Goal: Task Accomplishment & Management: Manage account settings

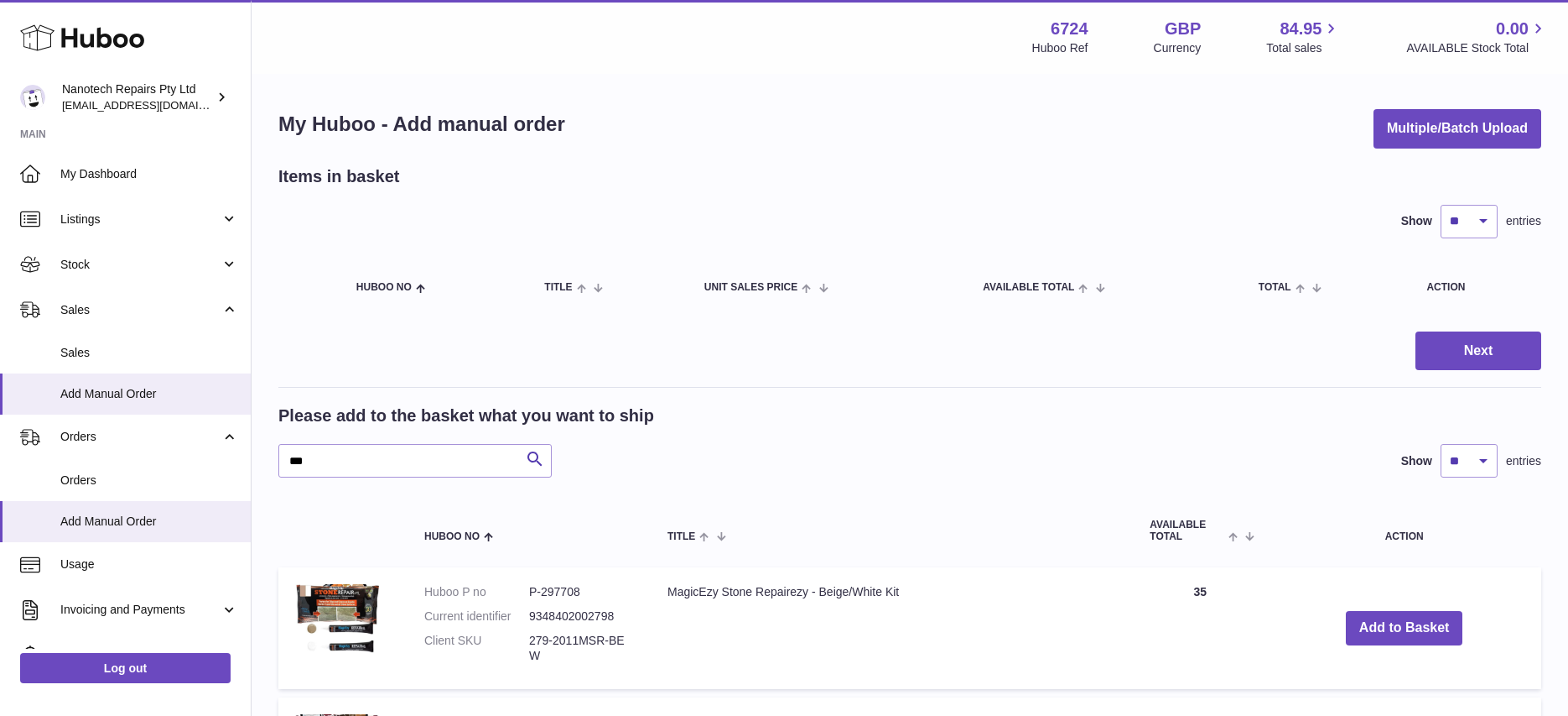
click at [133, 97] on div "Nanotech Repairs Pty Ltd [EMAIL_ADDRESS][DOMAIN_NAME]" at bounding box center [137, 97] width 151 height 32
click at [137, 102] on span "[EMAIL_ADDRESS][DOMAIN_NAME]" at bounding box center [154, 105] width 184 height 13
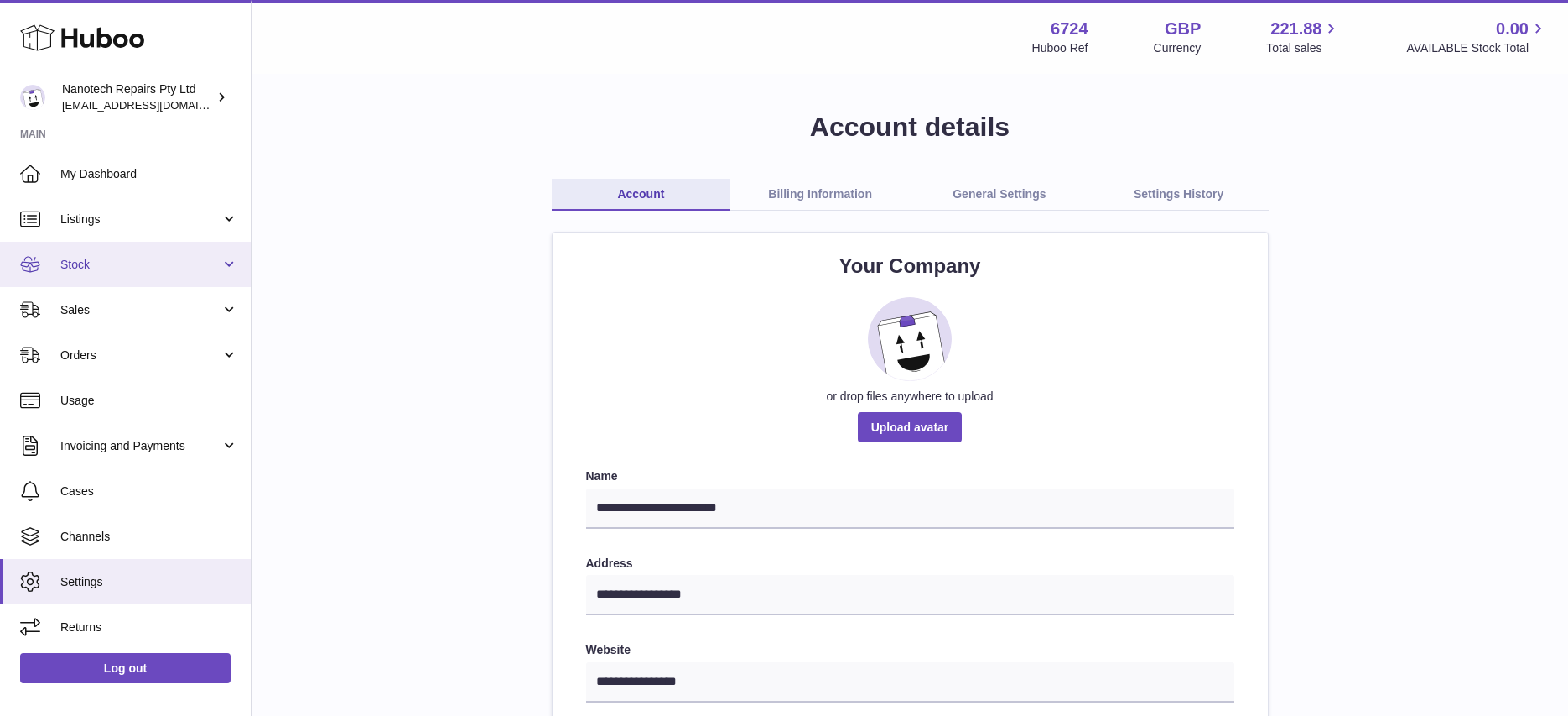
click at [138, 265] on span "Stock" at bounding box center [140, 265] width 160 height 16
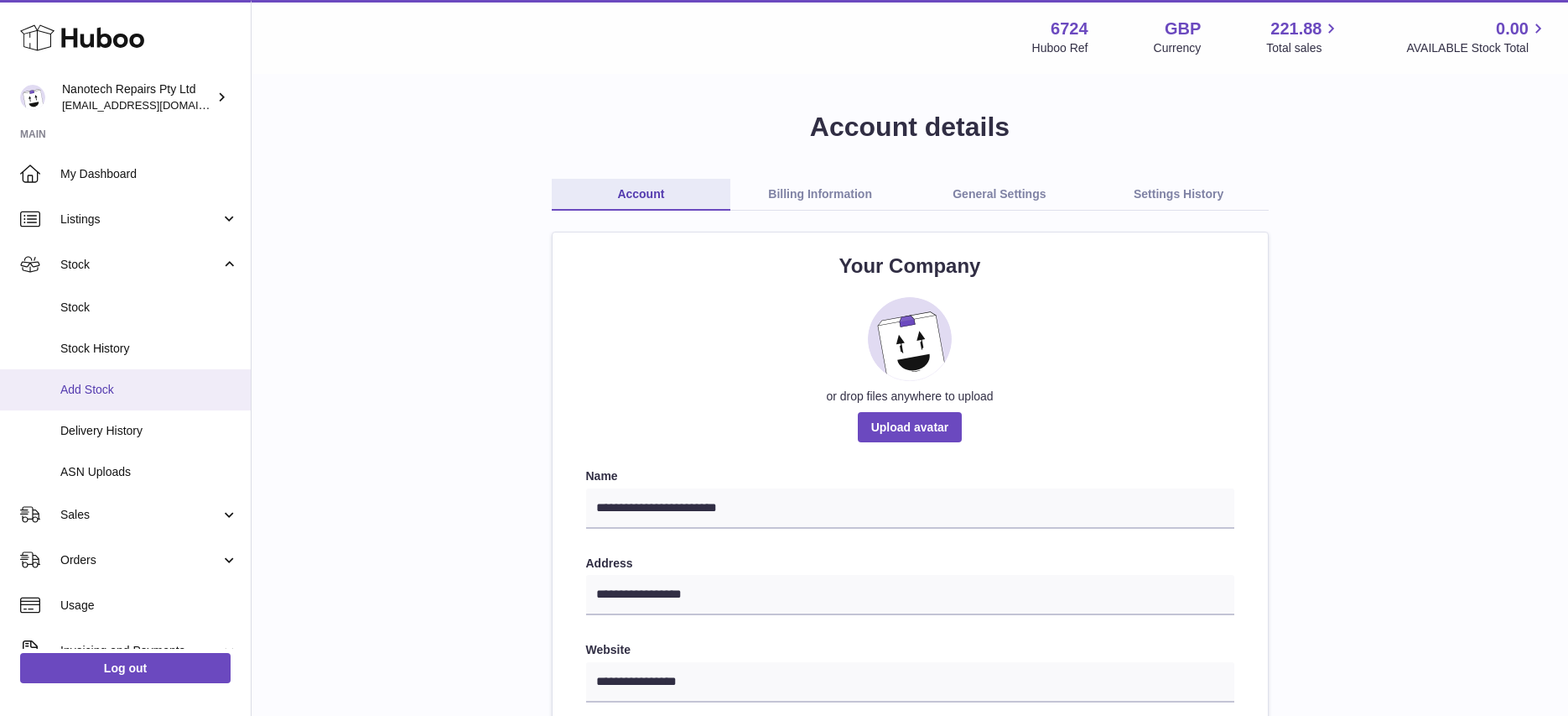
click at [148, 390] on span "Add Stock" at bounding box center [149, 390] width 178 height 16
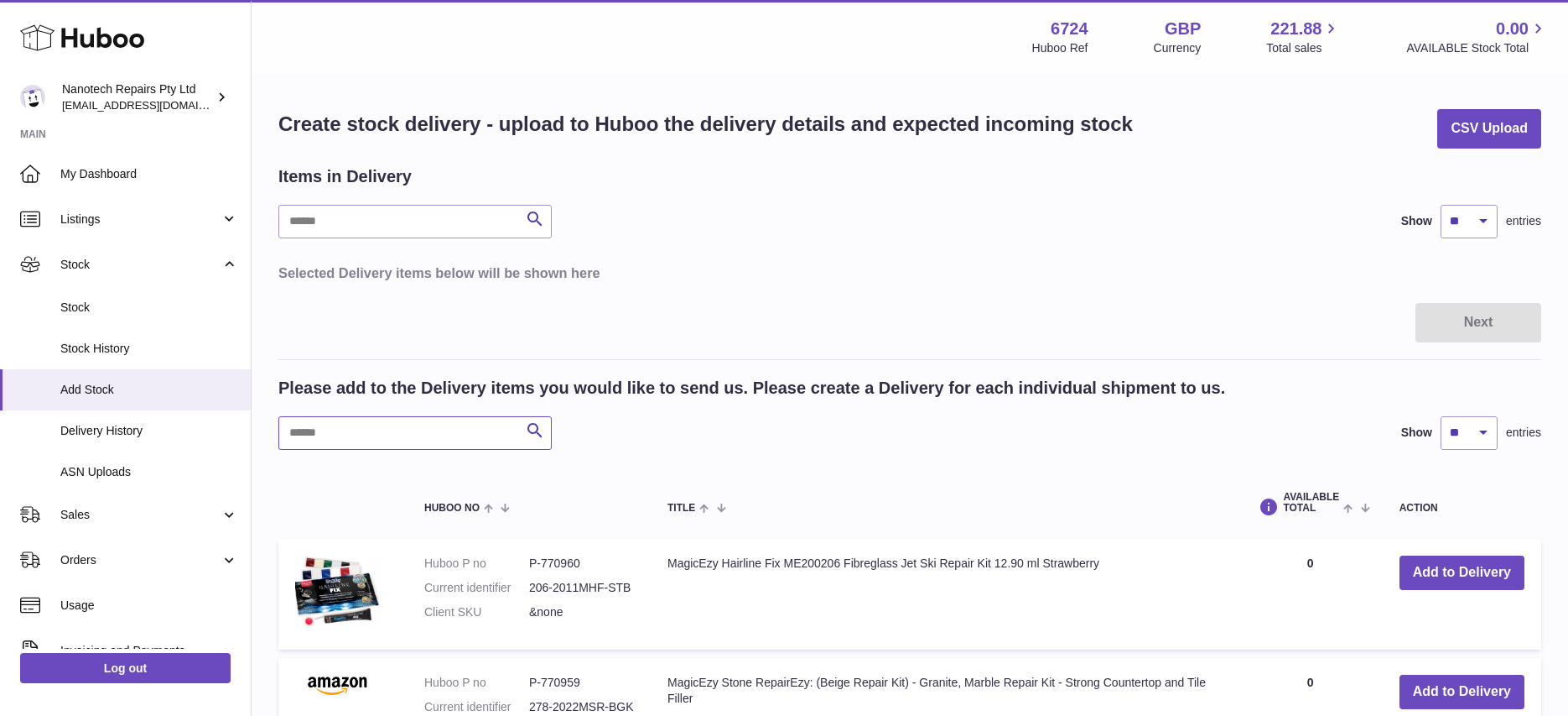
click at [414, 431] on input "text" at bounding box center [415, 434] width 273 height 34
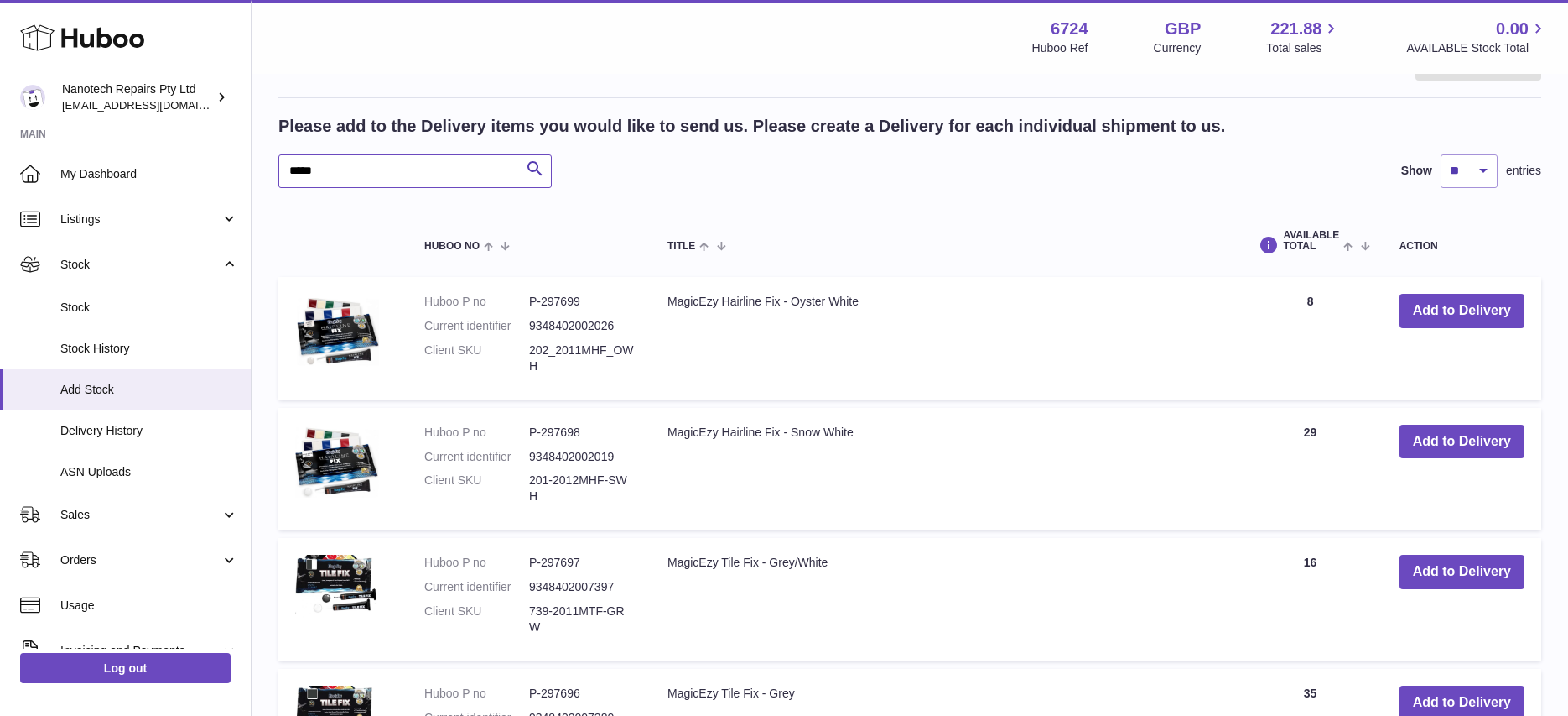
scroll to position [276, 0]
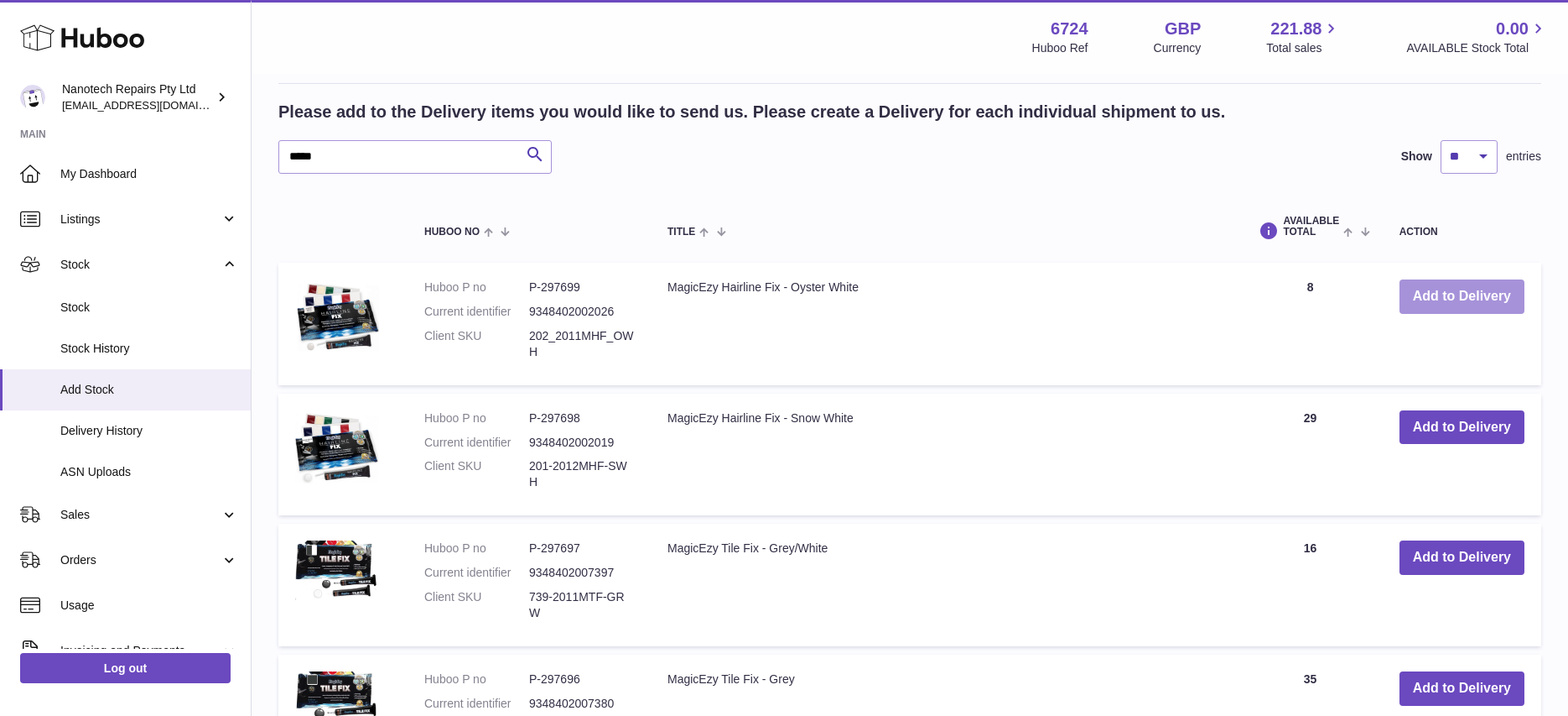
click at [1444, 292] on button "Add to Delivery" at bounding box center [1462, 297] width 125 height 34
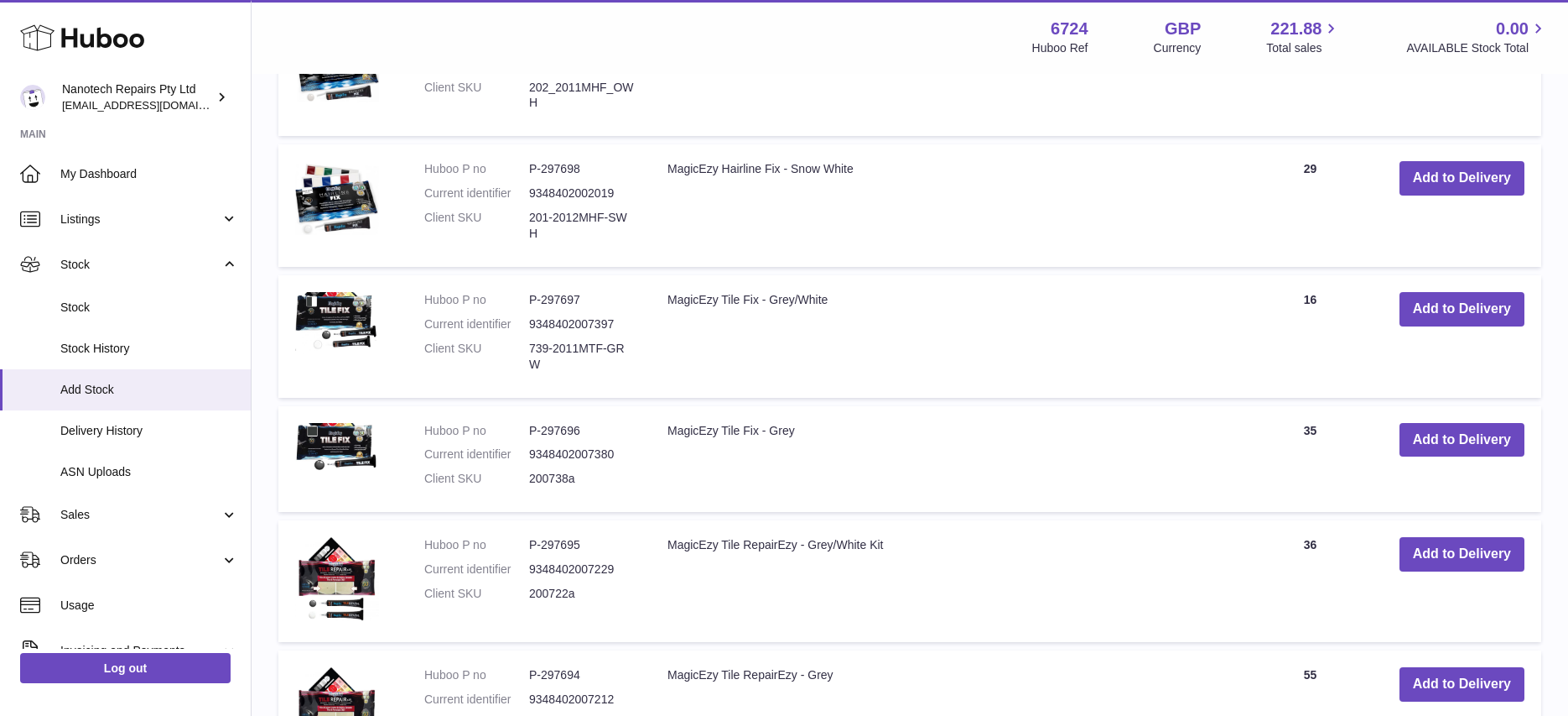
scroll to position [684, 0]
click at [1436, 317] on button "Add to Delivery" at bounding box center [1462, 309] width 125 height 34
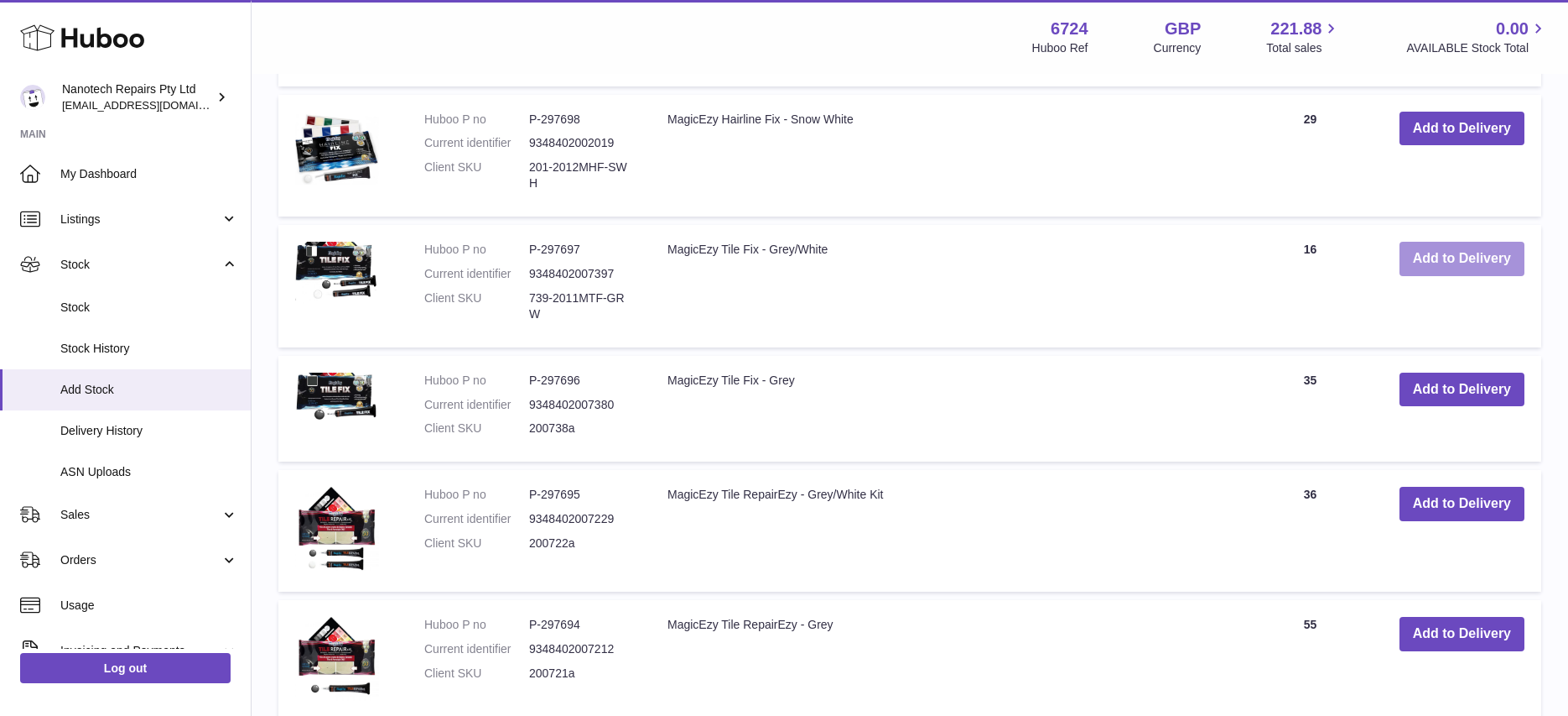
scroll to position [882, 0]
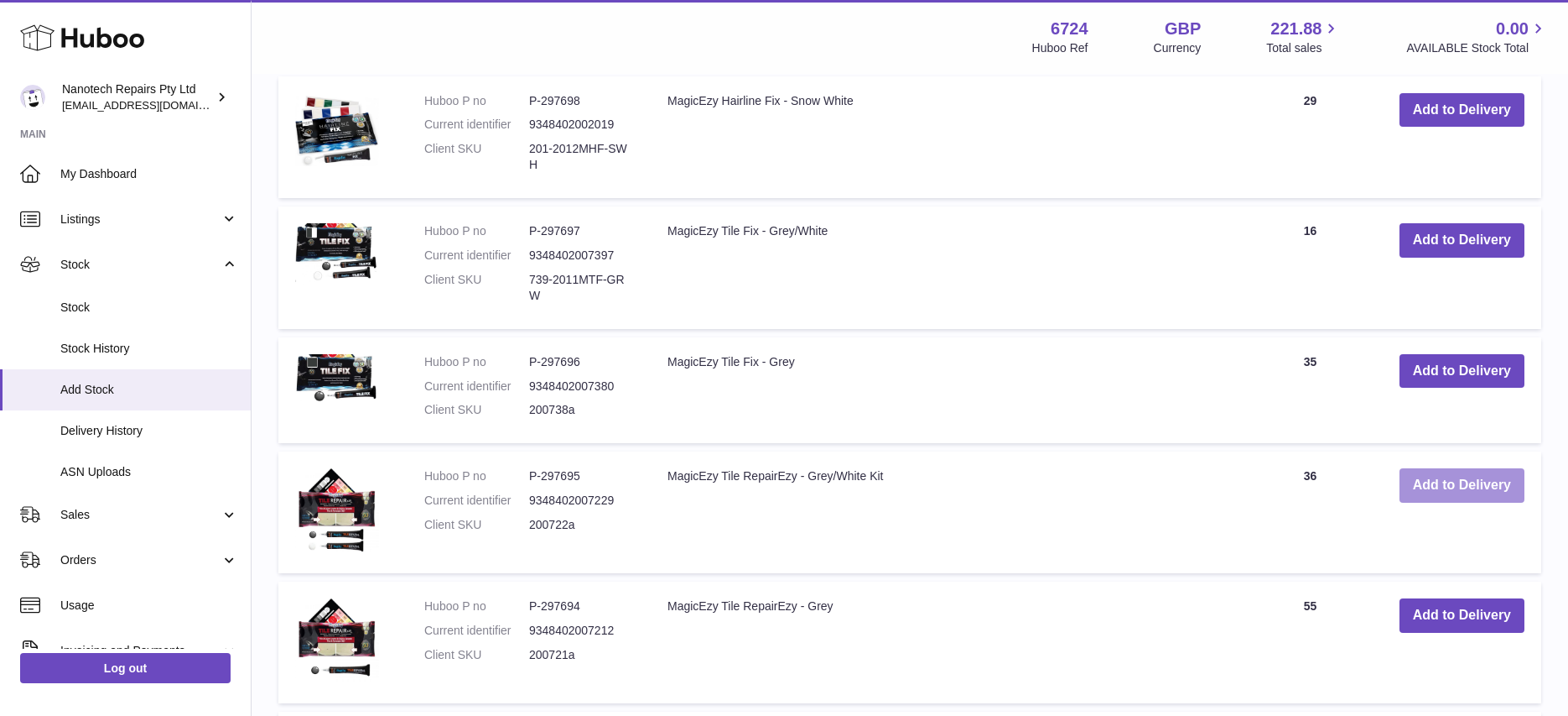
click at [1475, 483] on button "Add to Delivery" at bounding box center [1462, 485] width 125 height 34
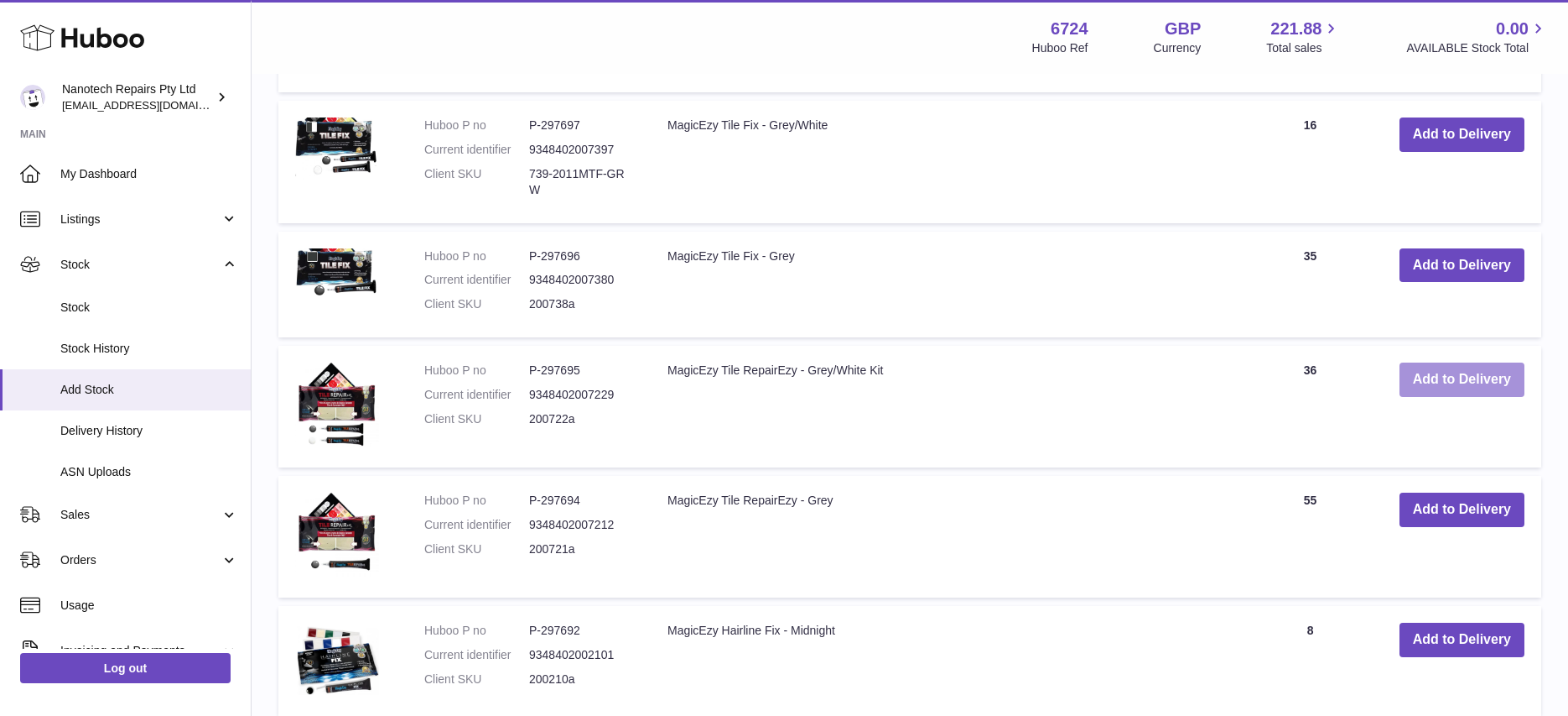
scroll to position [1193, 0]
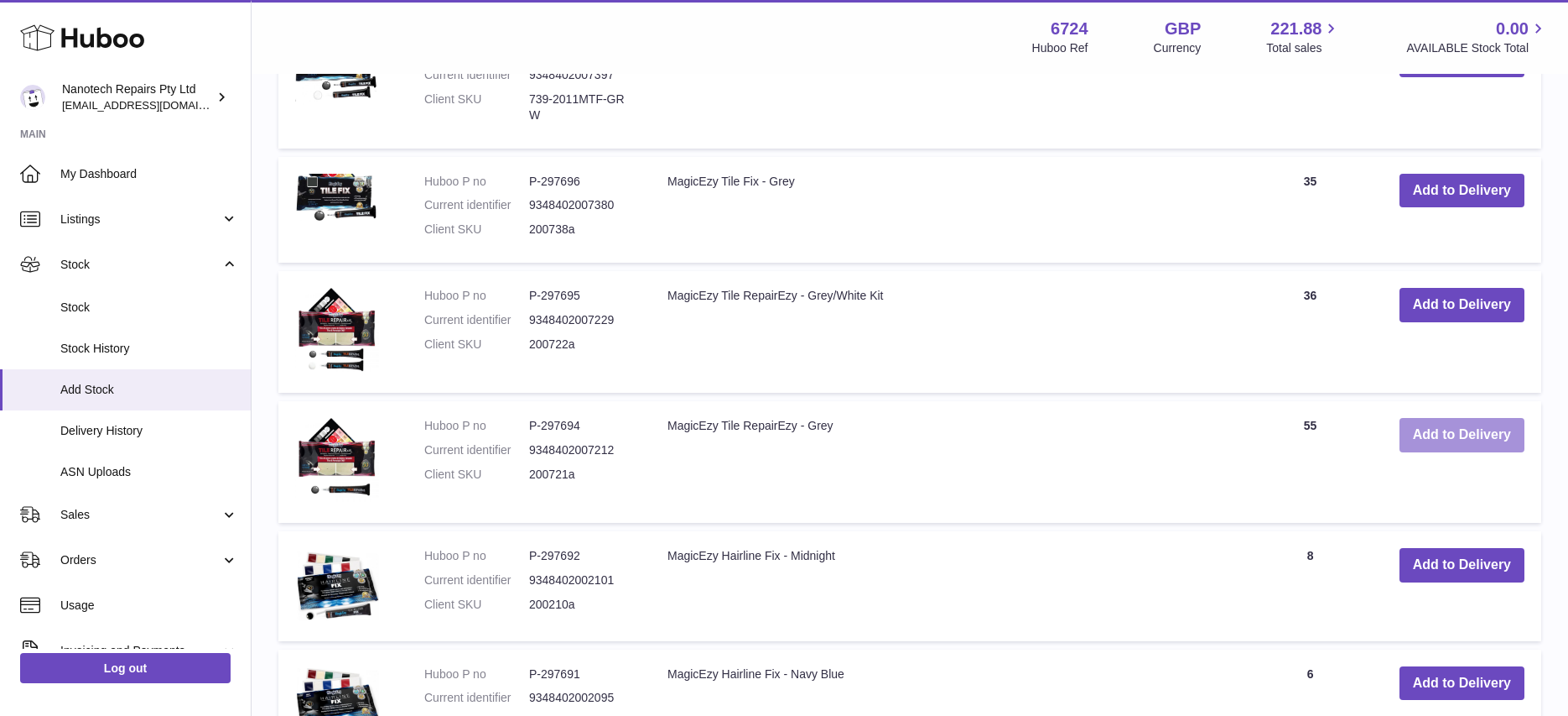
click at [1463, 435] on button "Add to Delivery" at bounding box center [1462, 434] width 125 height 34
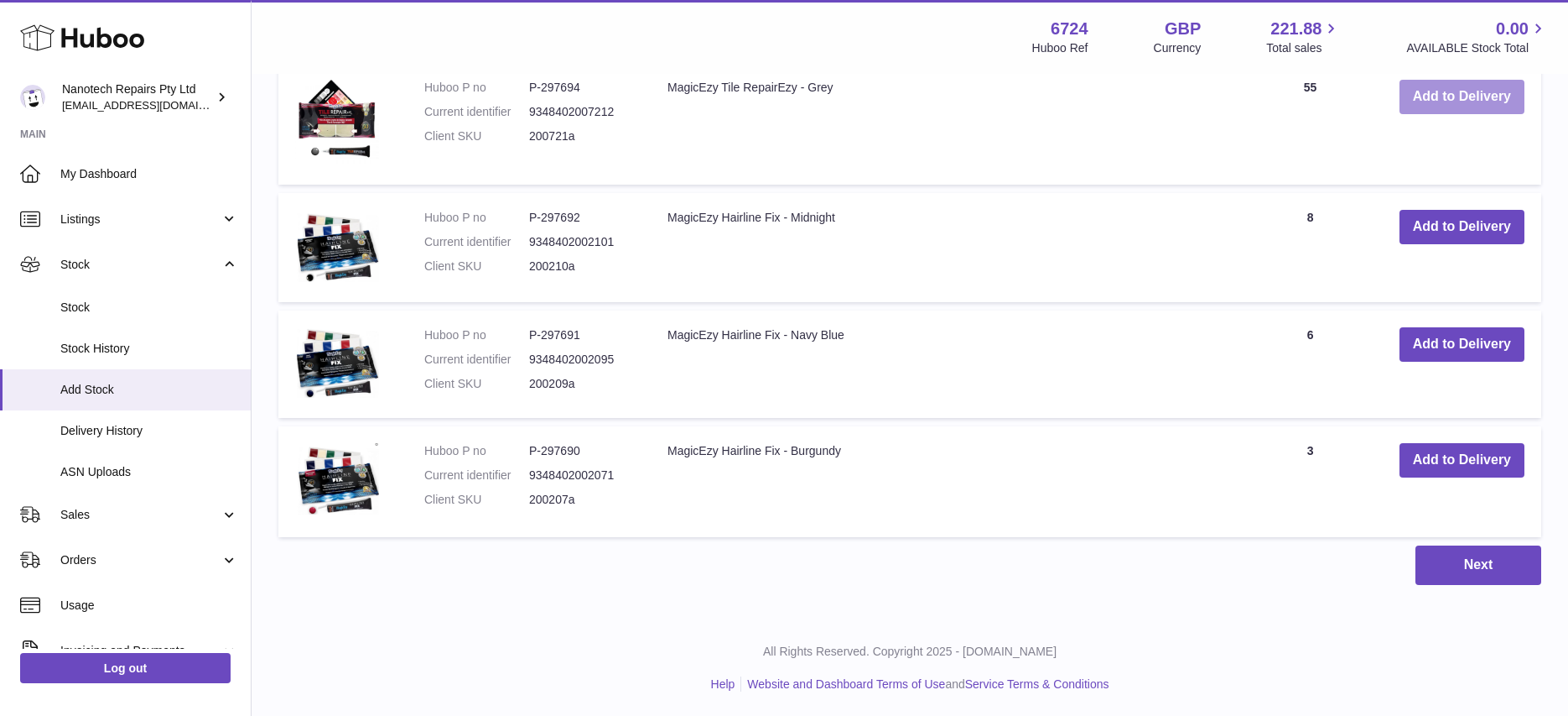
scroll to position [1662, 0]
click at [1458, 350] on button "Add to Delivery" at bounding box center [1462, 343] width 125 height 34
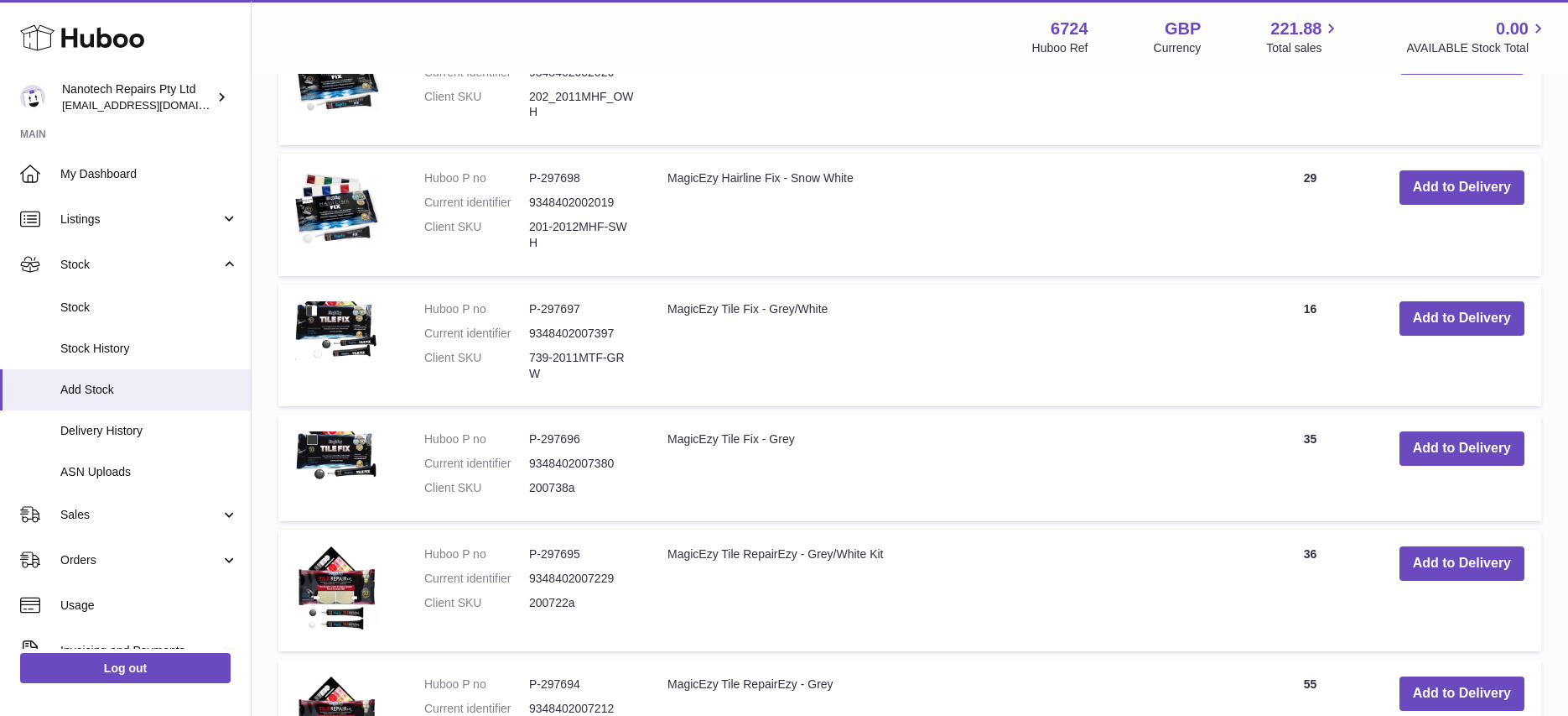
scroll to position [948, 0]
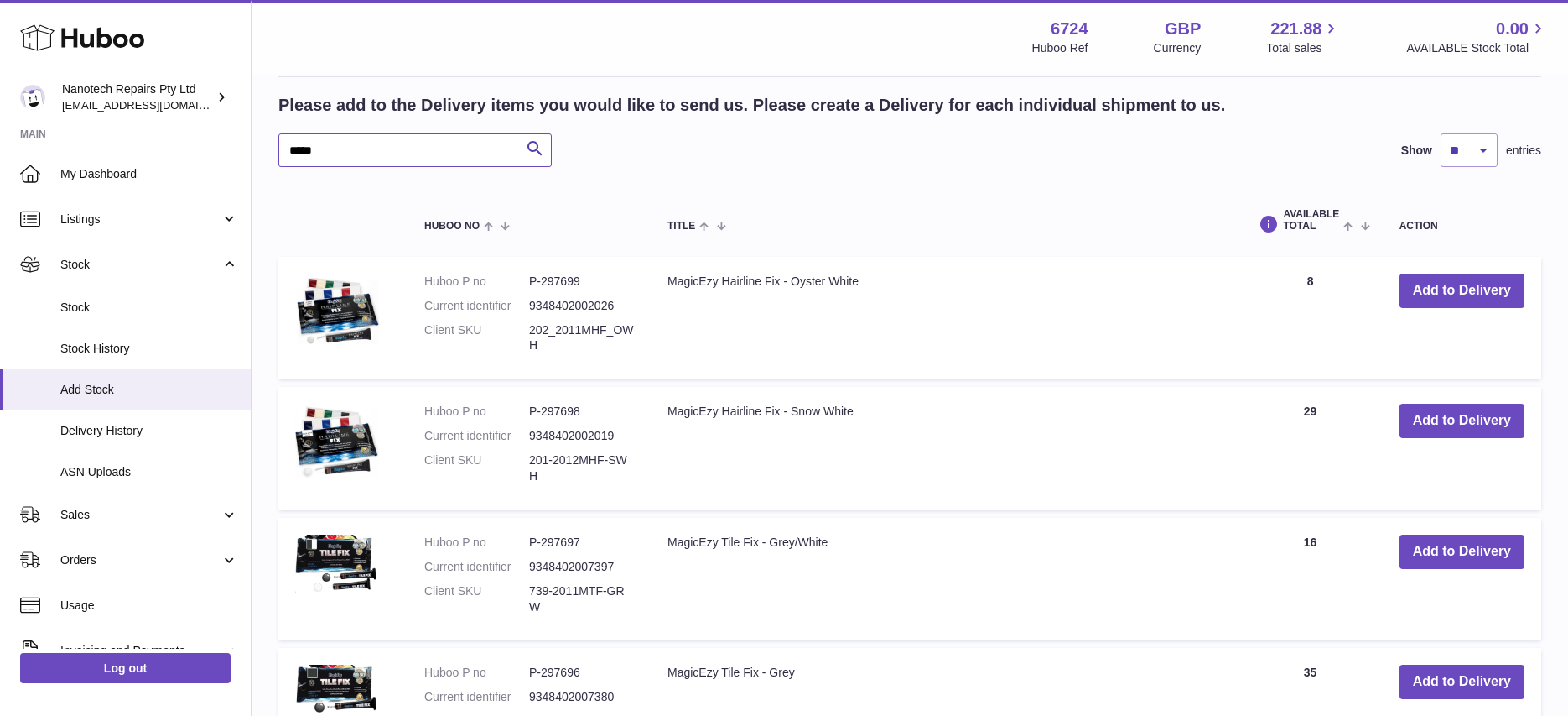
click at [412, 156] on input "*****" at bounding box center [415, 150] width 273 height 34
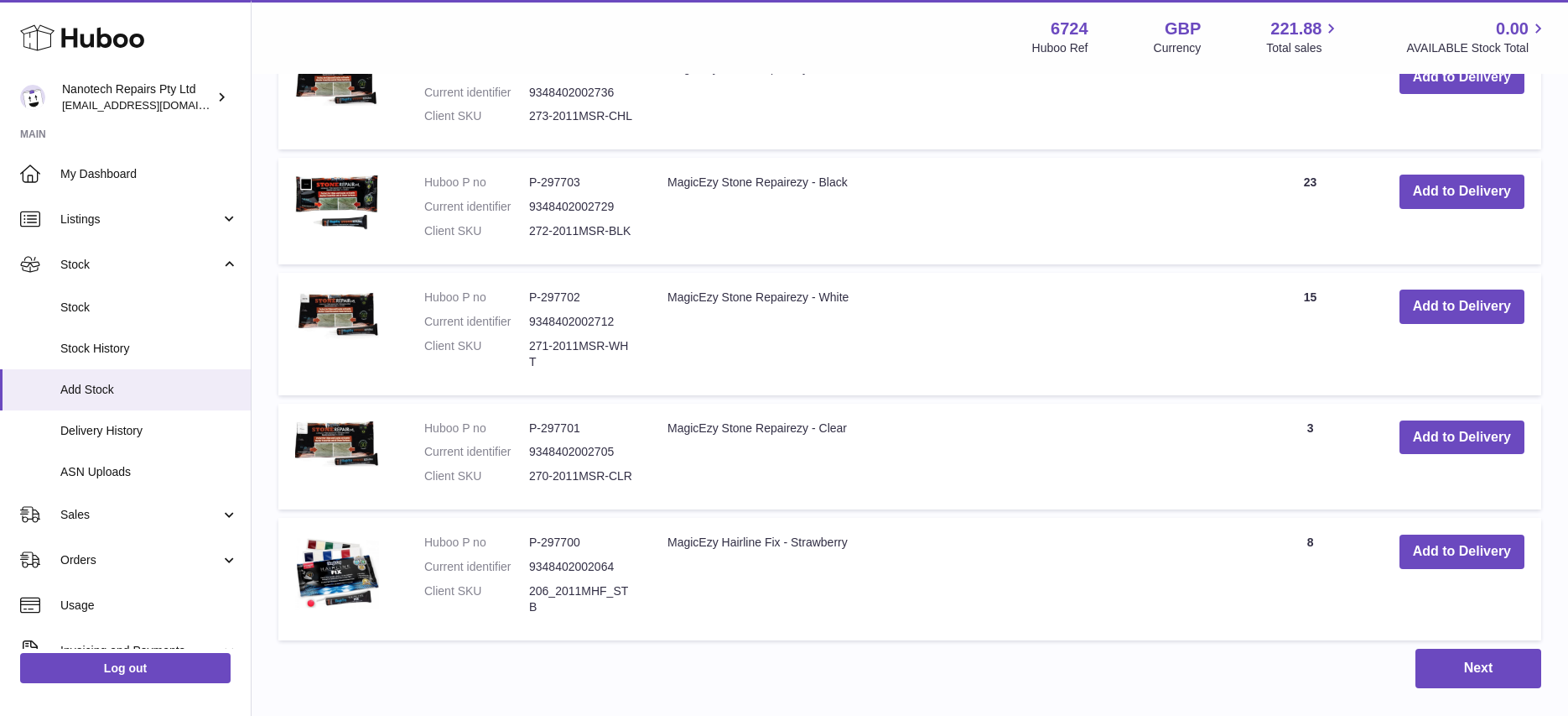
scroll to position [1807, 0]
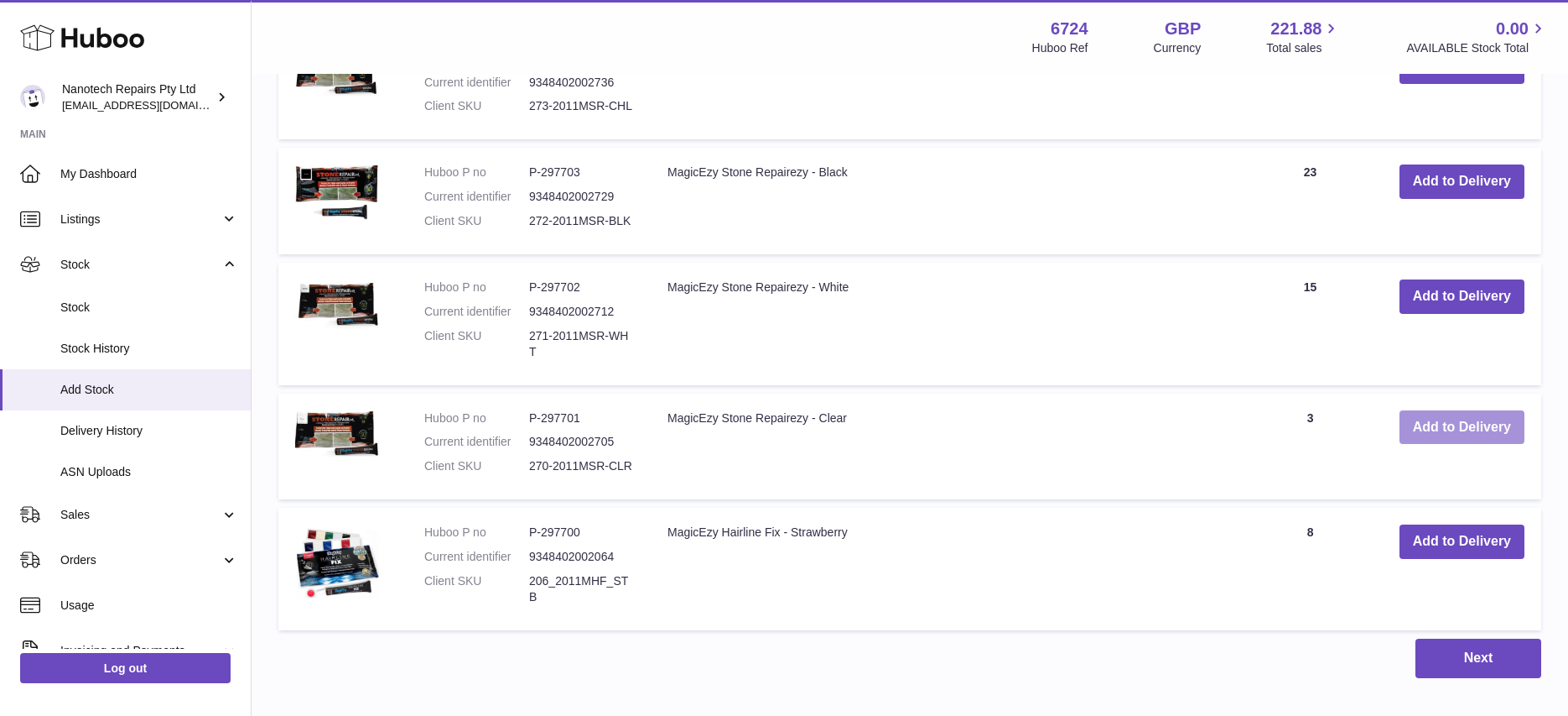
click at [1480, 410] on button "Add to Delivery" at bounding box center [1462, 427] width 125 height 34
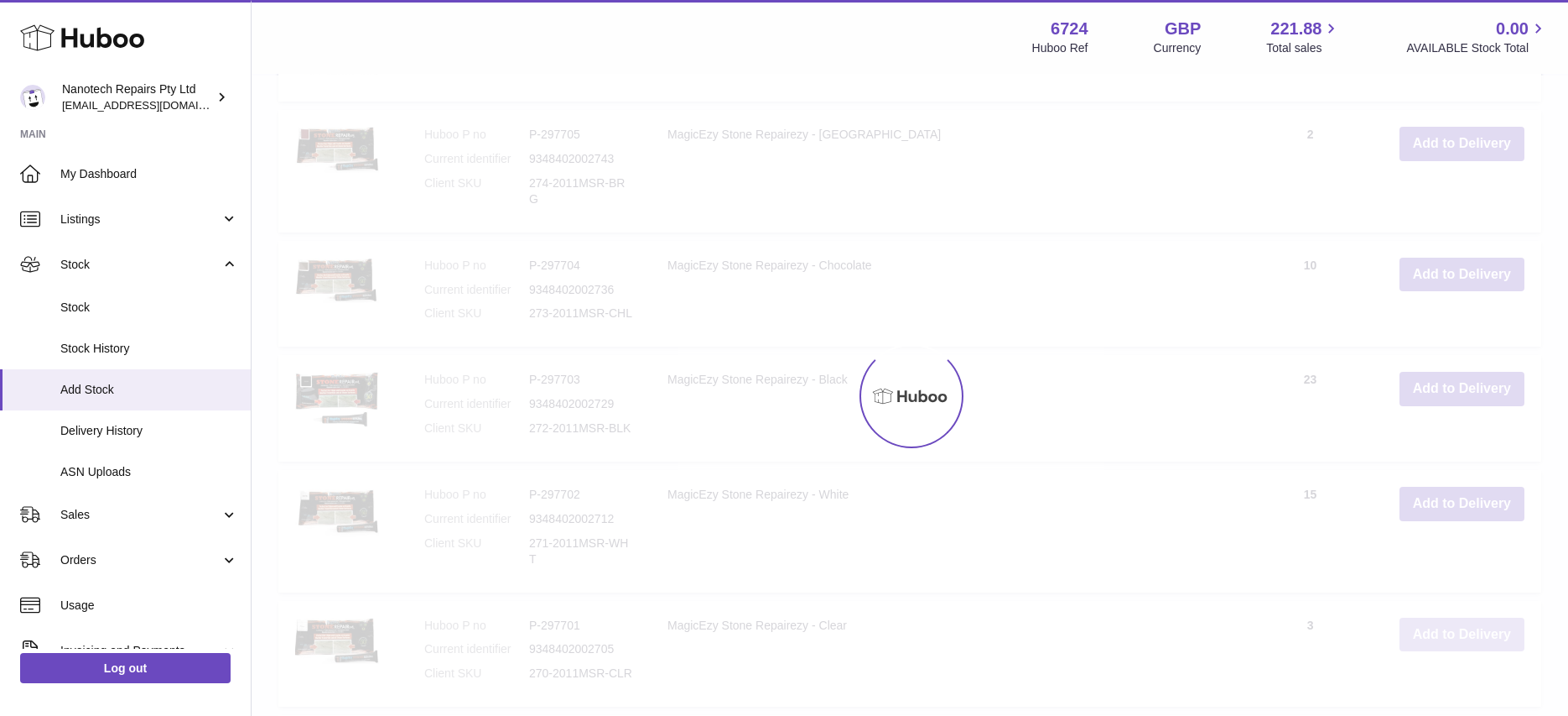
scroll to position [1654, 0]
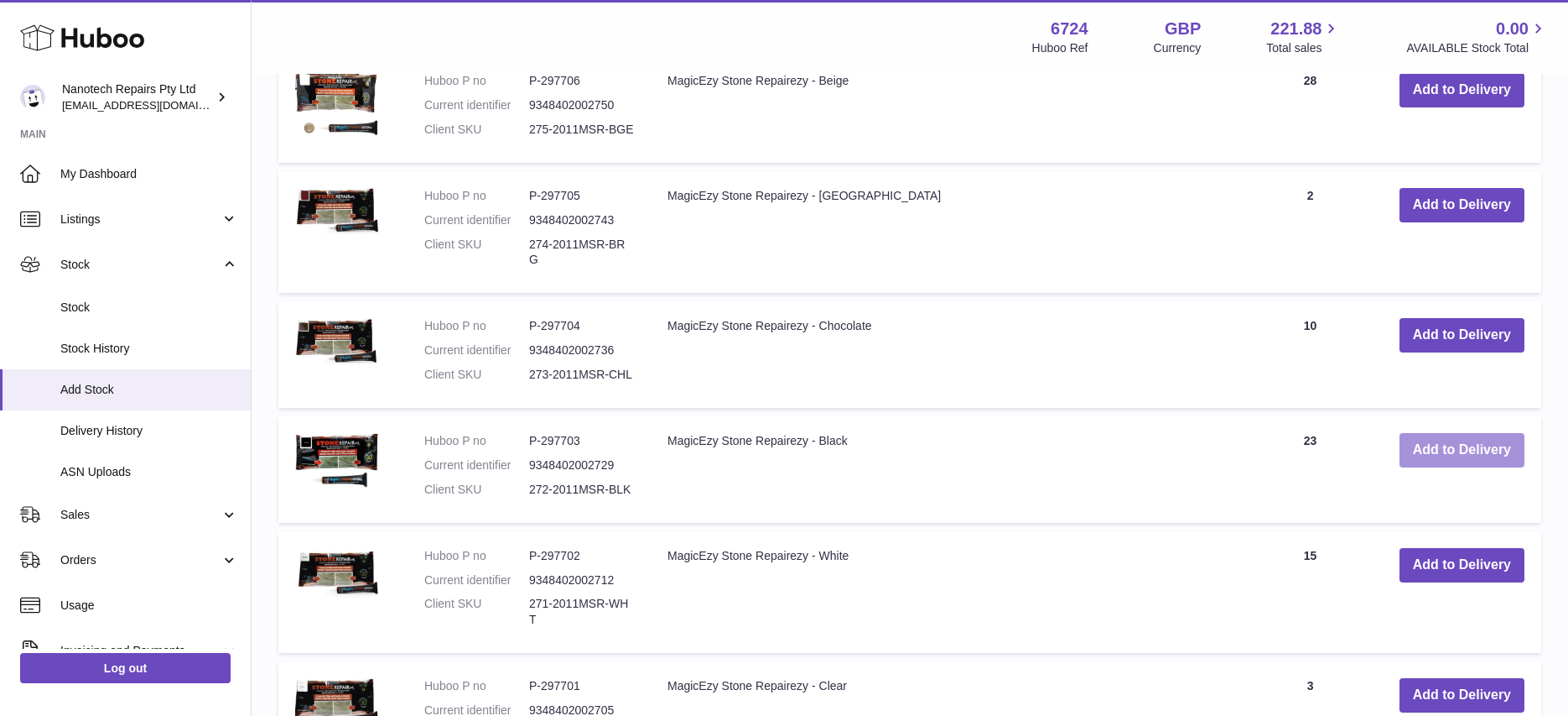
click at [1440, 433] on button "Add to Delivery" at bounding box center [1462, 450] width 125 height 34
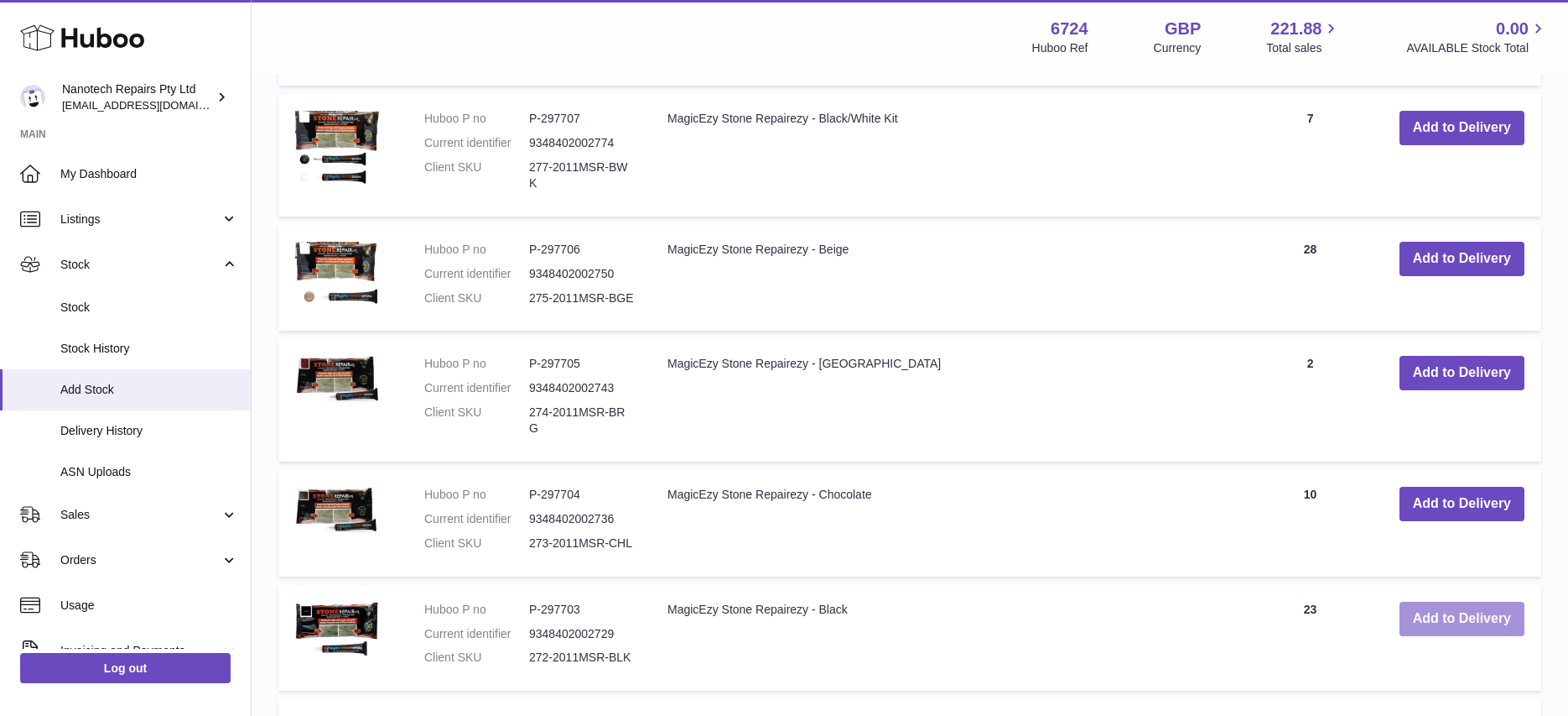
scroll to position [1596, 0]
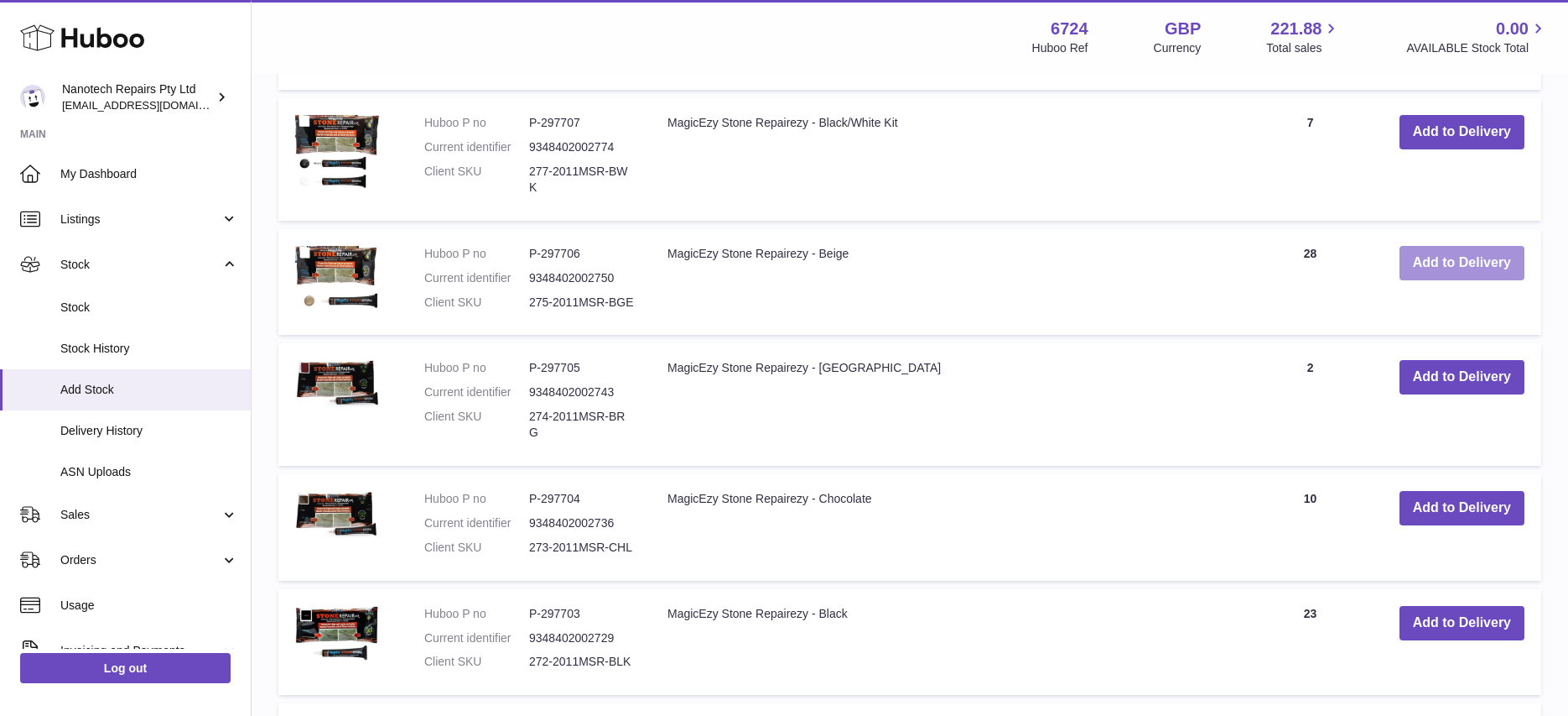
click at [1473, 254] on button "Add to Delivery" at bounding box center [1462, 263] width 125 height 34
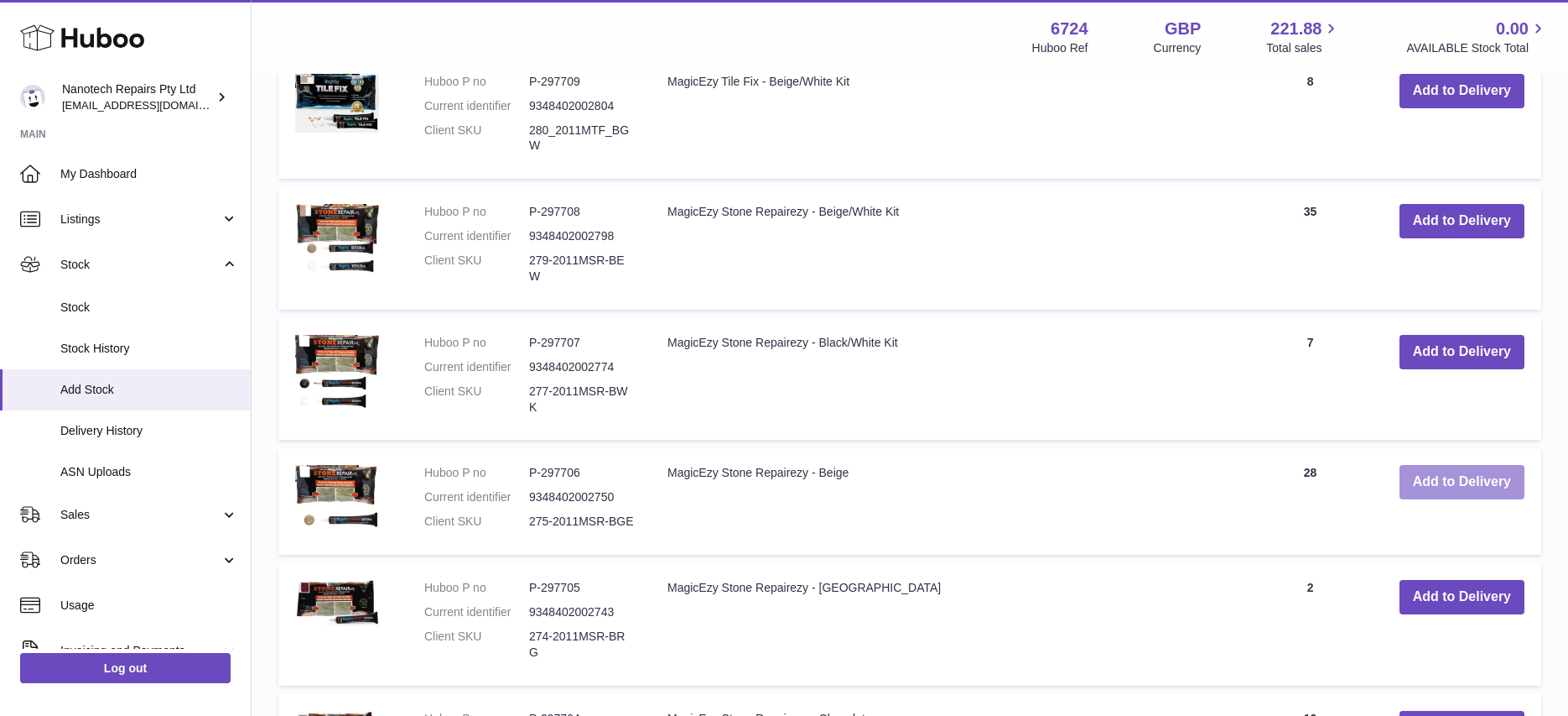
scroll to position [1152, 0]
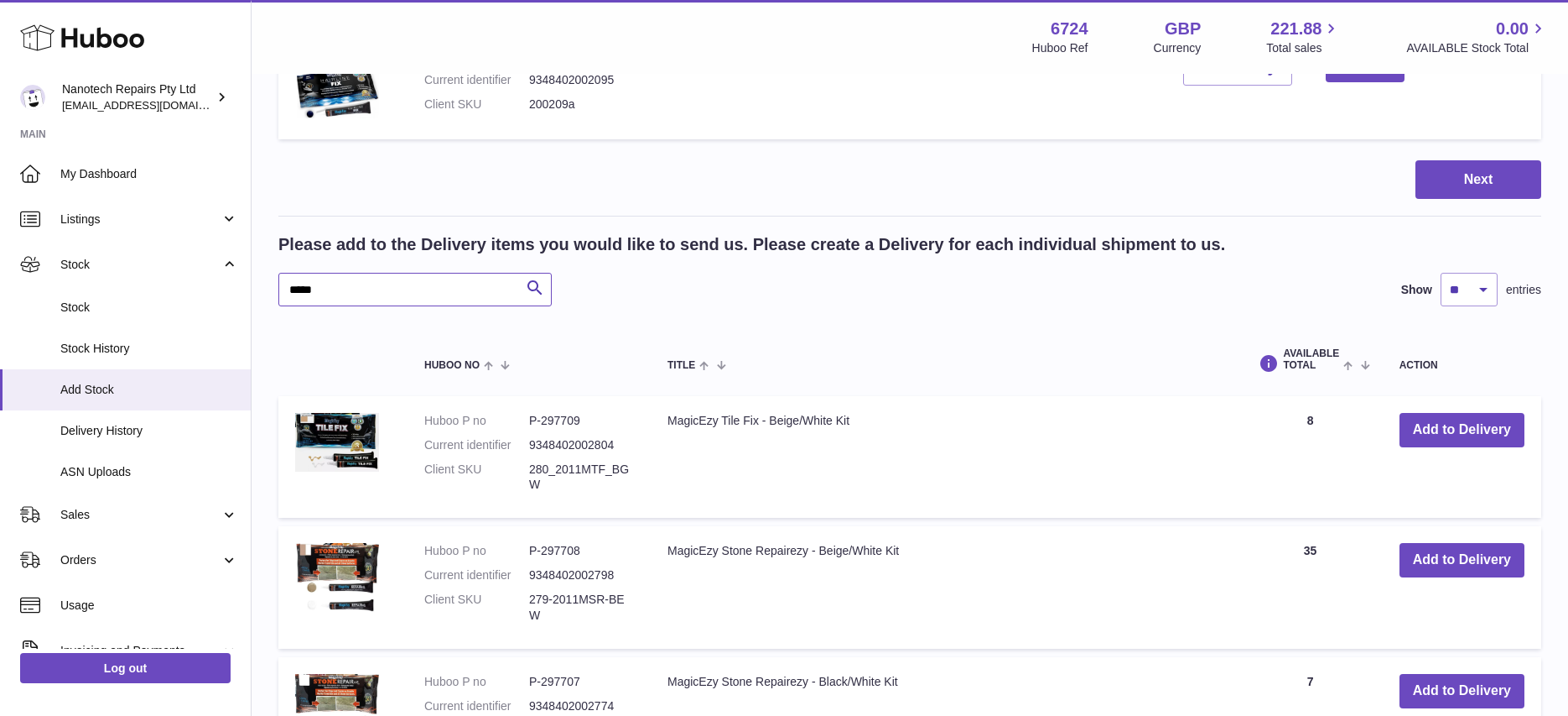
click at [387, 302] on input "*****" at bounding box center [415, 290] width 273 height 34
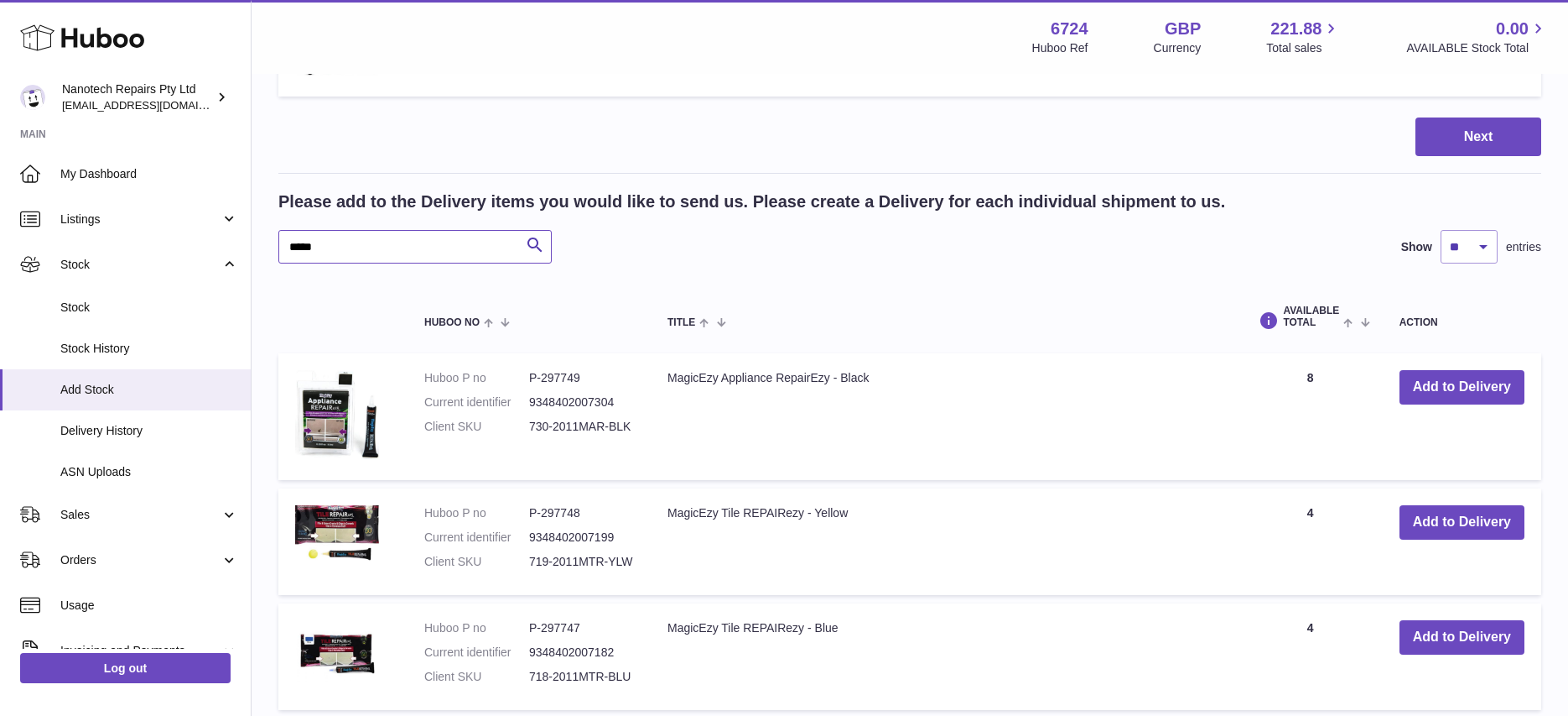
scroll to position [1181, 0]
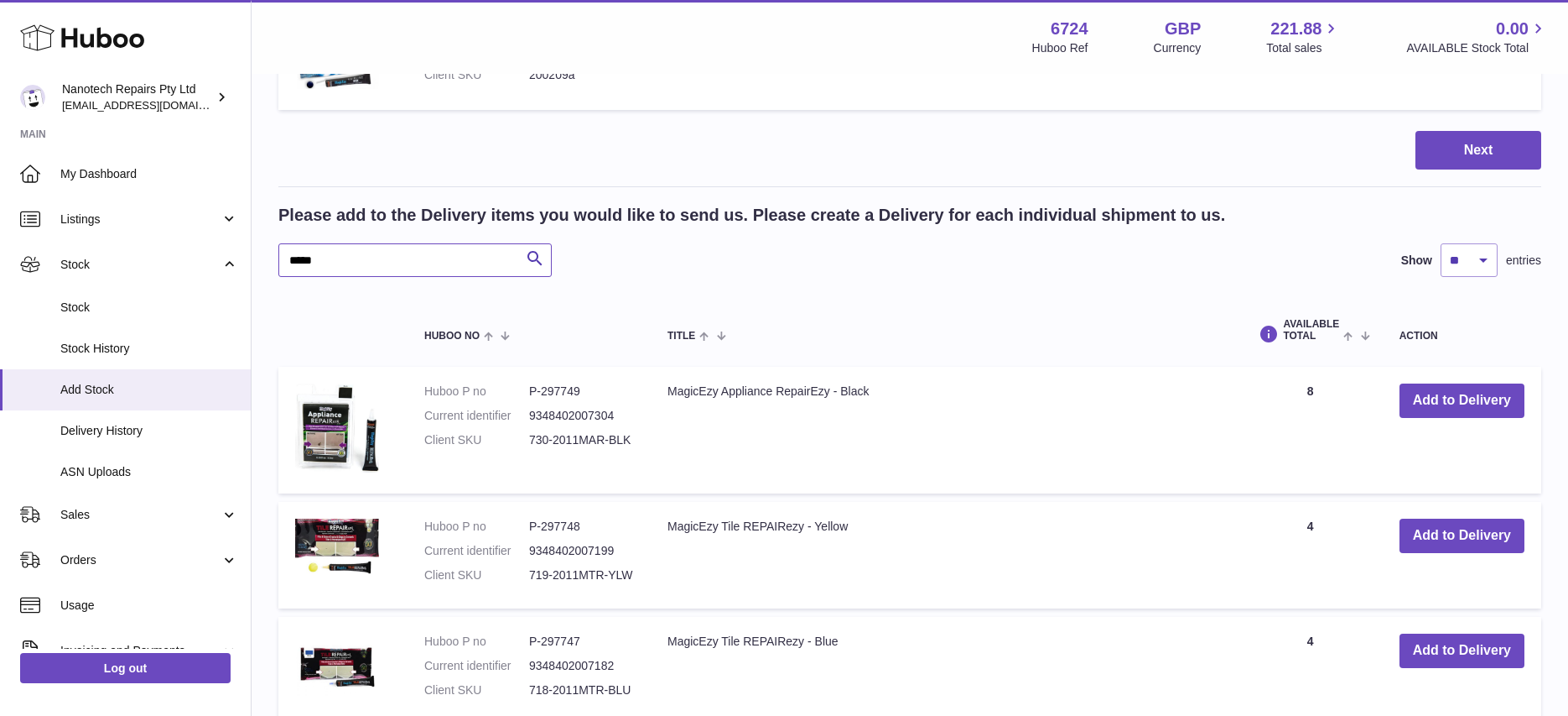
click at [353, 270] on input "*****" at bounding box center [415, 260] width 273 height 34
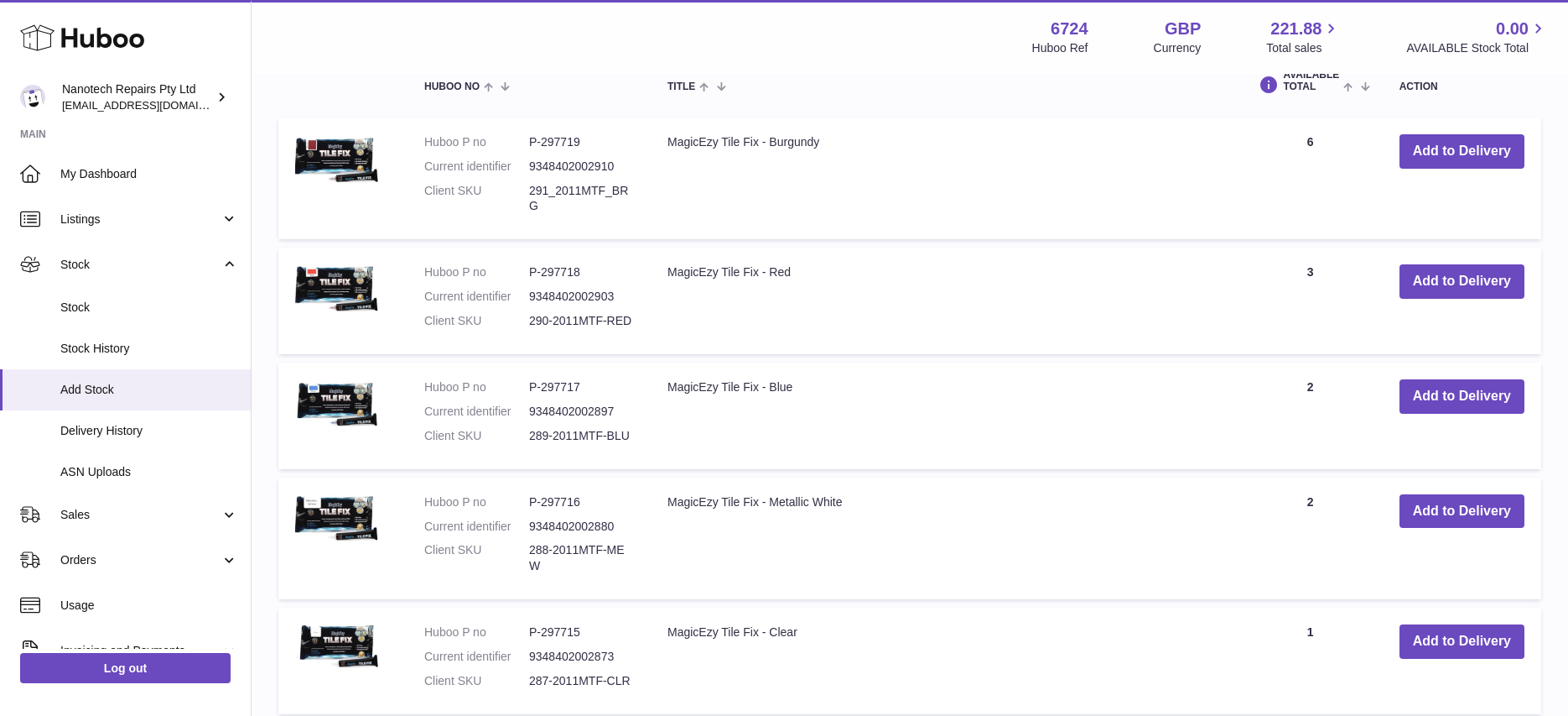
scroll to position [1597, 0]
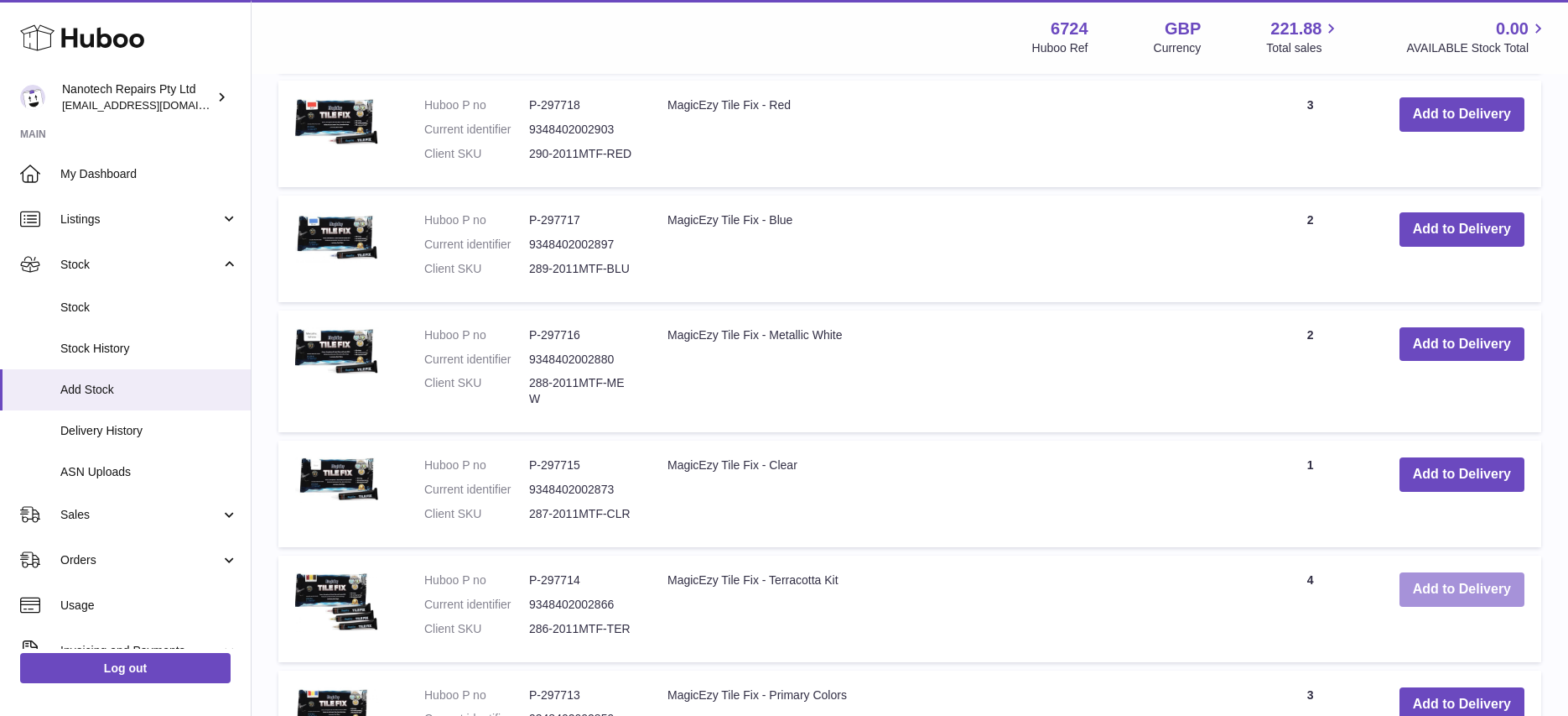
click at [1478, 586] on button "Add to Delivery" at bounding box center [1462, 589] width 125 height 34
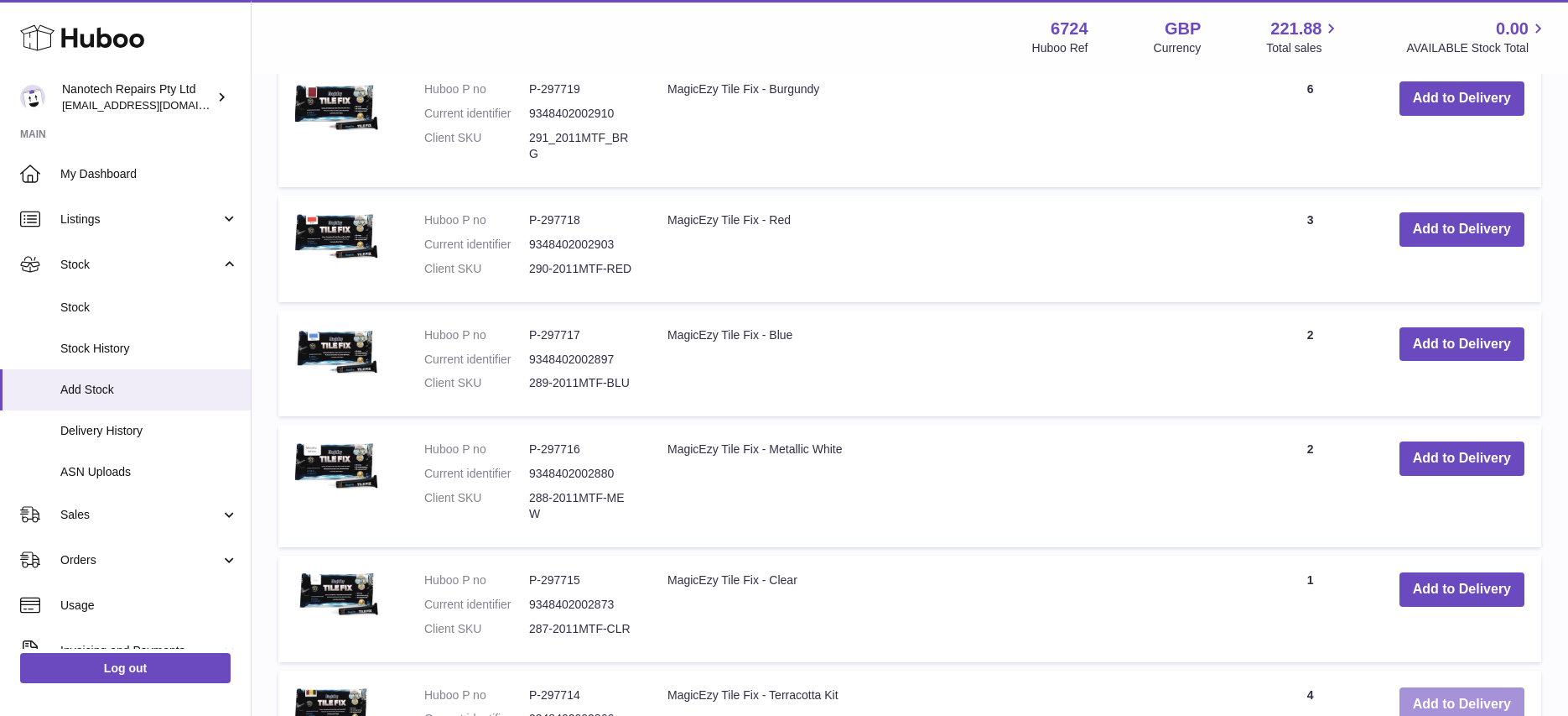
scroll to position [1712, 0]
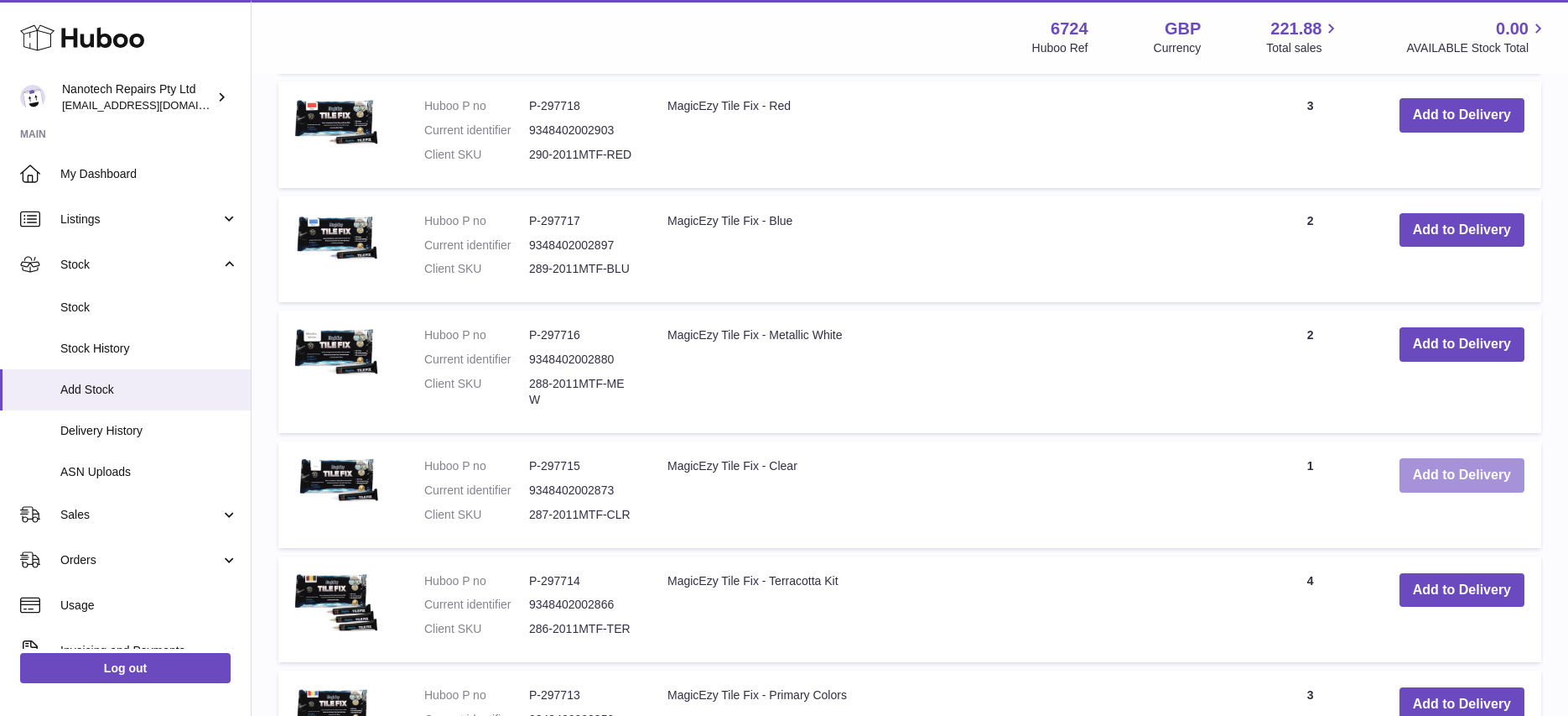
click at [1458, 476] on button "Add to Delivery" at bounding box center [1462, 475] width 125 height 34
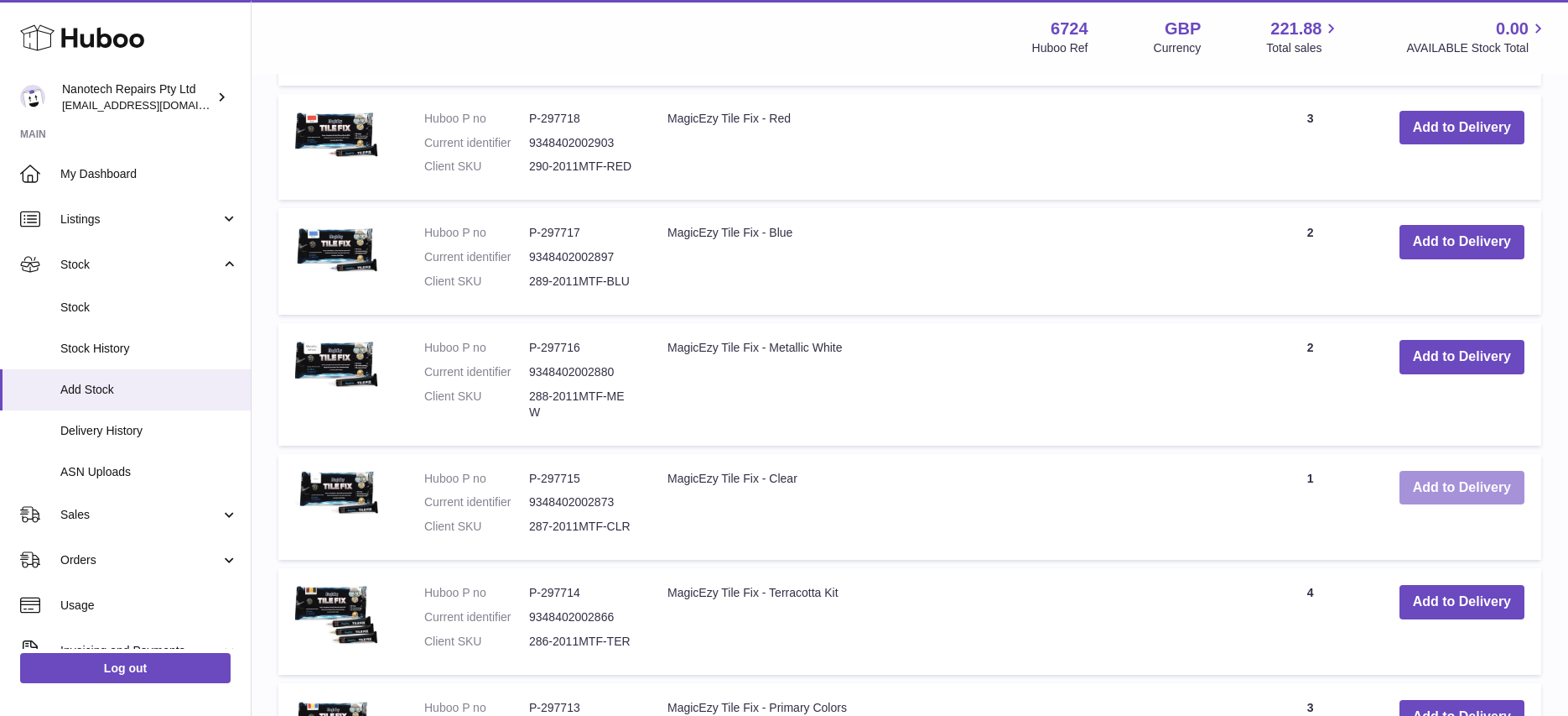
scroll to position [1745, 0]
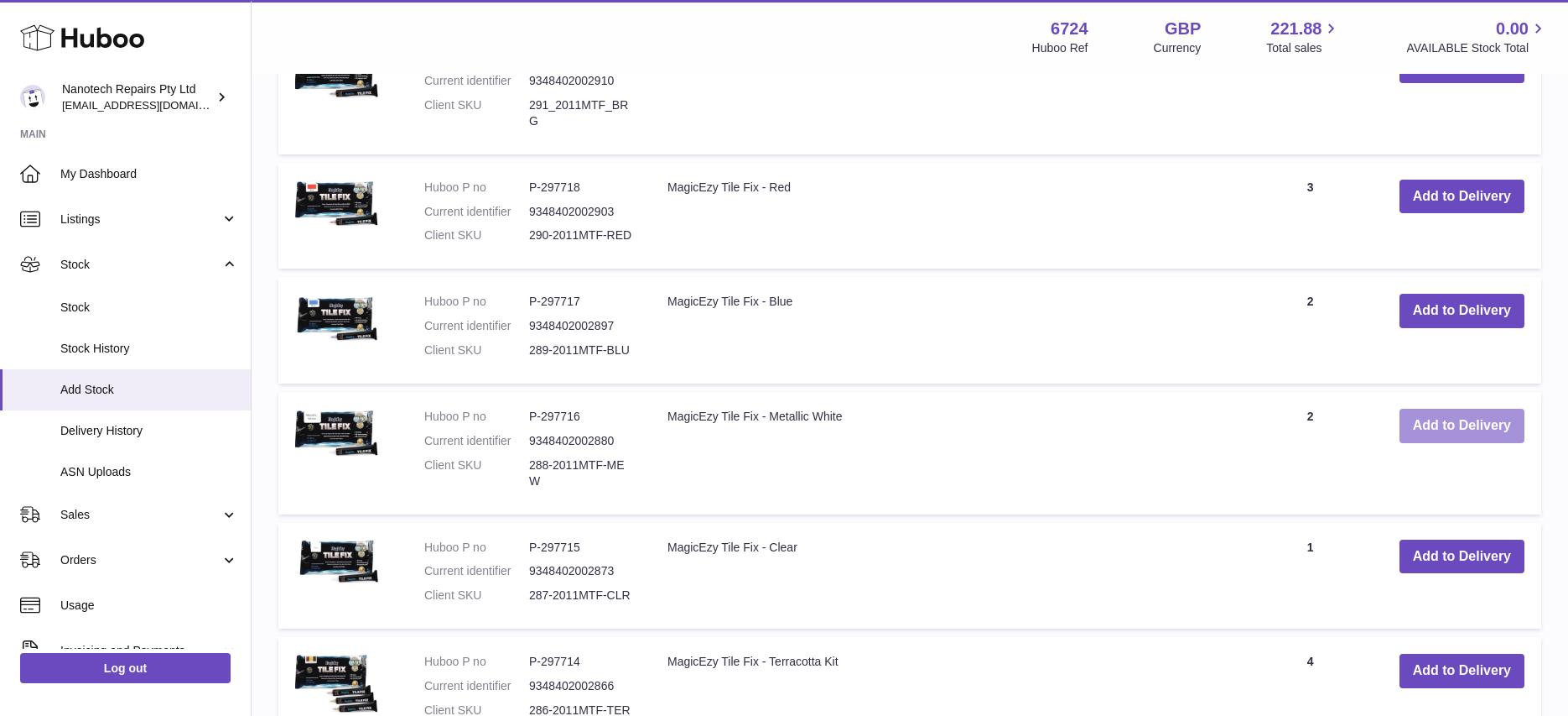
click at [1442, 429] on button "Add to Delivery" at bounding box center [1462, 425] width 125 height 34
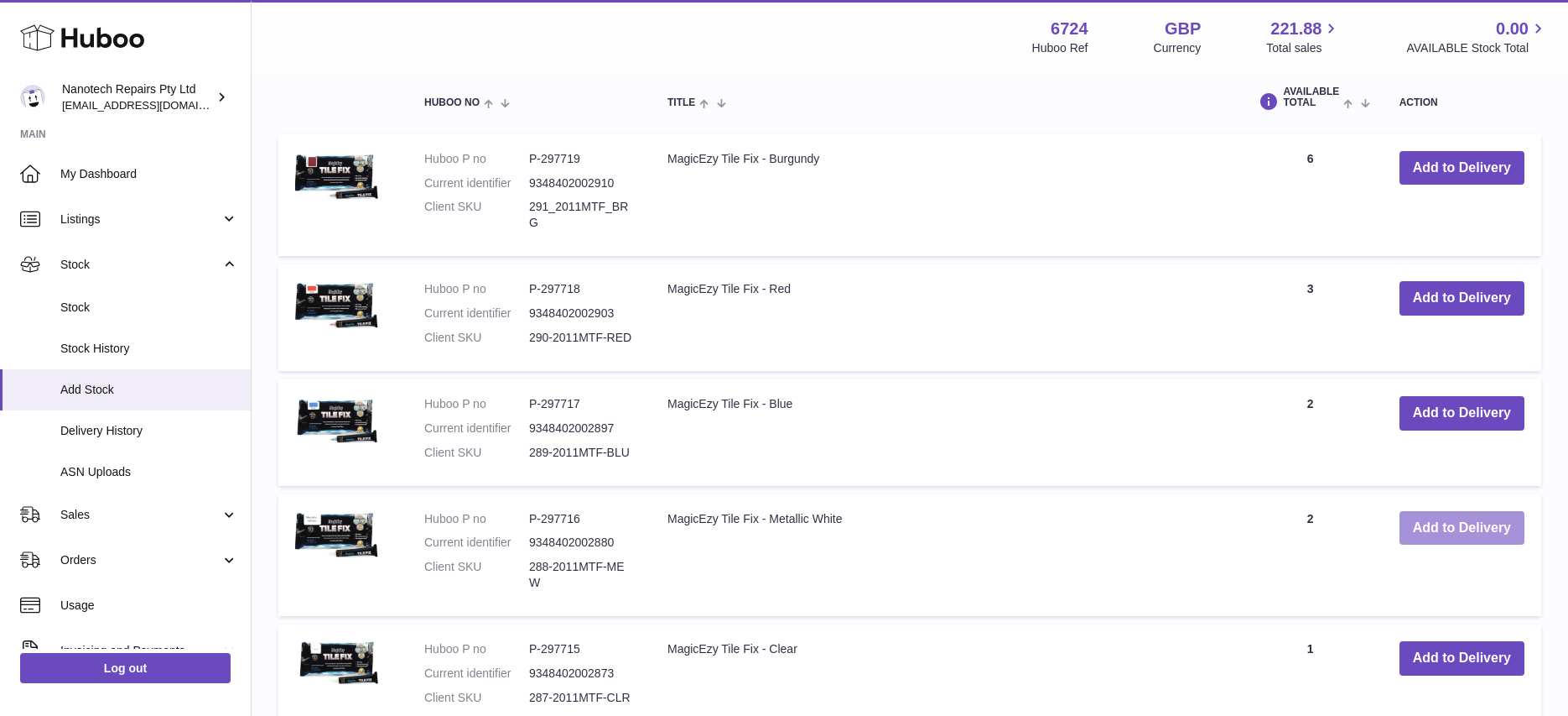
scroll to position [1685, 0]
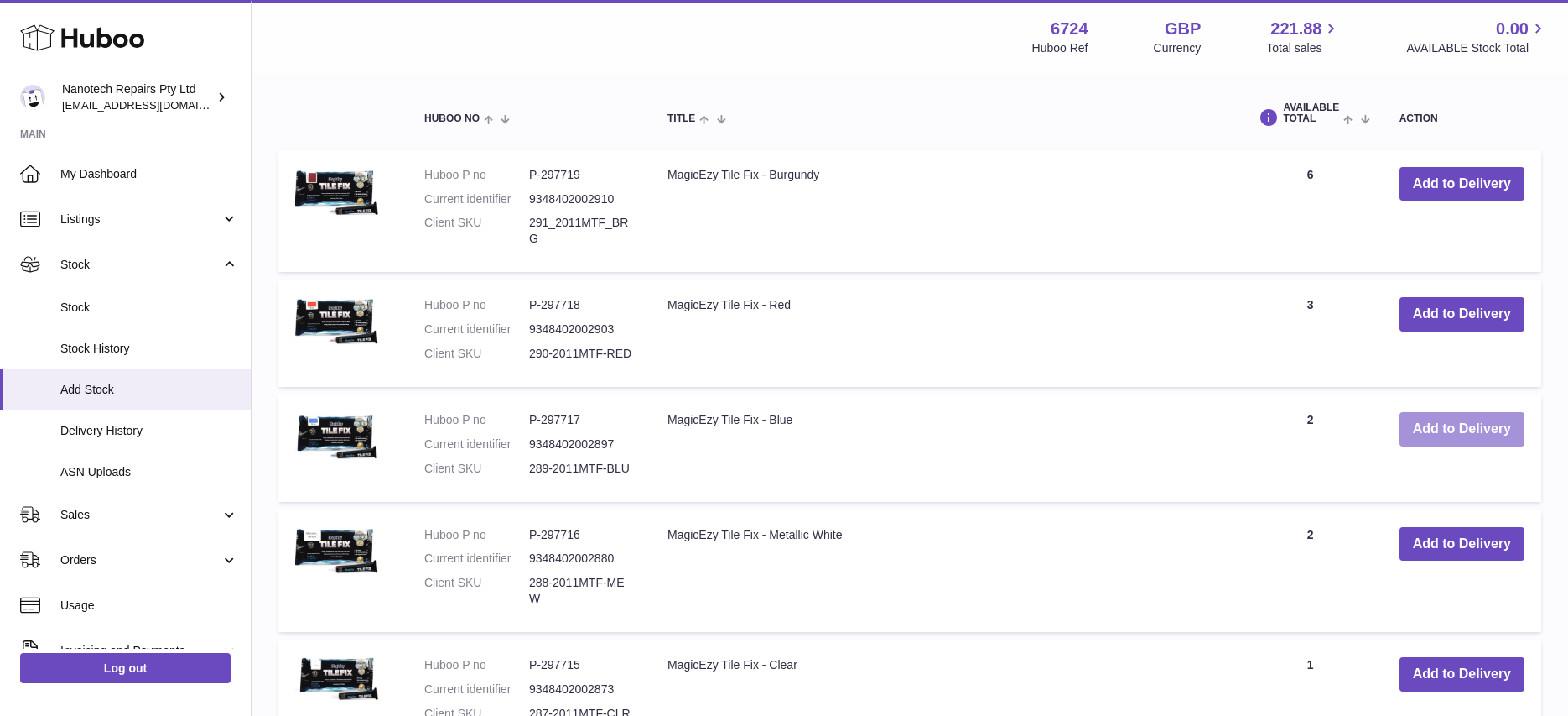
click at [1433, 423] on button "Add to Delivery" at bounding box center [1462, 429] width 125 height 34
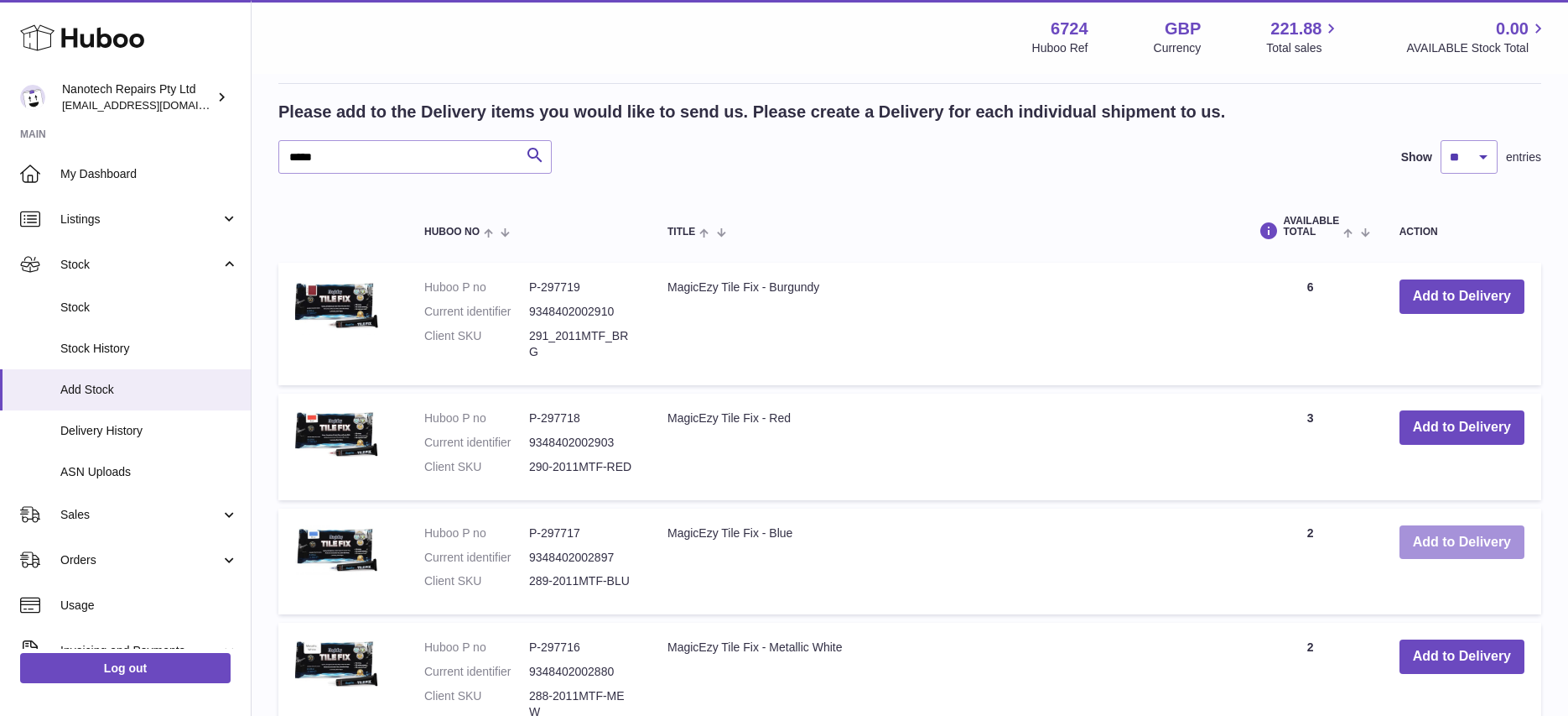
scroll to position [1411, 0]
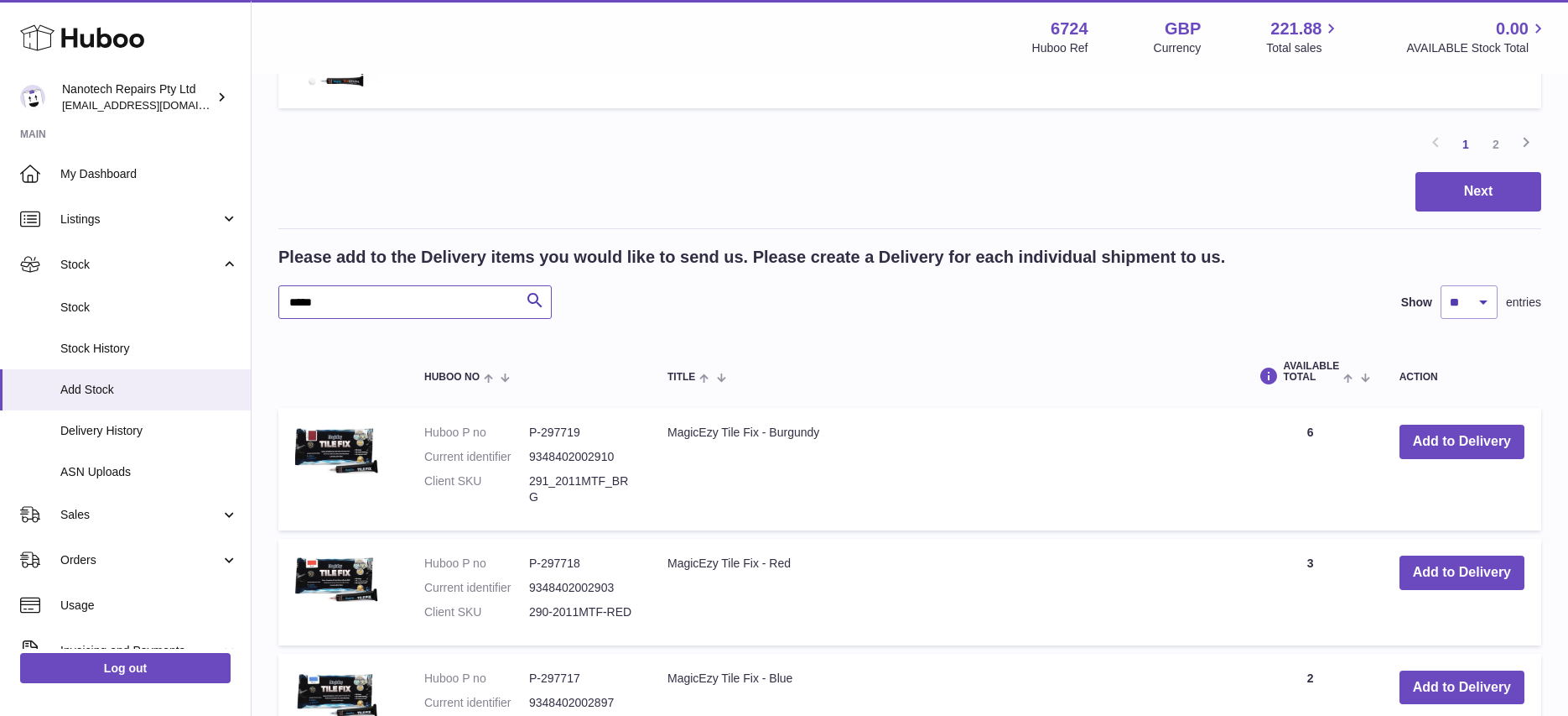
click at [385, 302] on input "*****" at bounding box center [415, 302] width 273 height 34
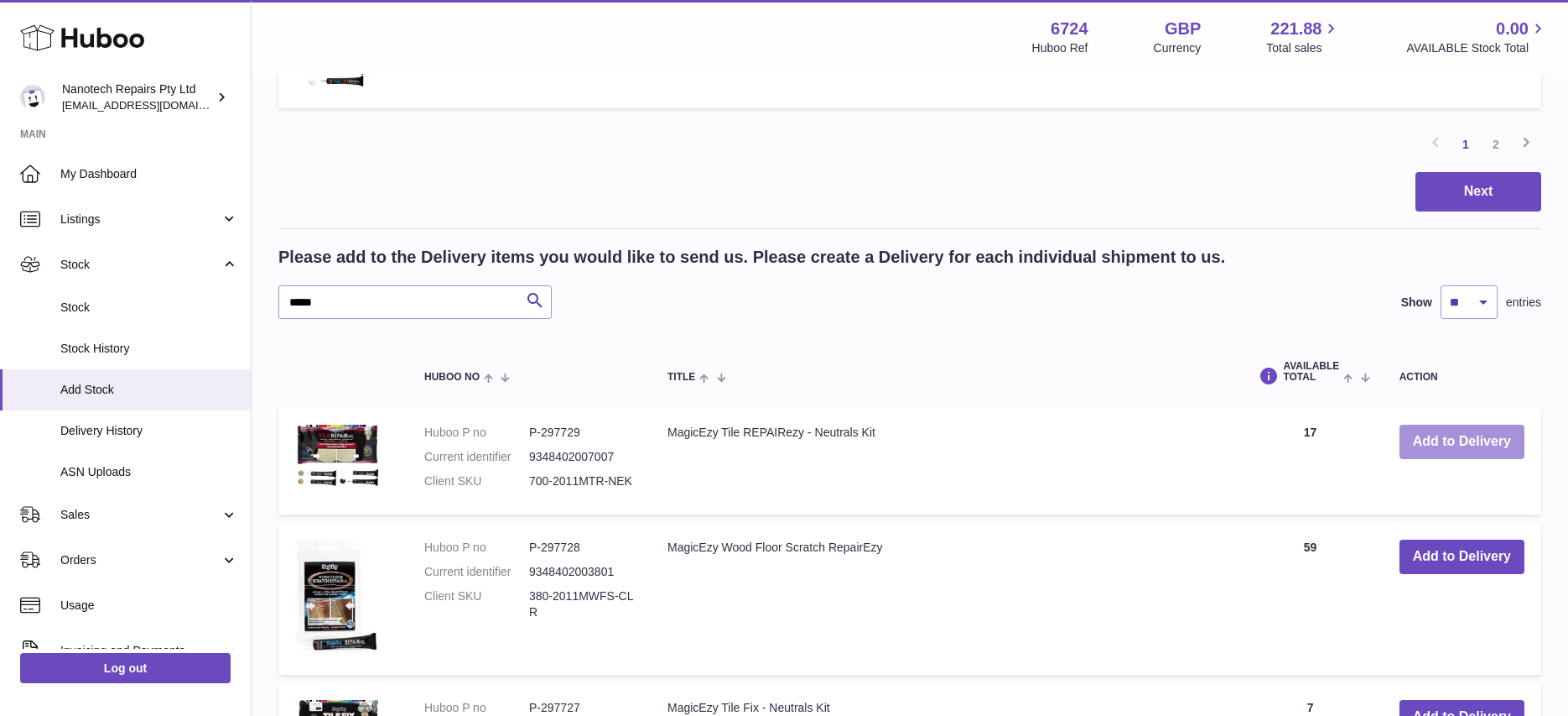
click at [1439, 443] on button "Add to Delivery" at bounding box center [1462, 442] width 125 height 34
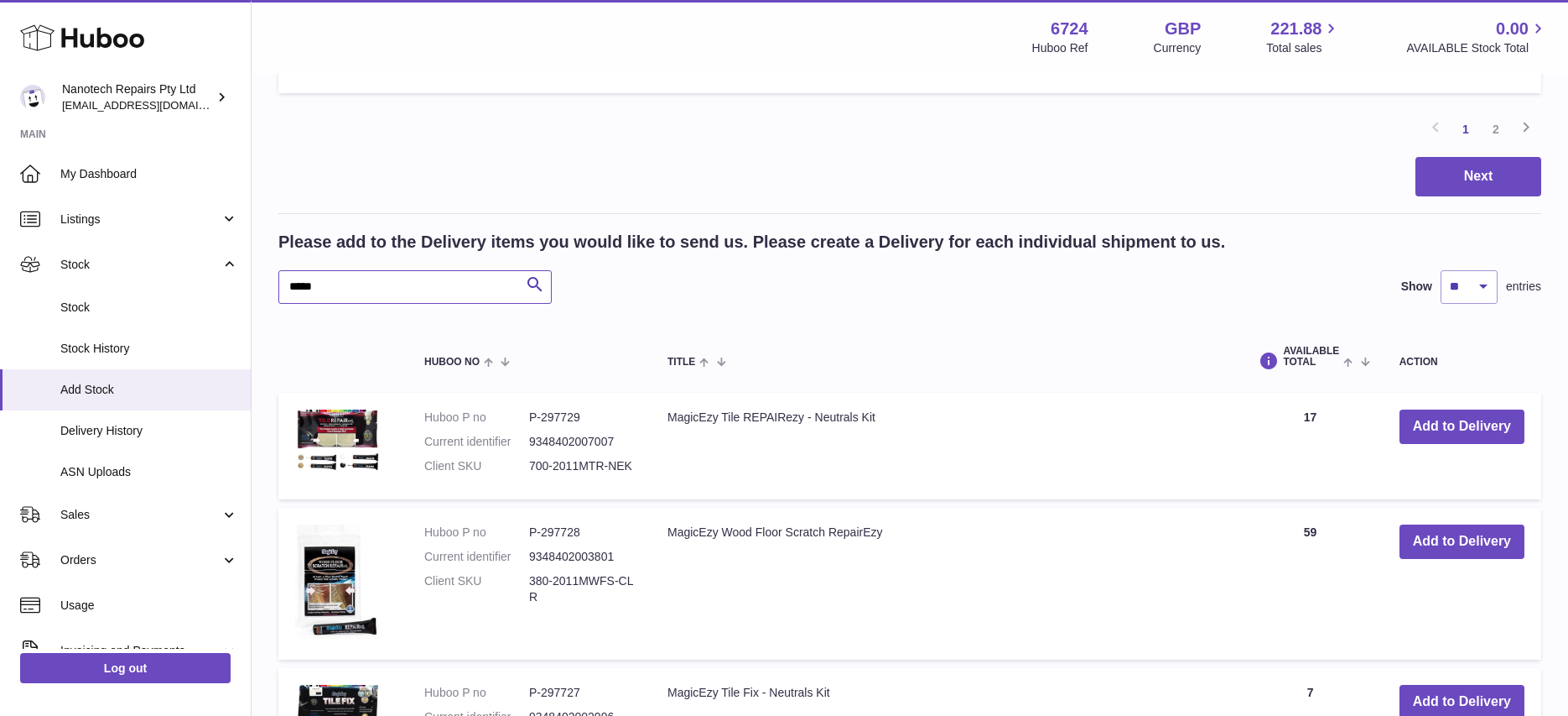
click at [372, 286] on input "*****" at bounding box center [415, 287] width 273 height 34
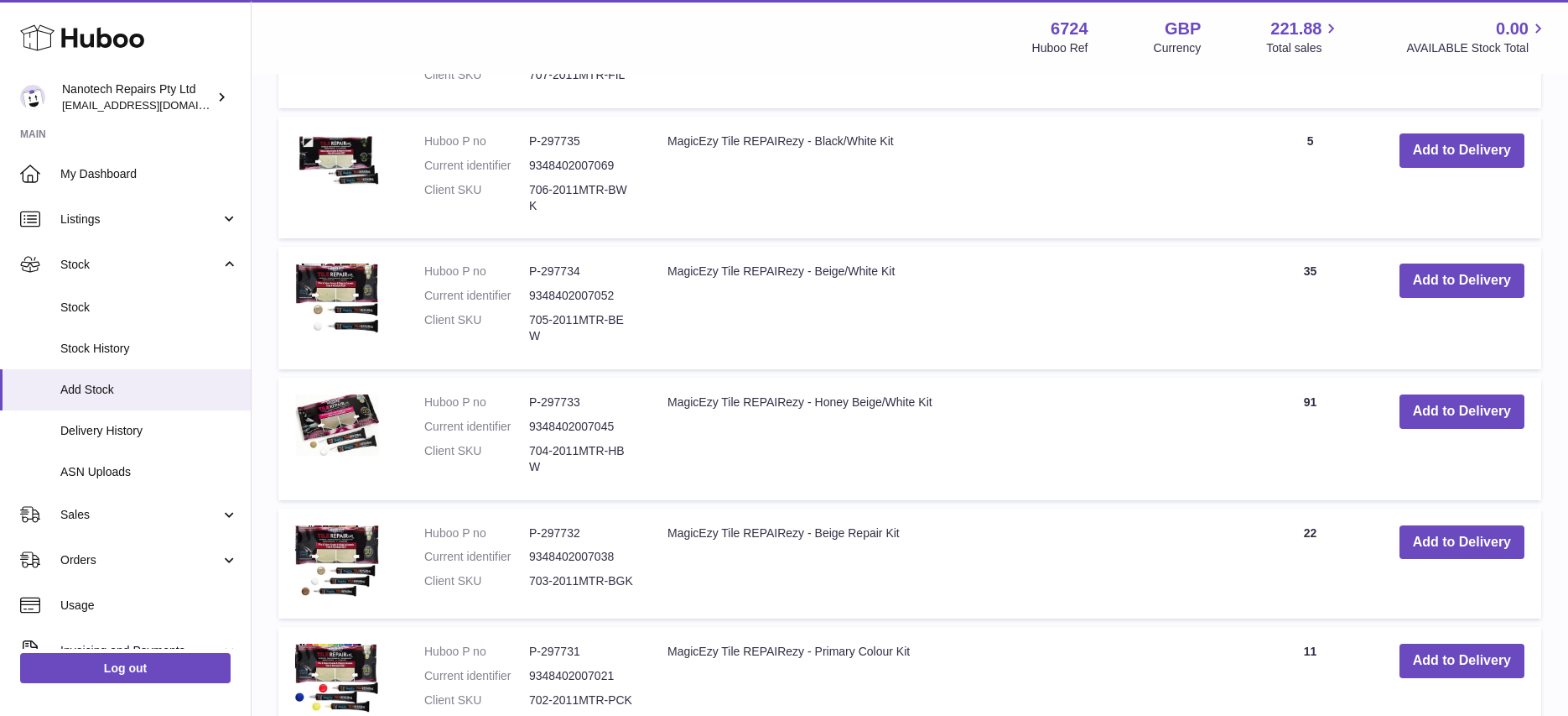
scroll to position [2149, 0]
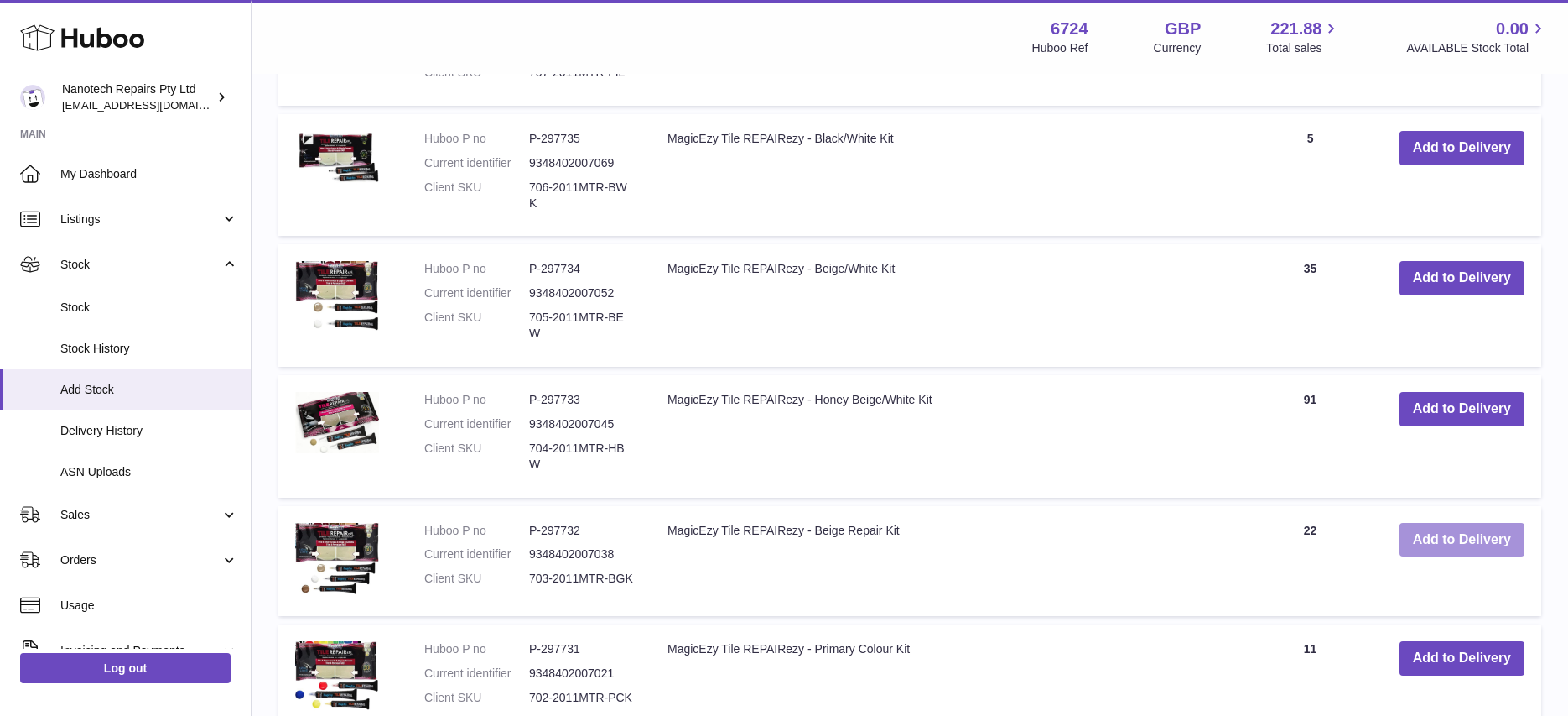
click at [1465, 523] on button "Add to Delivery" at bounding box center [1462, 540] width 125 height 34
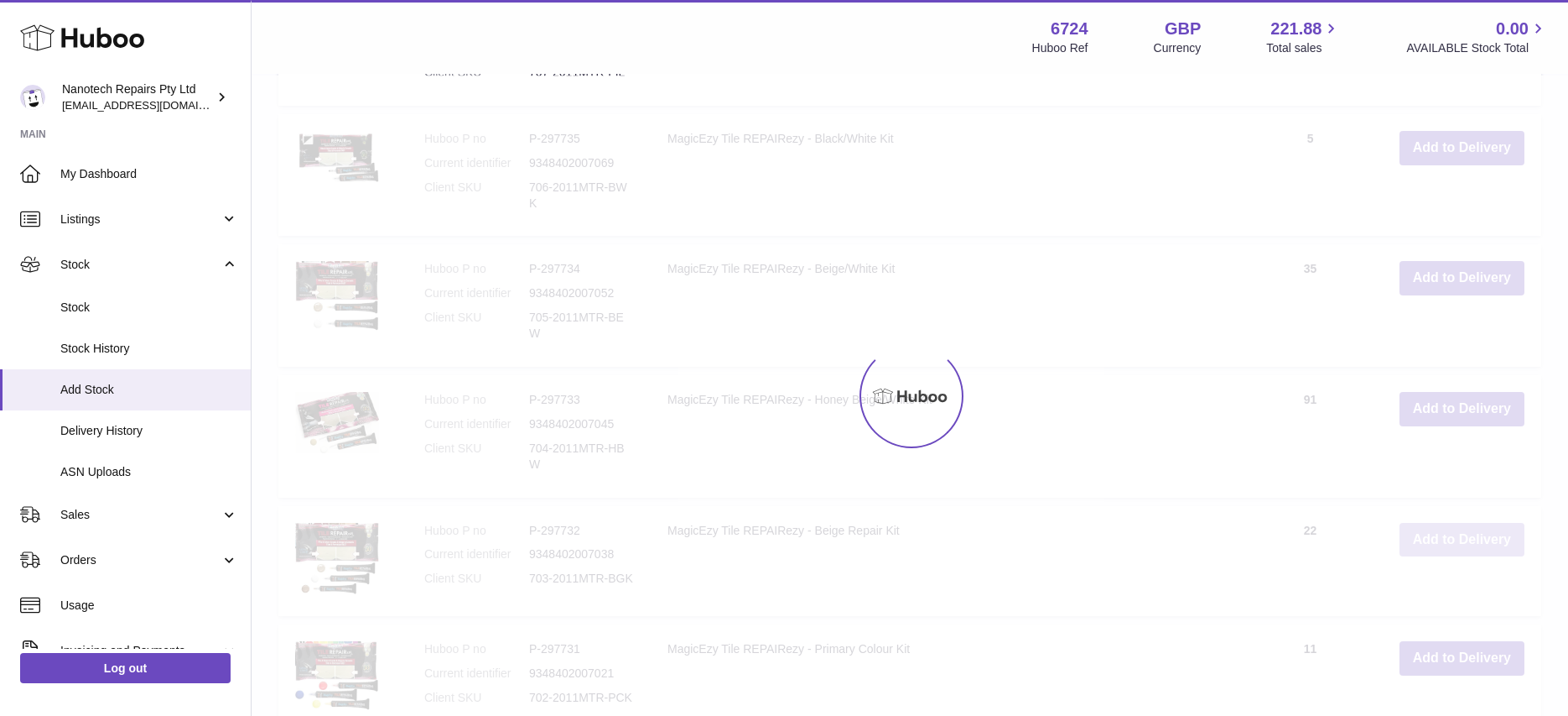
scroll to position [2136, 0]
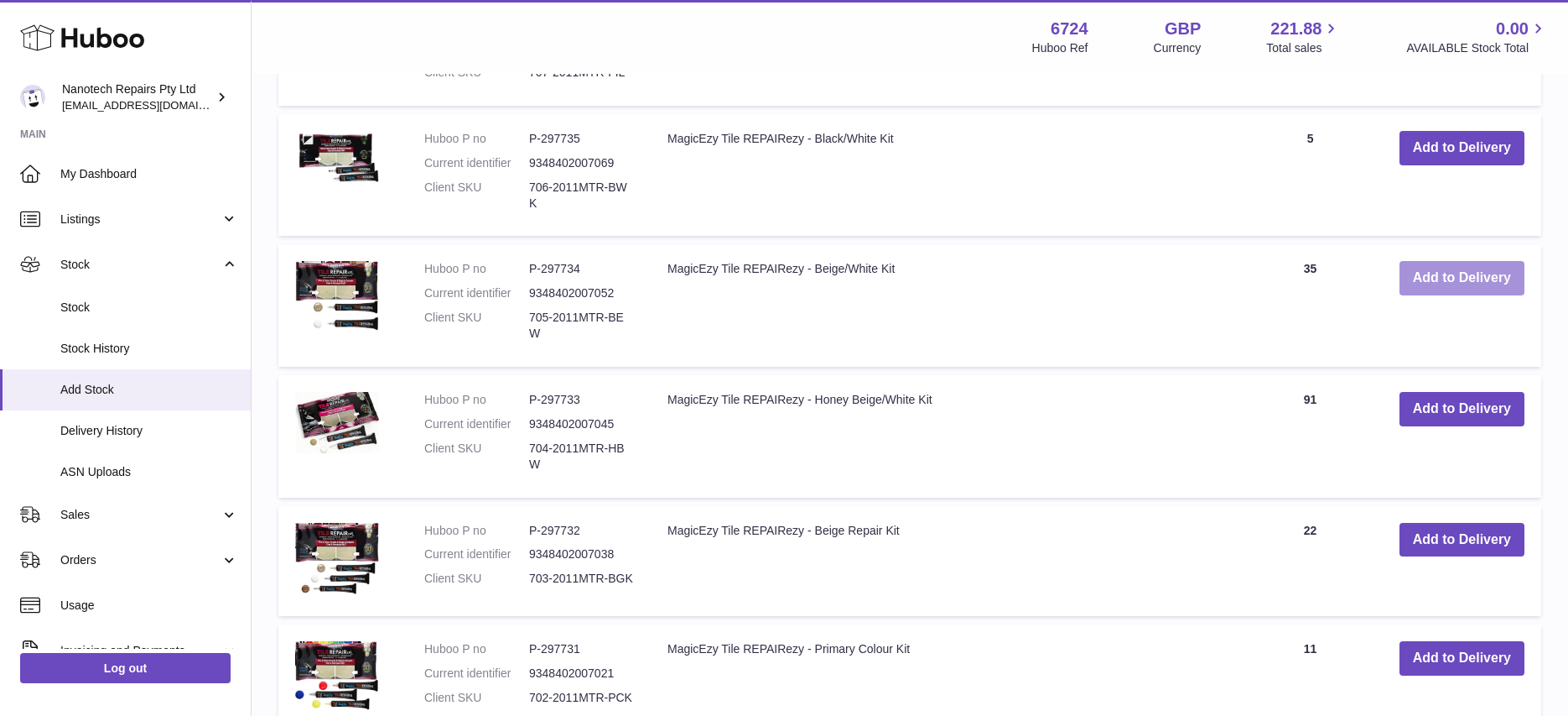
click at [1455, 261] on button "Add to Delivery" at bounding box center [1462, 278] width 125 height 34
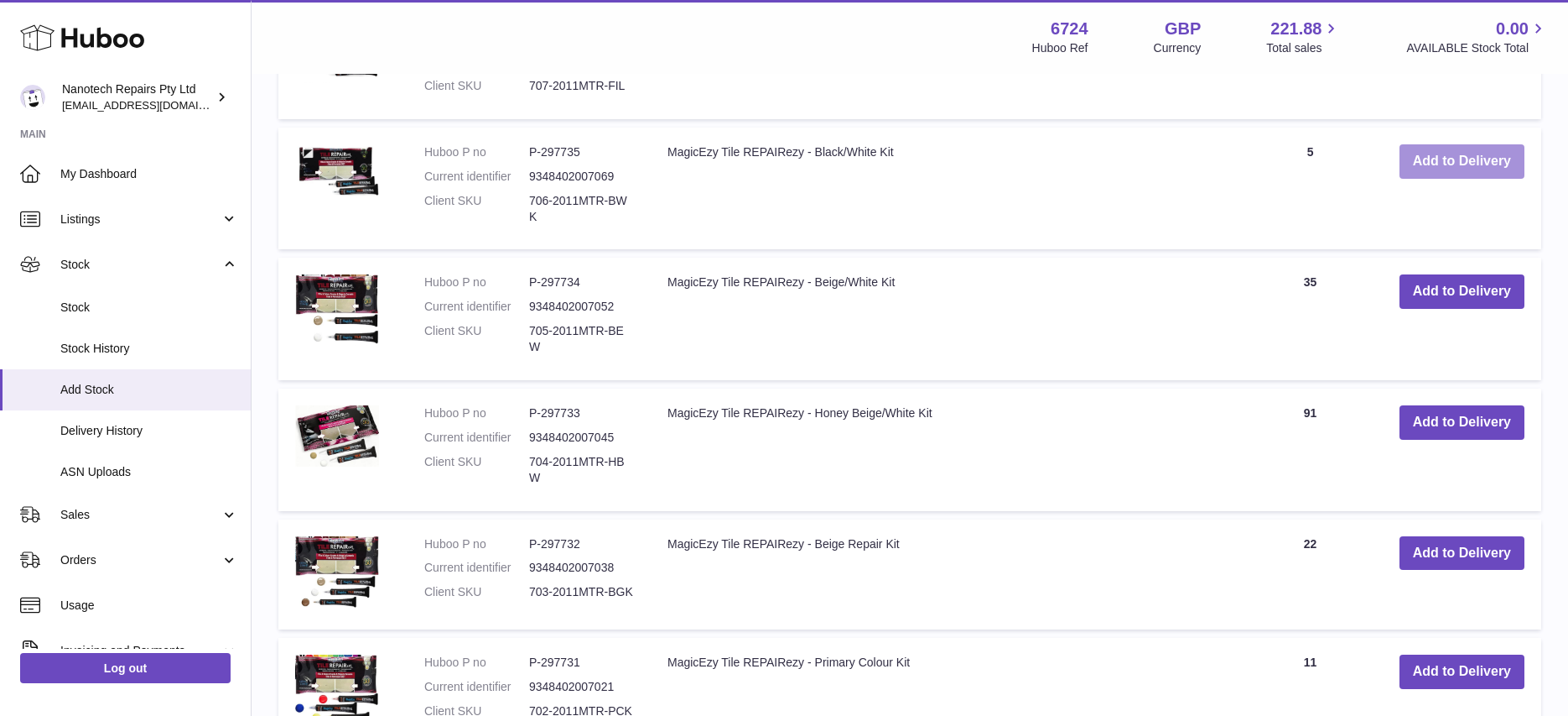
click at [1459, 149] on button "Add to Delivery" at bounding box center [1462, 161] width 125 height 34
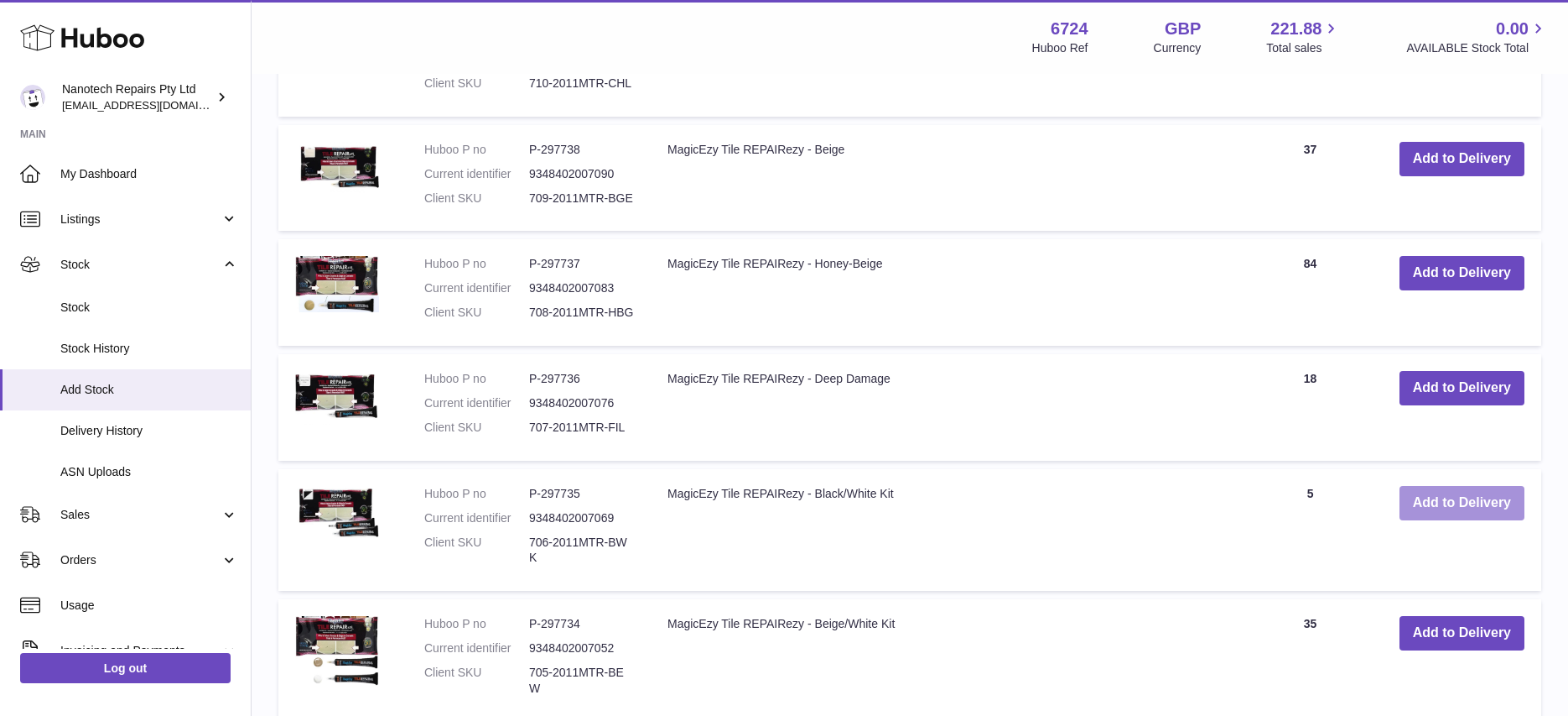
scroll to position [1769, 0]
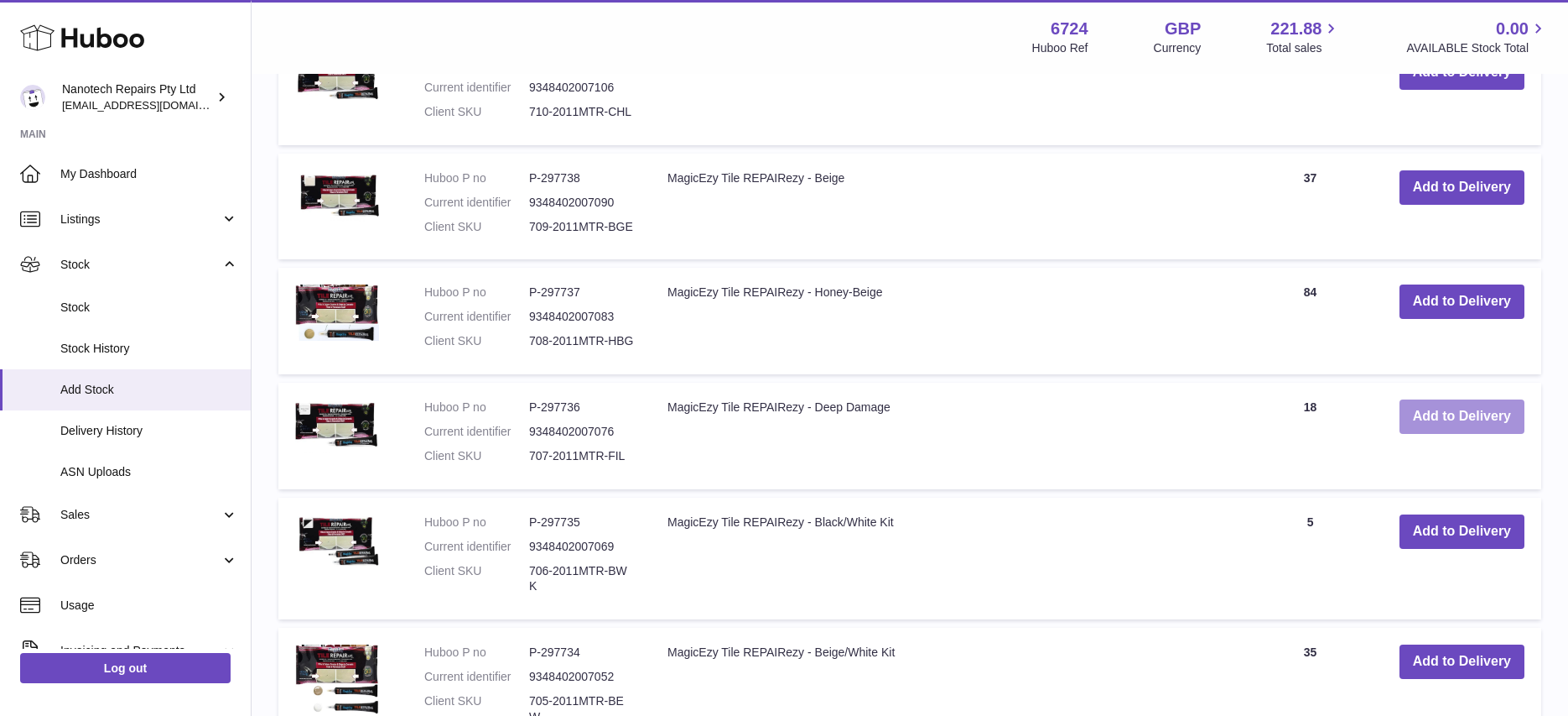
click at [1426, 400] on button "Add to Delivery" at bounding box center [1462, 417] width 125 height 34
click at [1452, 284] on button "Add to Delivery" at bounding box center [1462, 301] width 125 height 34
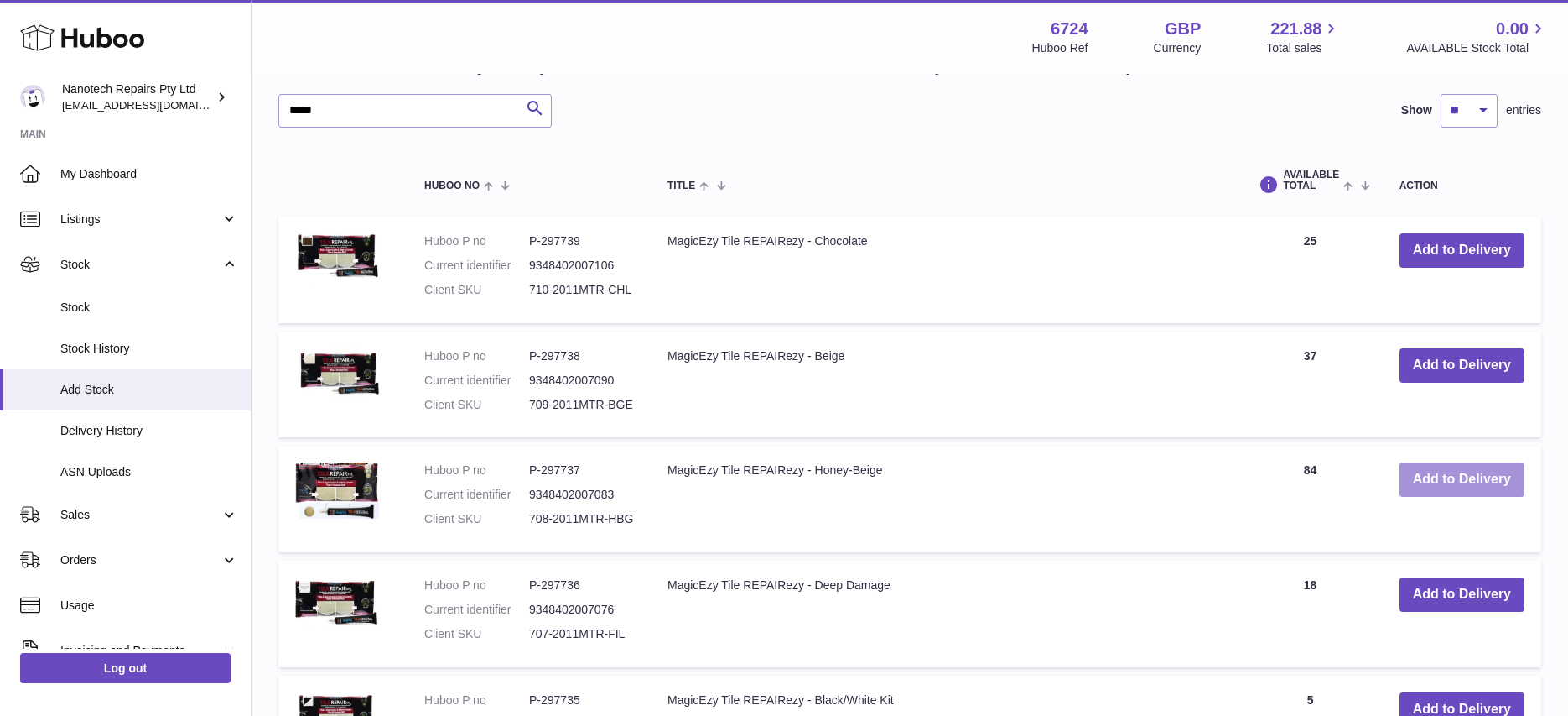
scroll to position [1561, 0]
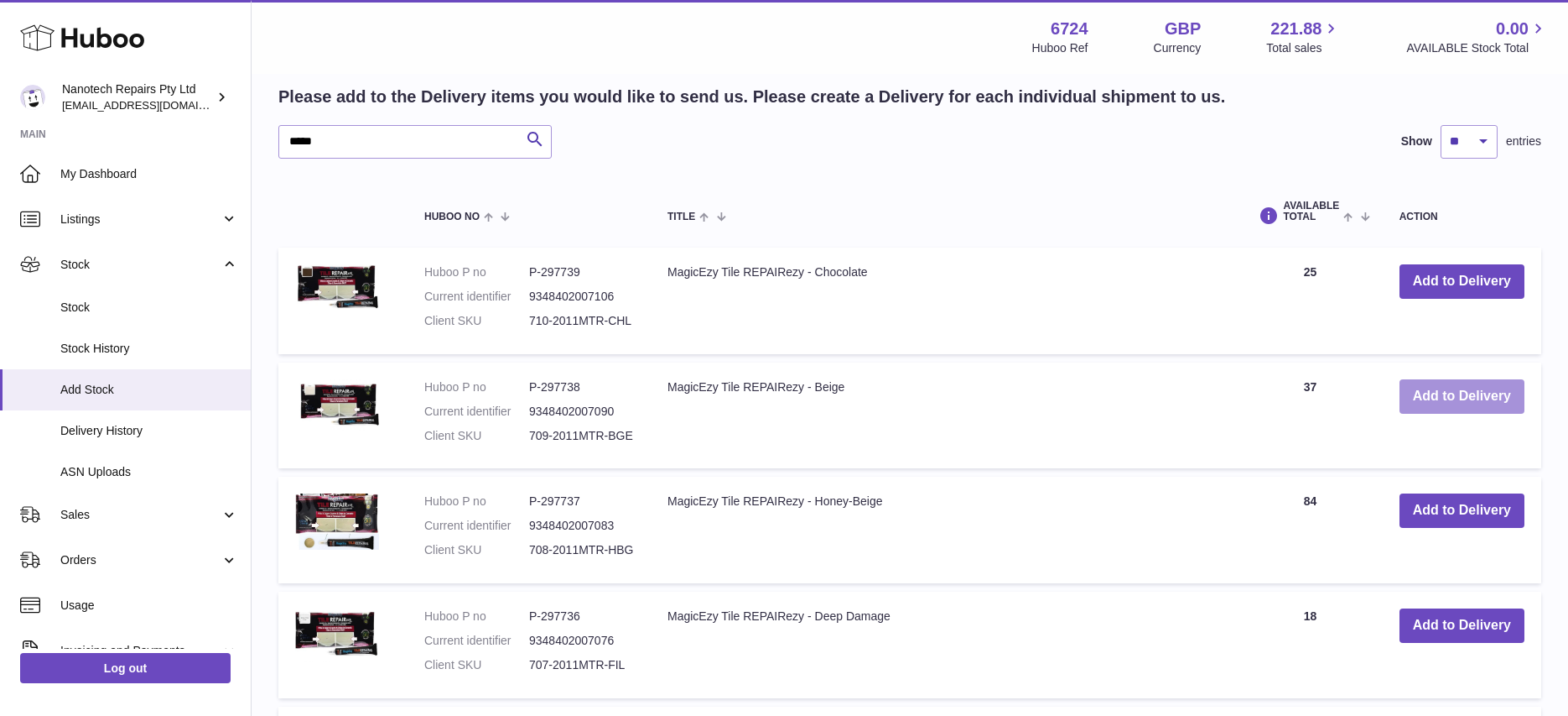
click at [1444, 379] on button "Add to Delivery" at bounding box center [1462, 396] width 125 height 34
click at [368, 125] on input "*****" at bounding box center [415, 142] width 273 height 34
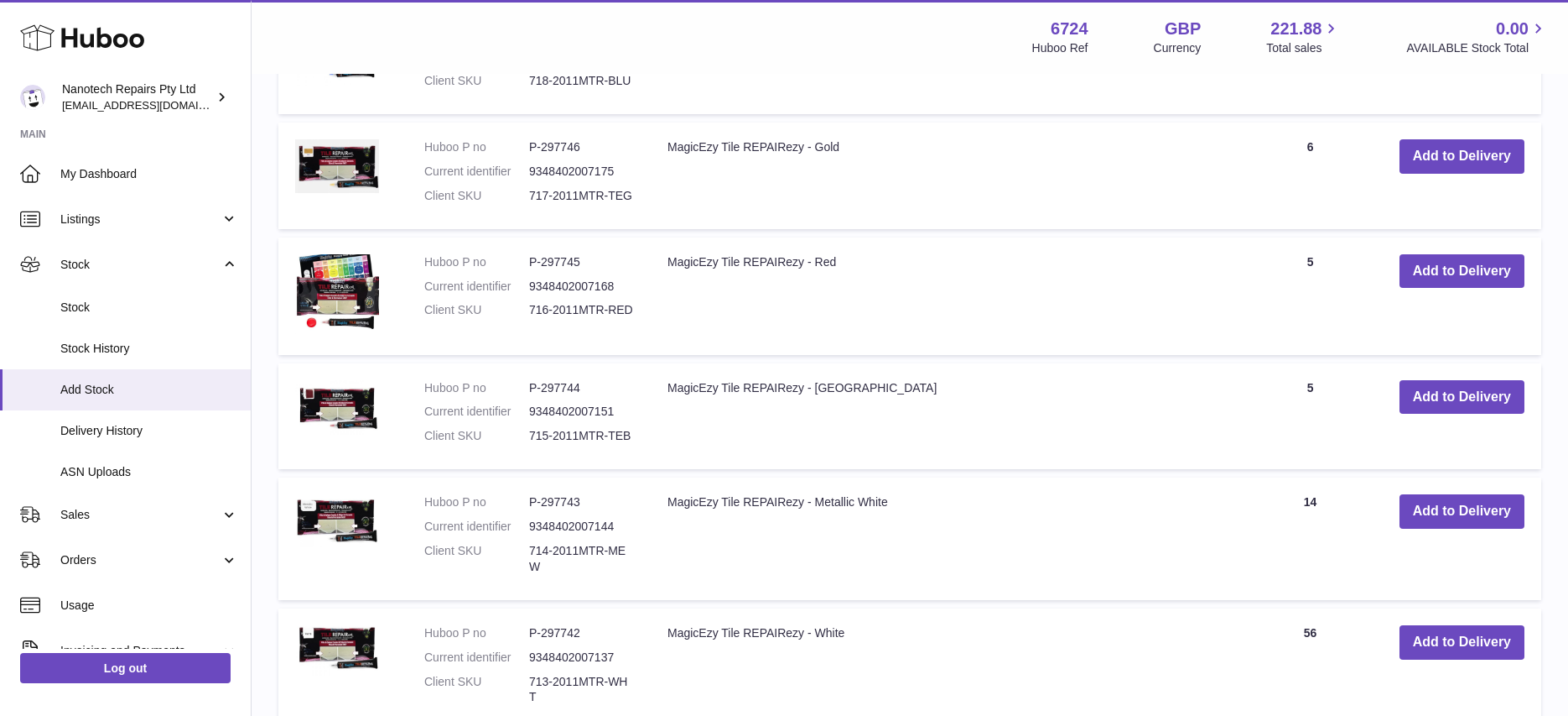
scroll to position [2068, 0]
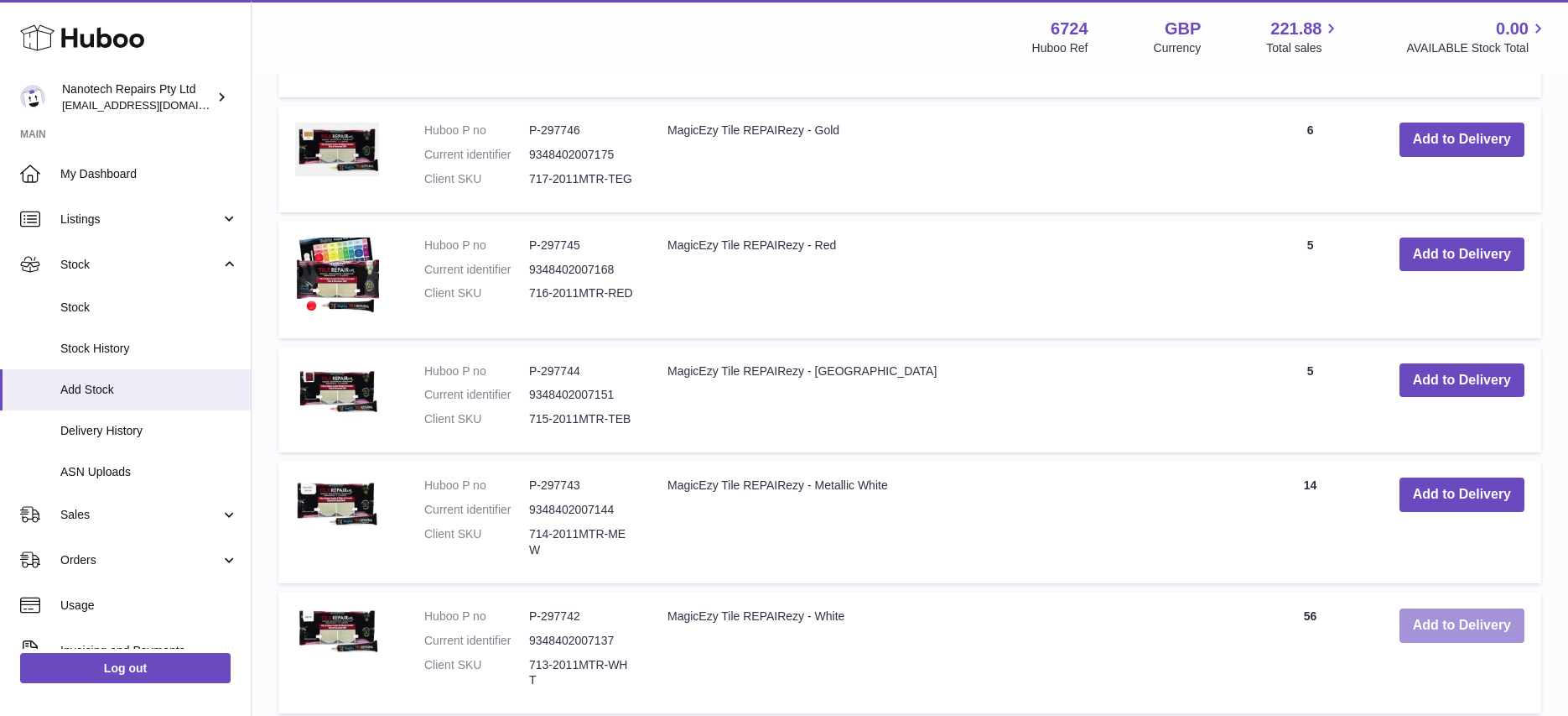
click at [1460, 608] on button "Add to Delivery" at bounding box center [1462, 625] width 125 height 34
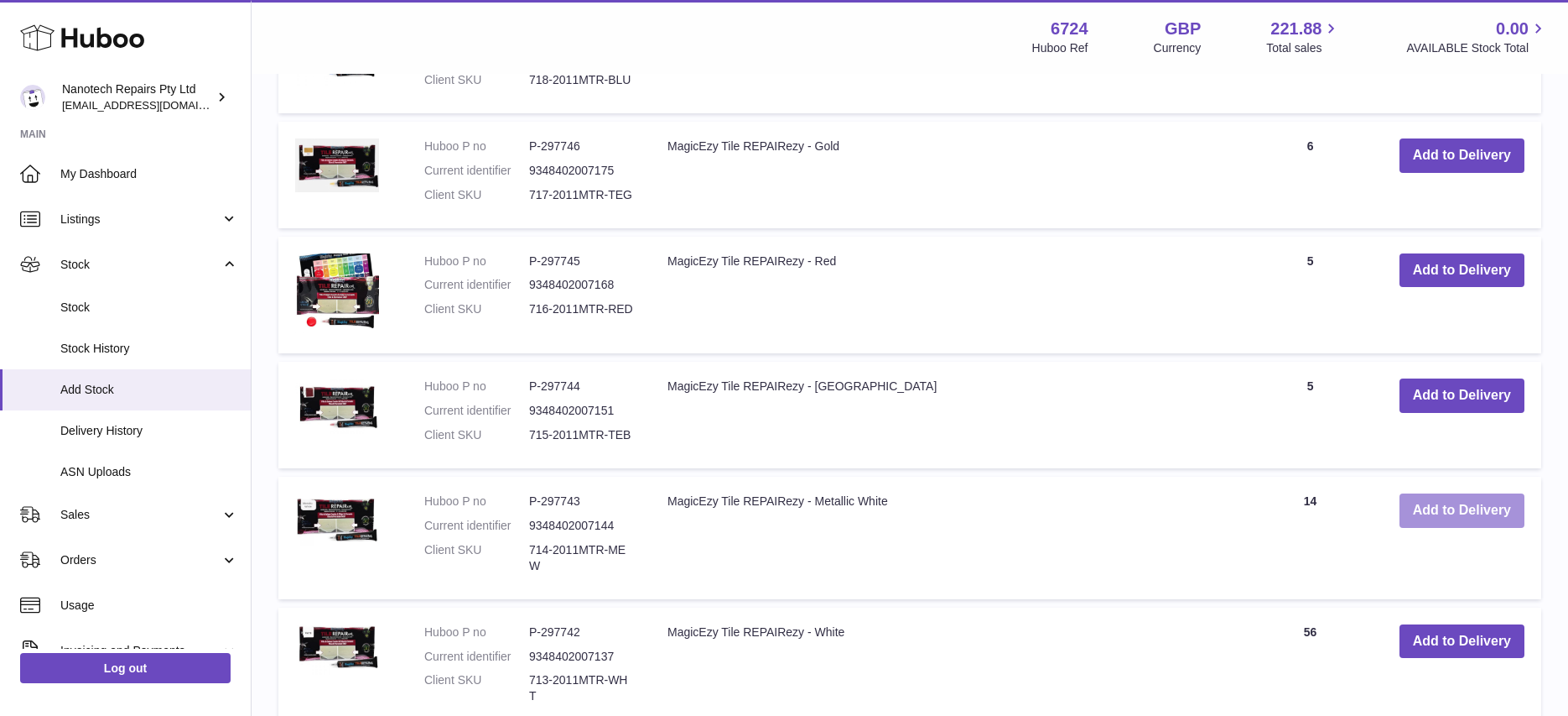
click at [1442, 493] on button "Add to Delivery" at bounding box center [1462, 510] width 125 height 34
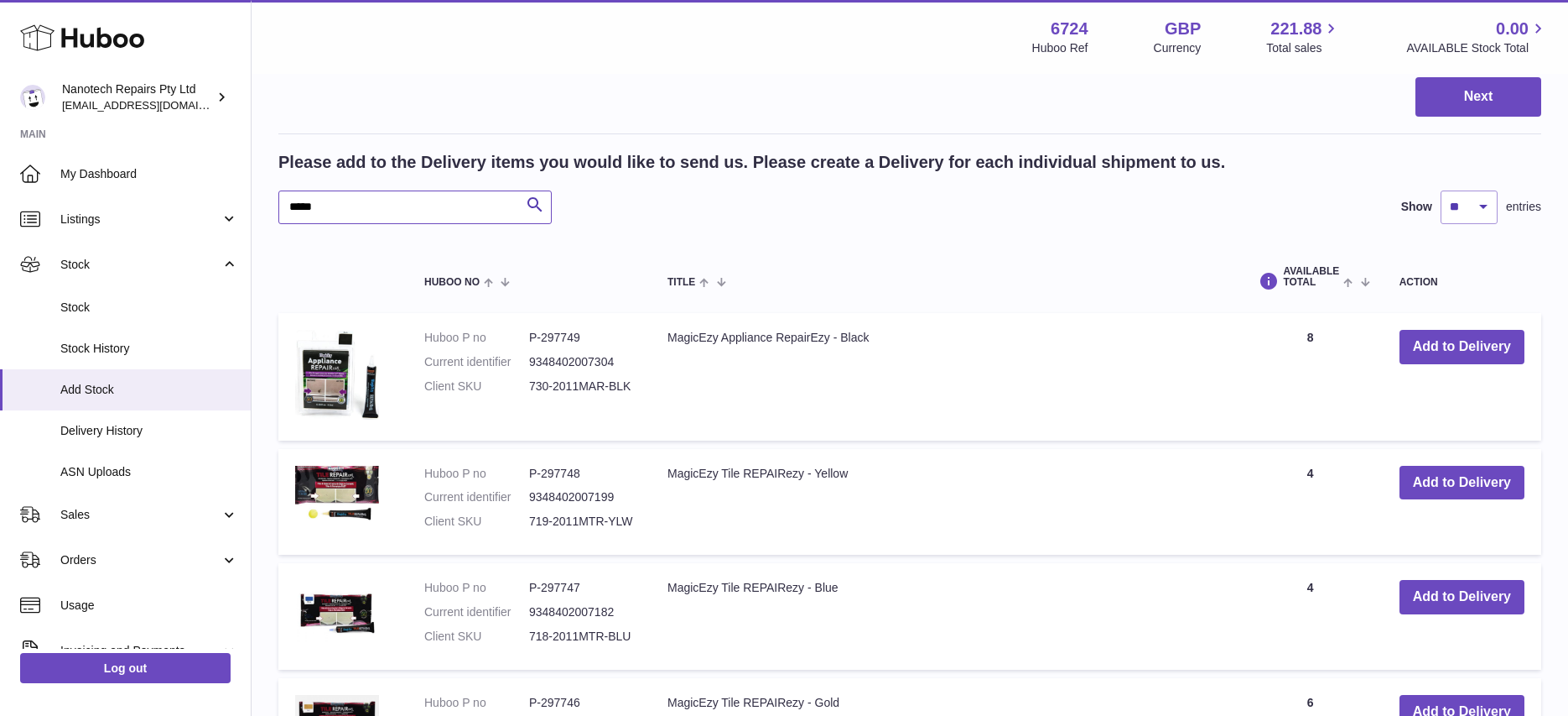
click at [364, 190] on input "*****" at bounding box center [415, 207] width 273 height 34
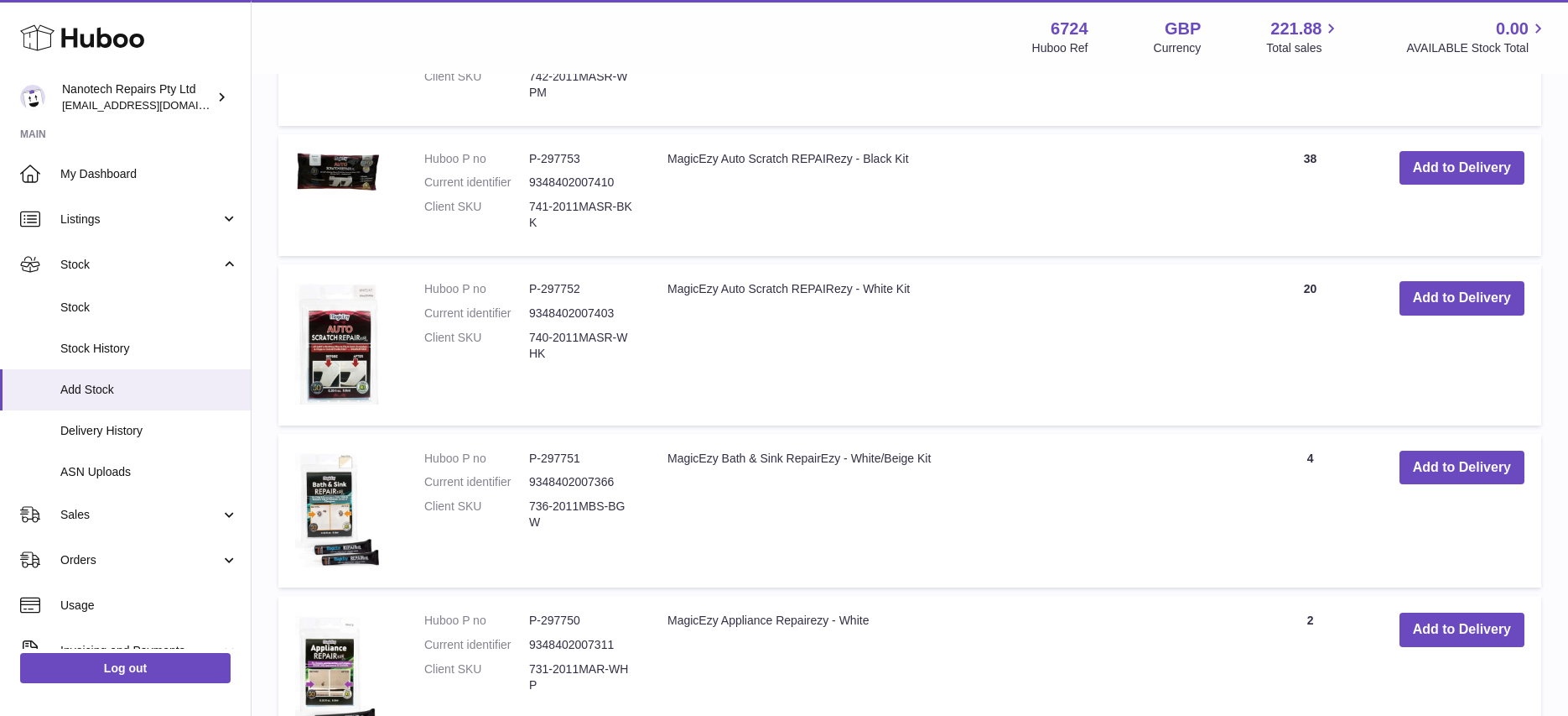
scroll to position [2584, 0]
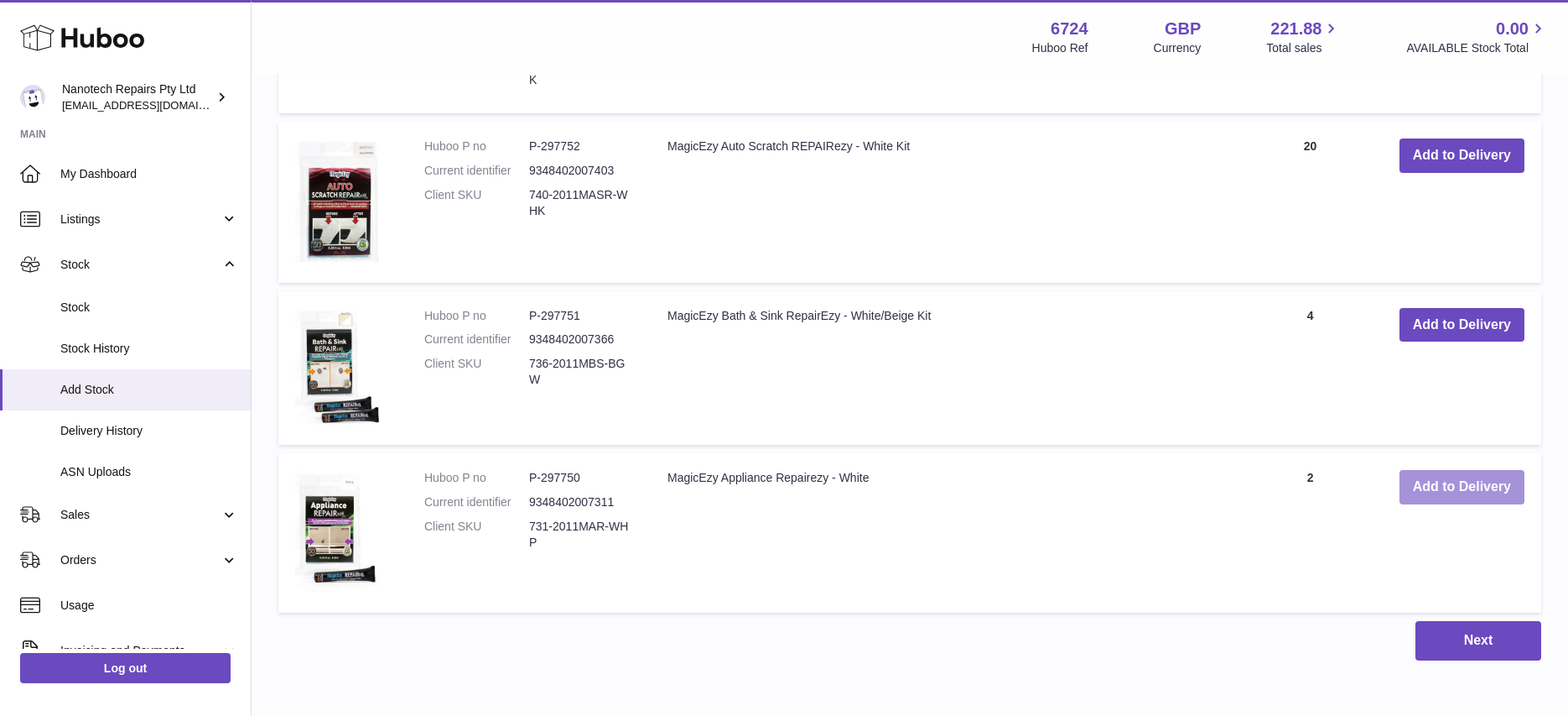
click at [1487, 470] on button "Add to Delivery" at bounding box center [1462, 487] width 125 height 34
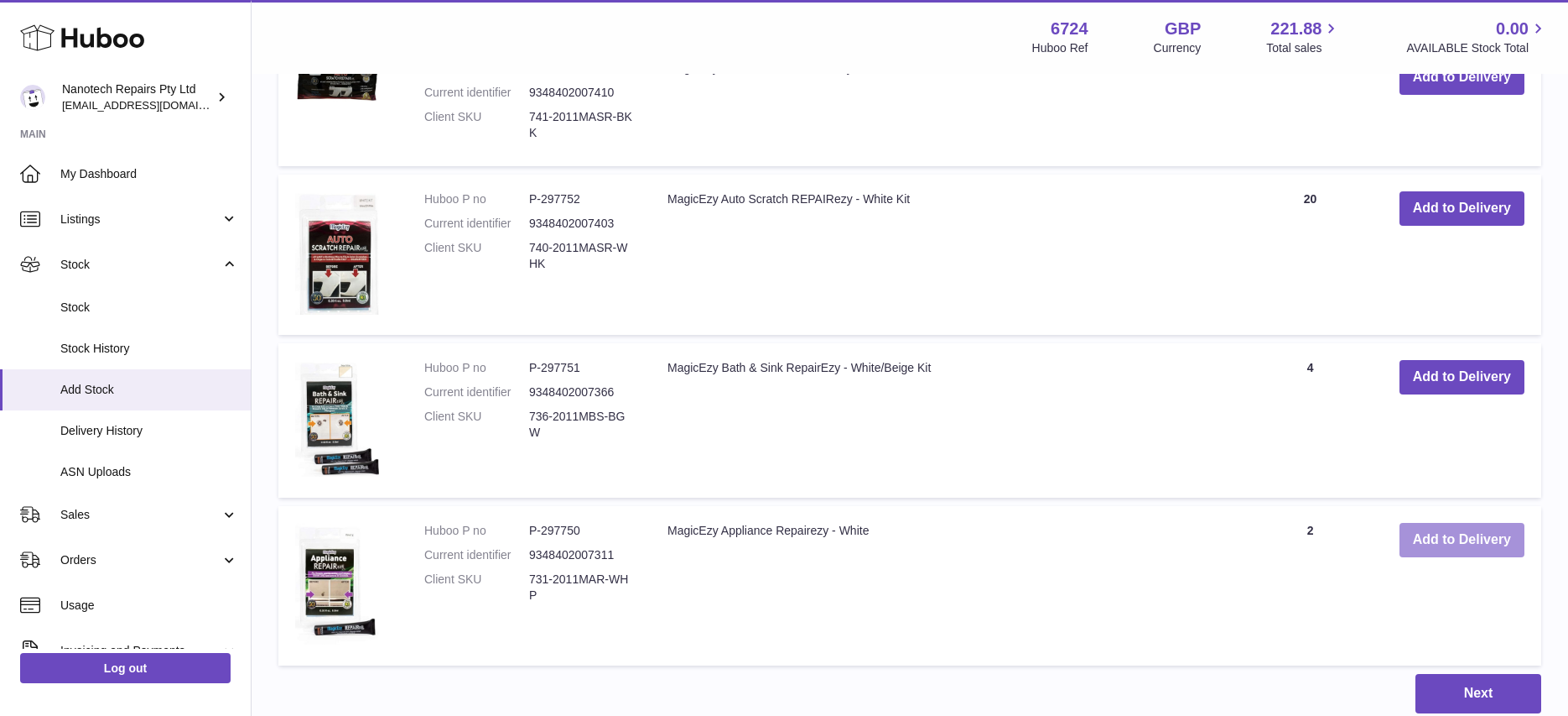
scroll to position [2636, 0]
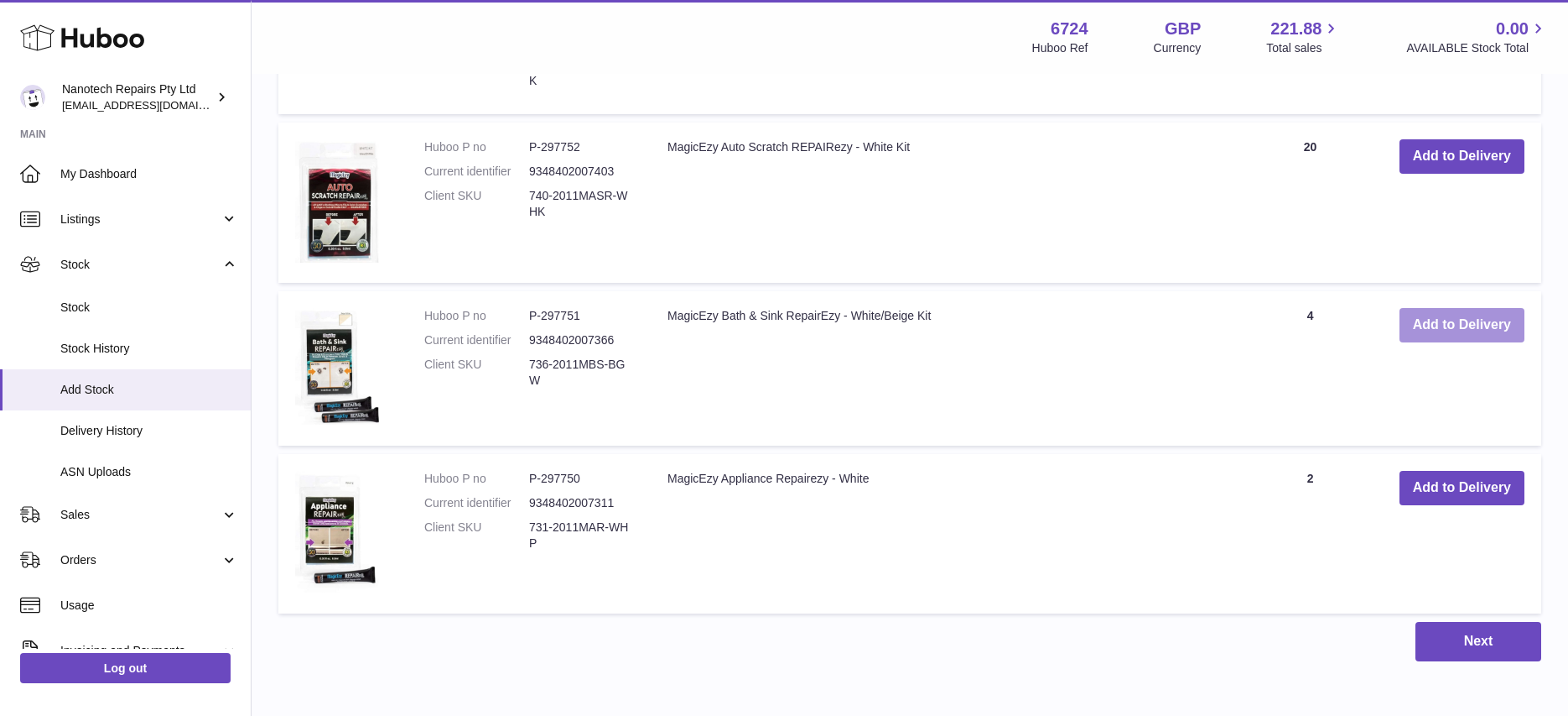
click at [1441, 307] on button "Add to Delivery" at bounding box center [1462, 324] width 125 height 34
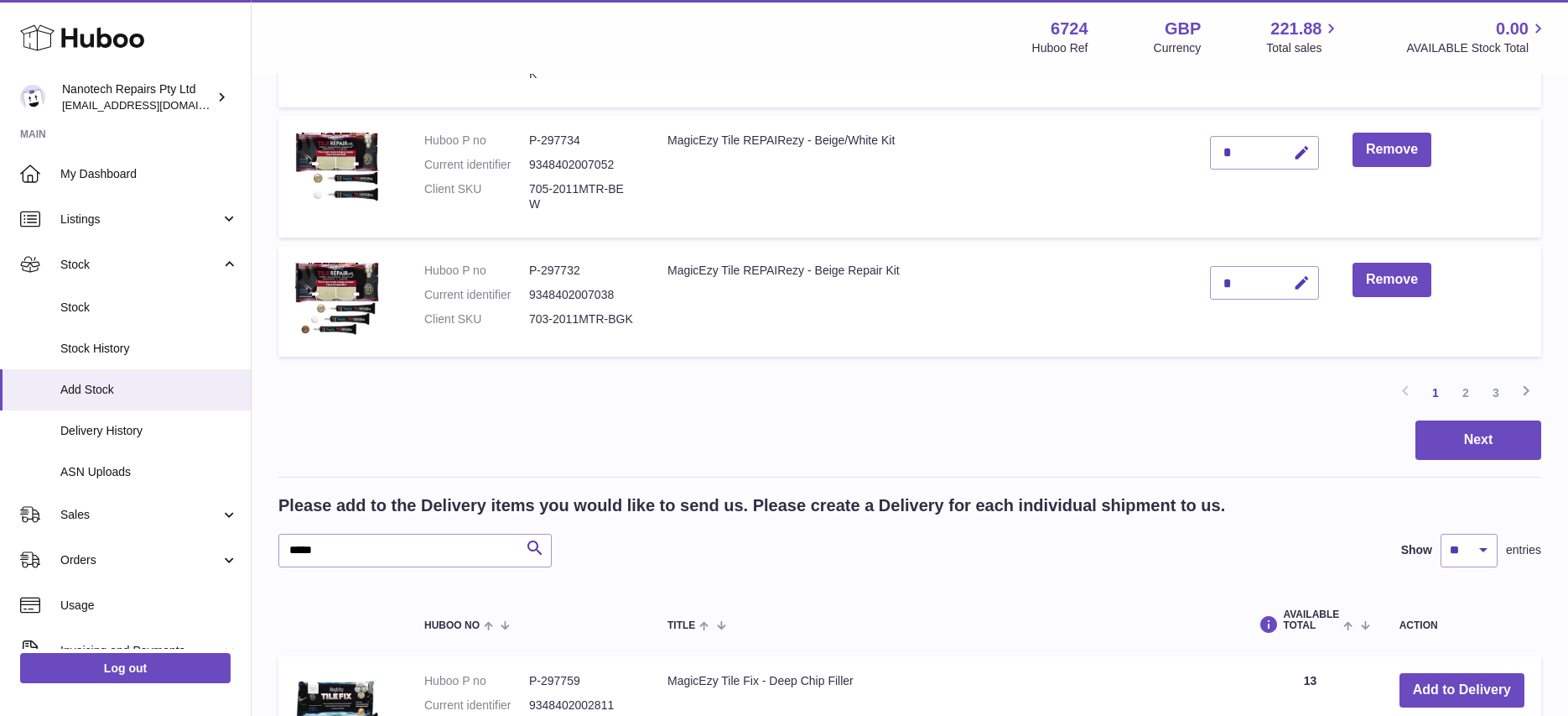
scroll to position [1382, 0]
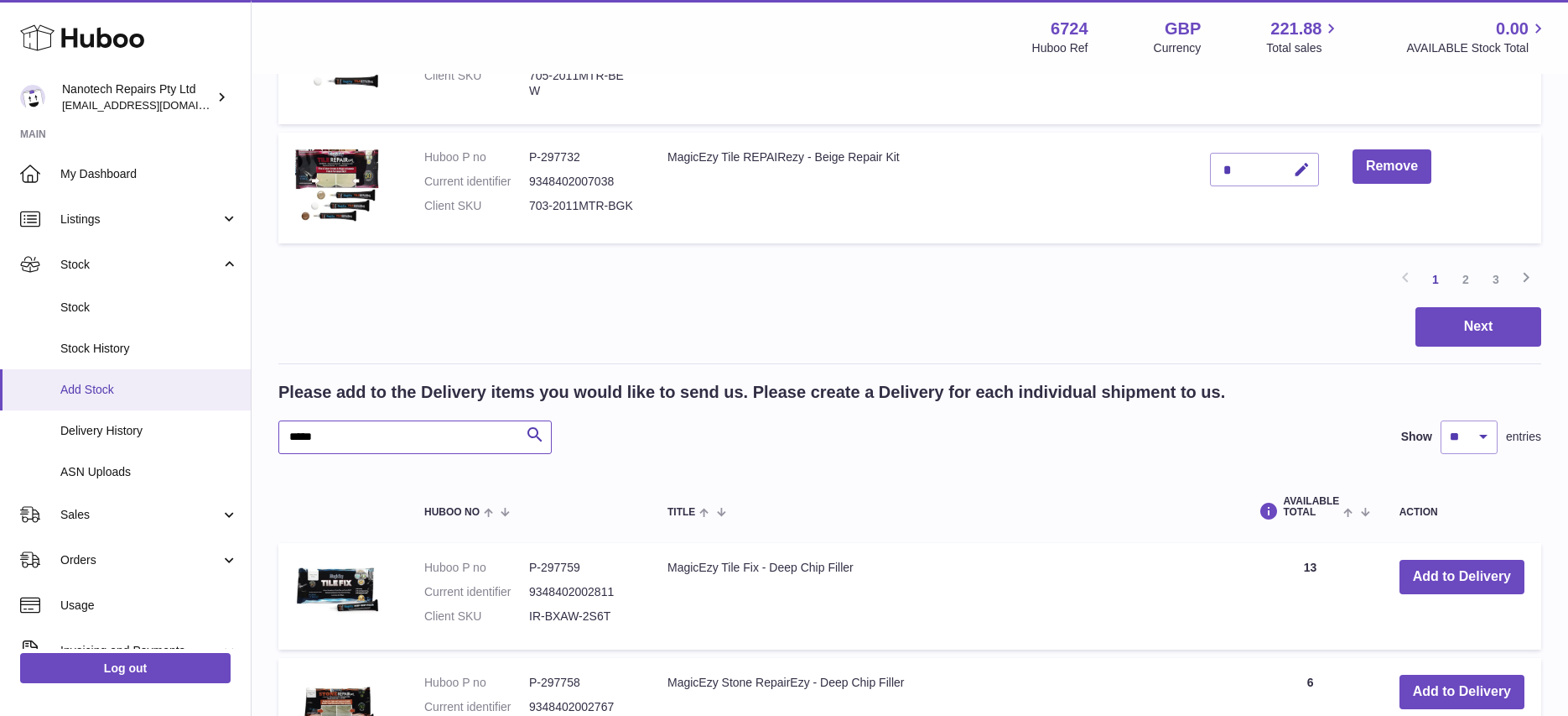
drag, startPoint x: 340, startPoint y: 396, endPoint x: 109, endPoint y: 385, distance: 231.3
click at [122, 384] on div "Huboo Nanotech Repairs Pty Ltd info@nanotechrepairs.com Main My Dashboard Listi…" at bounding box center [784, 357] width 1568 height 3477
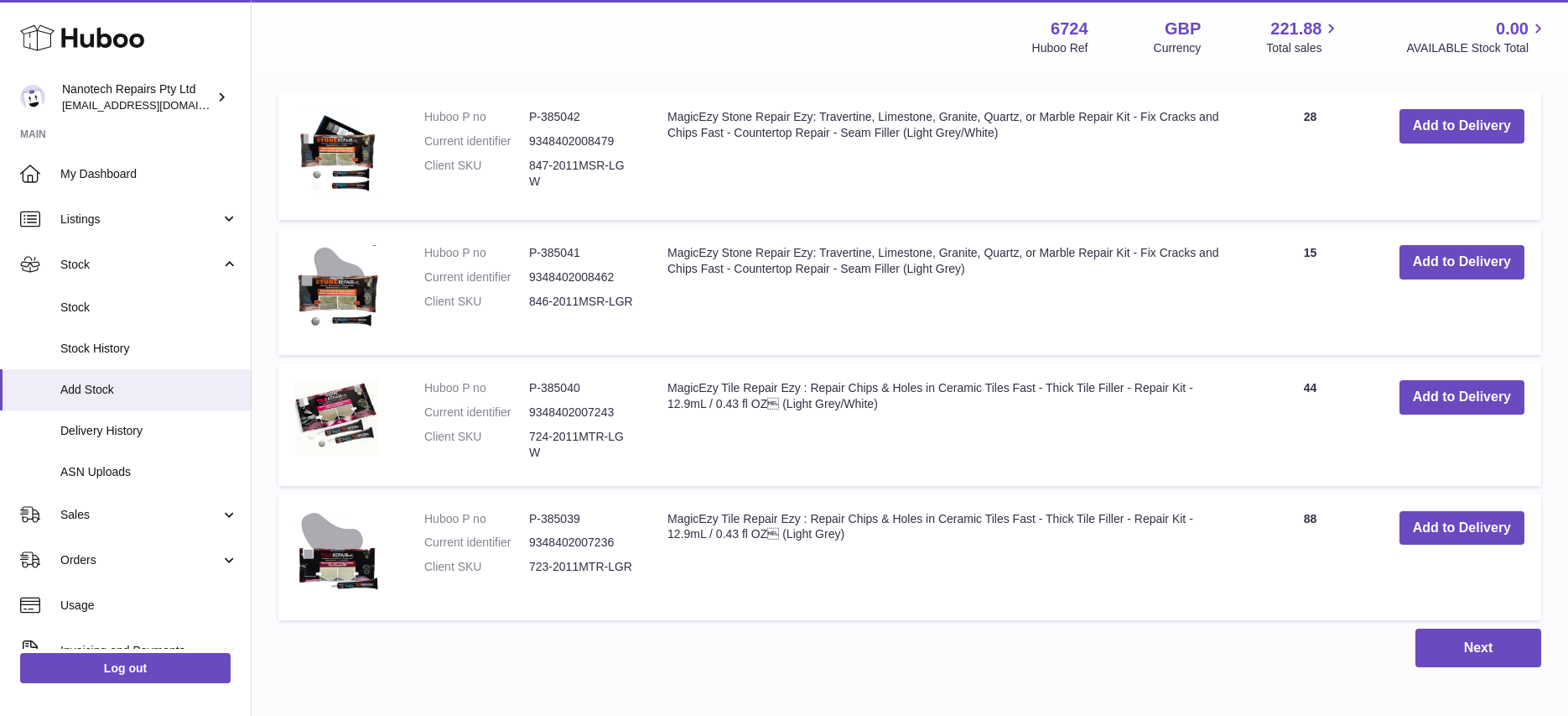
scroll to position [1837, 0]
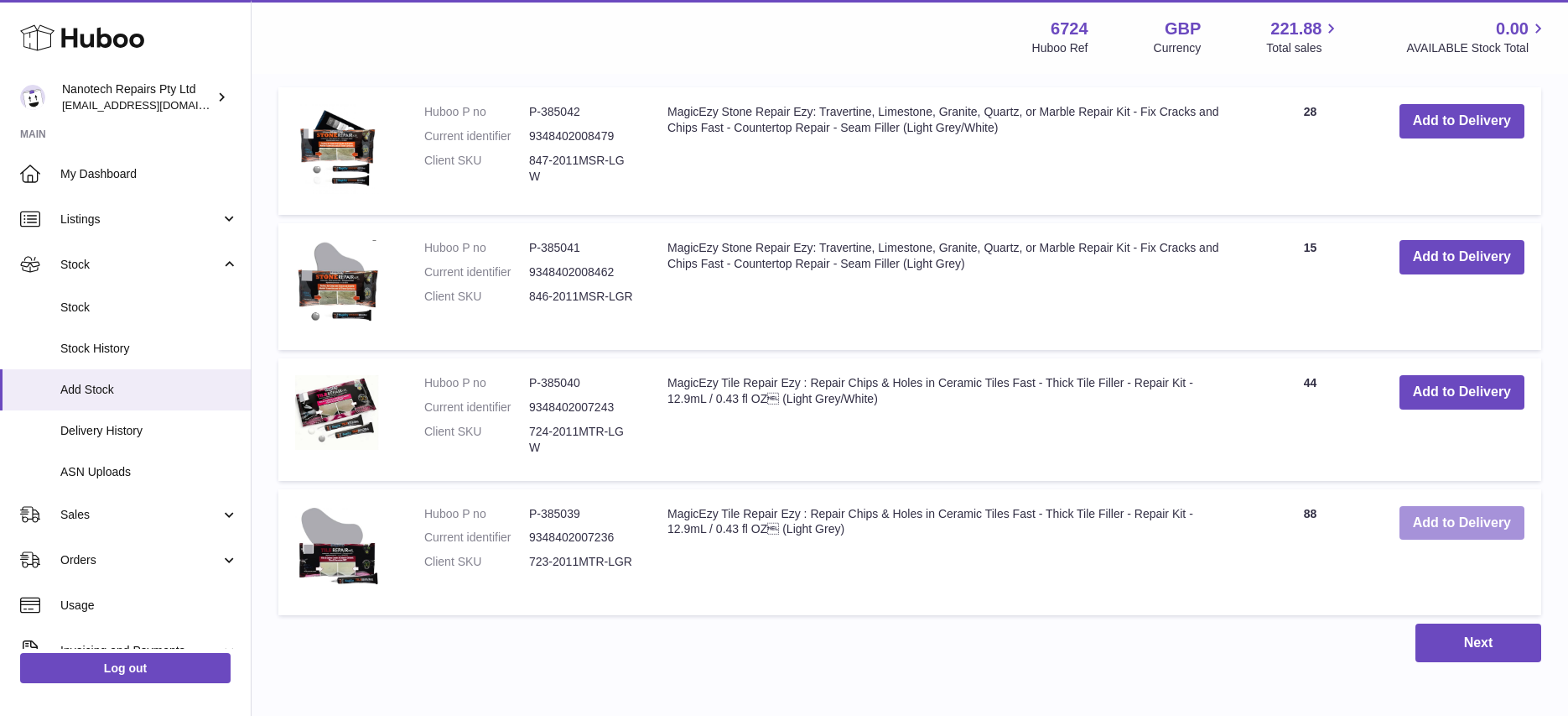
type input "****"
click at [1469, 506] on button "Add to Delivery" at bounding box center [1462, 523] width 125 height 34
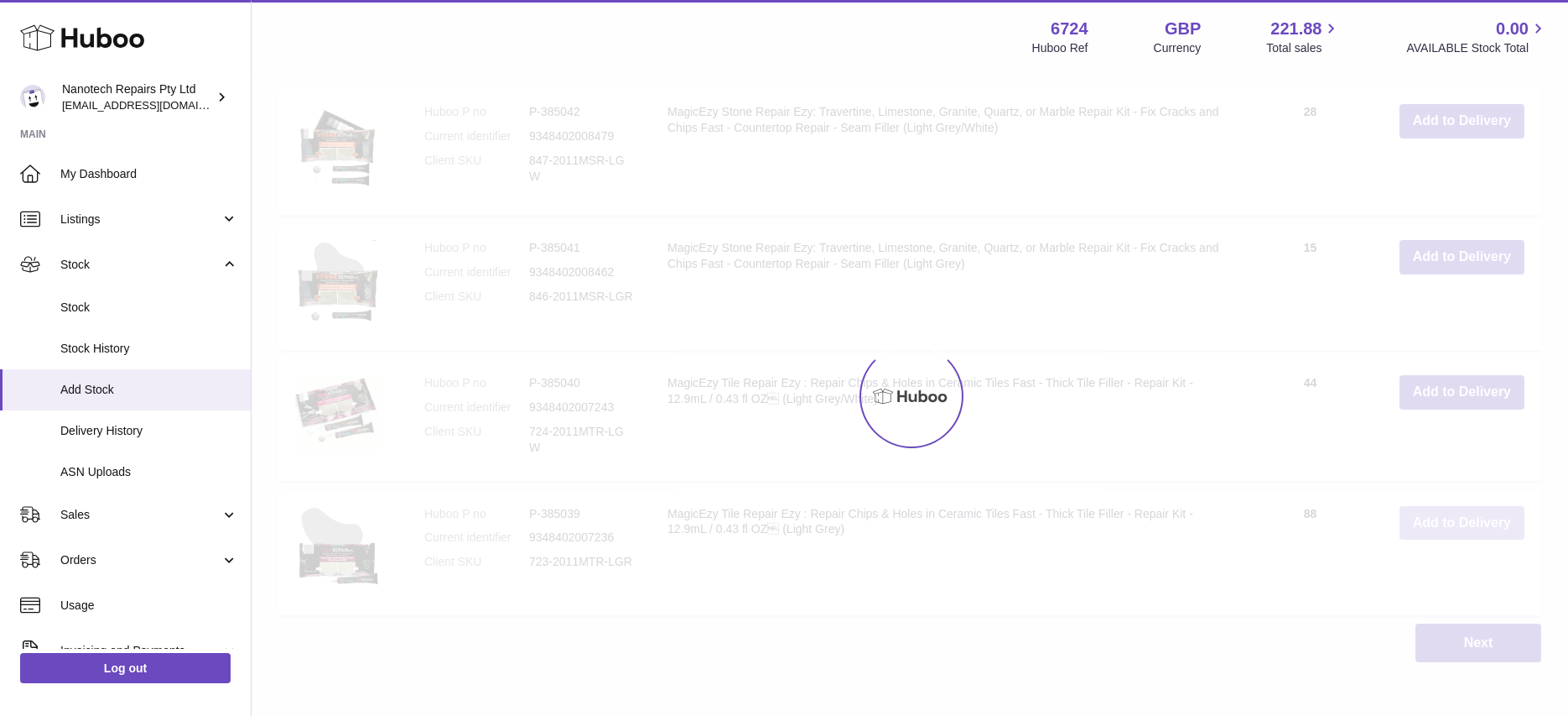
scroll to position [1852, 0]
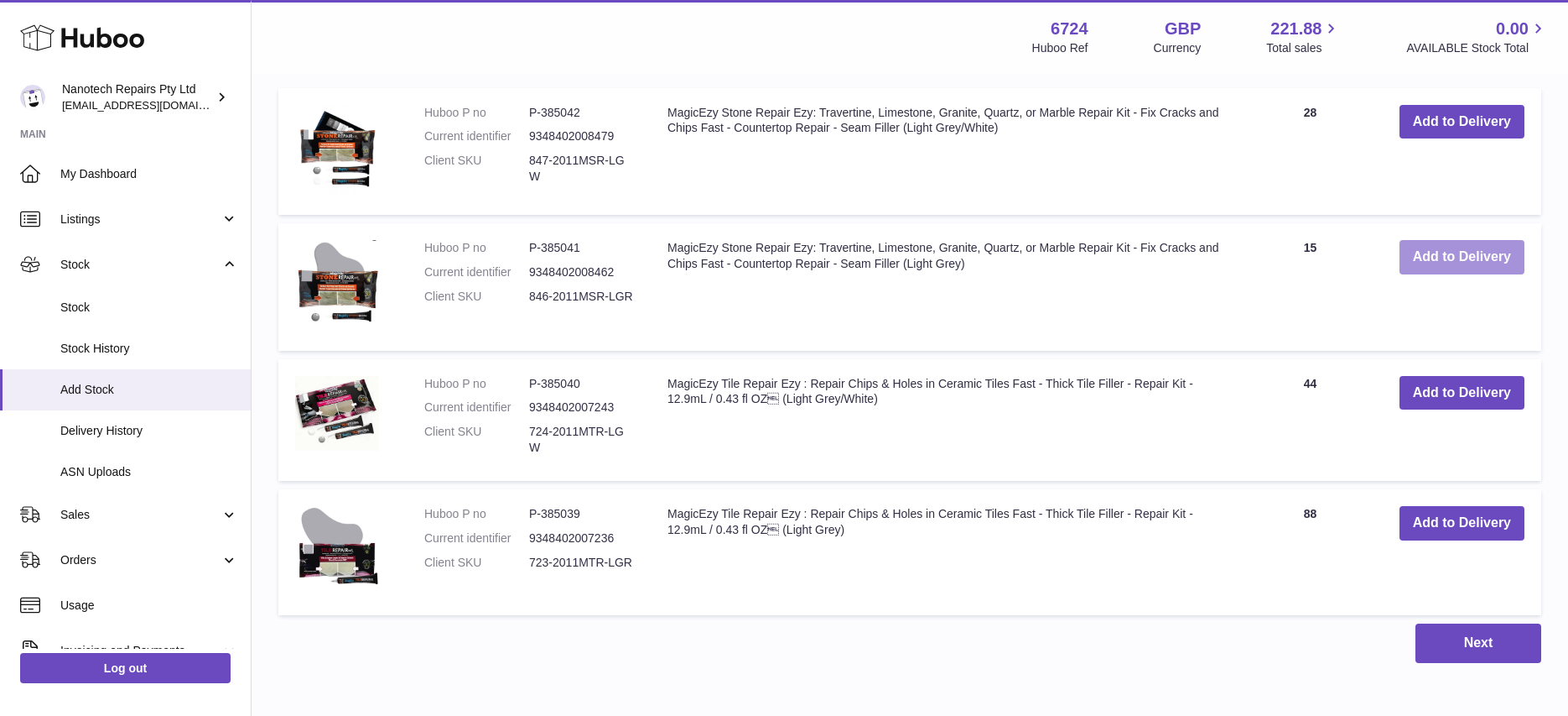
click at [1447, 240] on button "Add to Delivery" at bounding box center [1462, 257] width 125 height 34
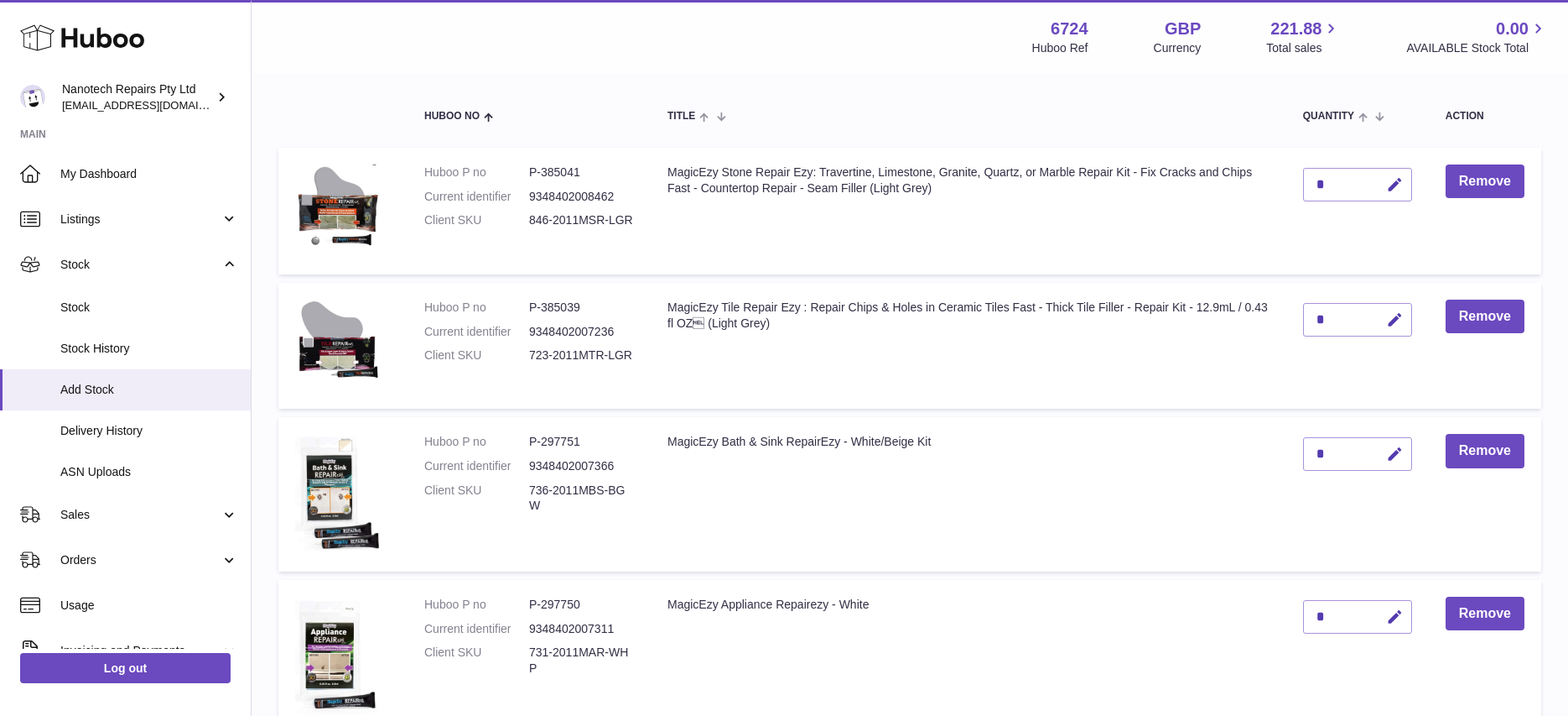
scroll to position [0, 0]
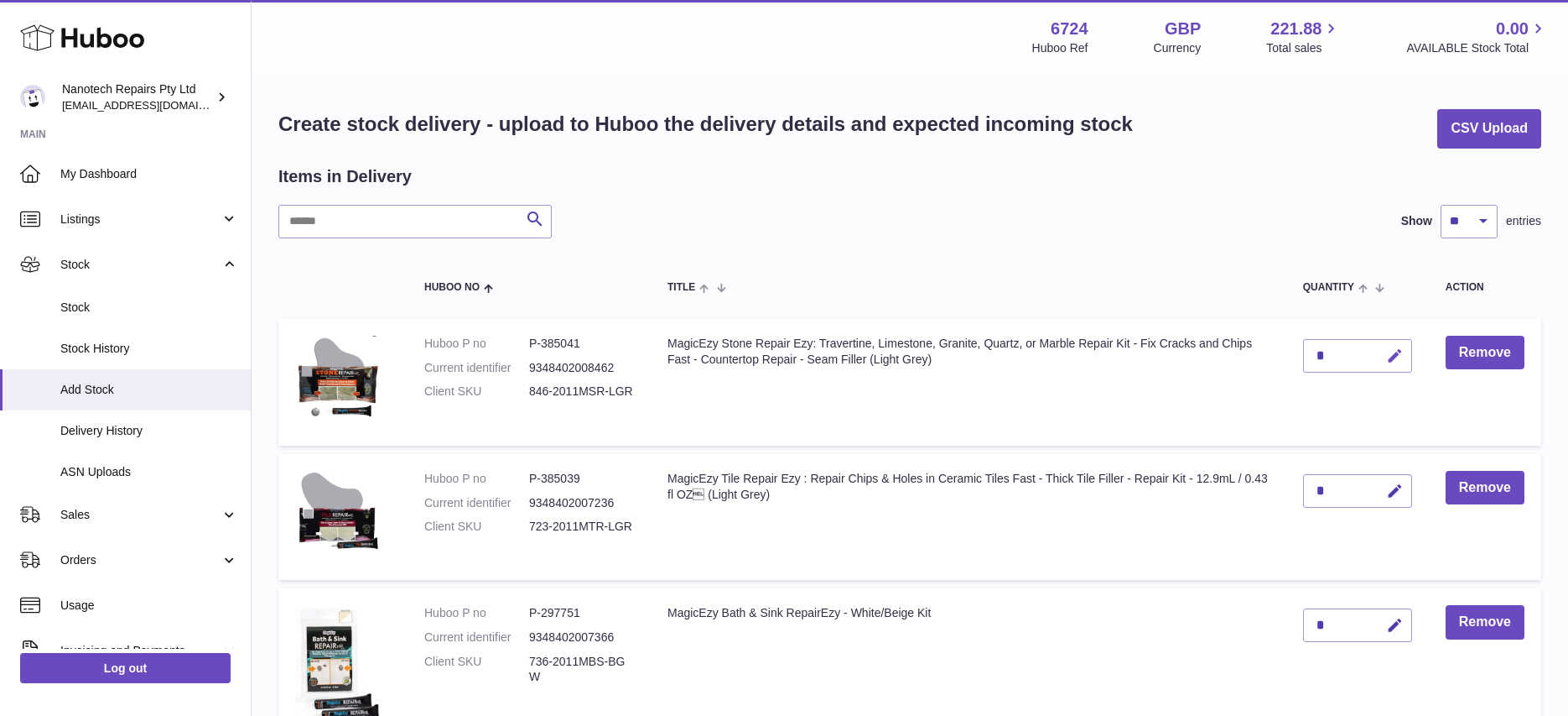
click at [1392, 364] on icon "button" at bounding box center [1395, 357] width 18 height 18
type input "**"
click at [1400, 356] on icon "submit" at bounding box center [1395, 355] width 15 height 15
click at [1390, 493] on icon "button" at bounding box center [1395, 492] width 18 height 18
type input "**"
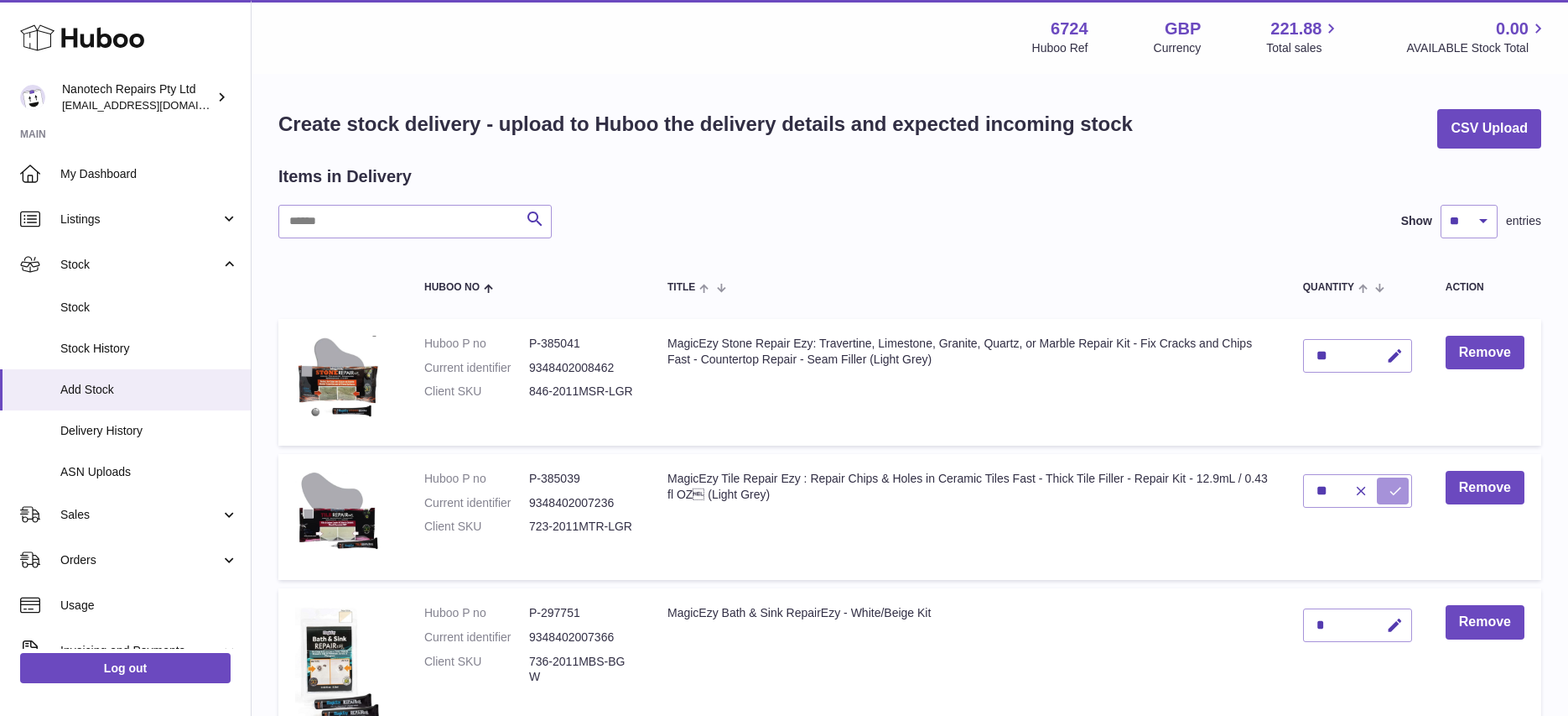
click at [1397, 484] on icon "submit" at bounding box center [1395, 491] width 15 height 15
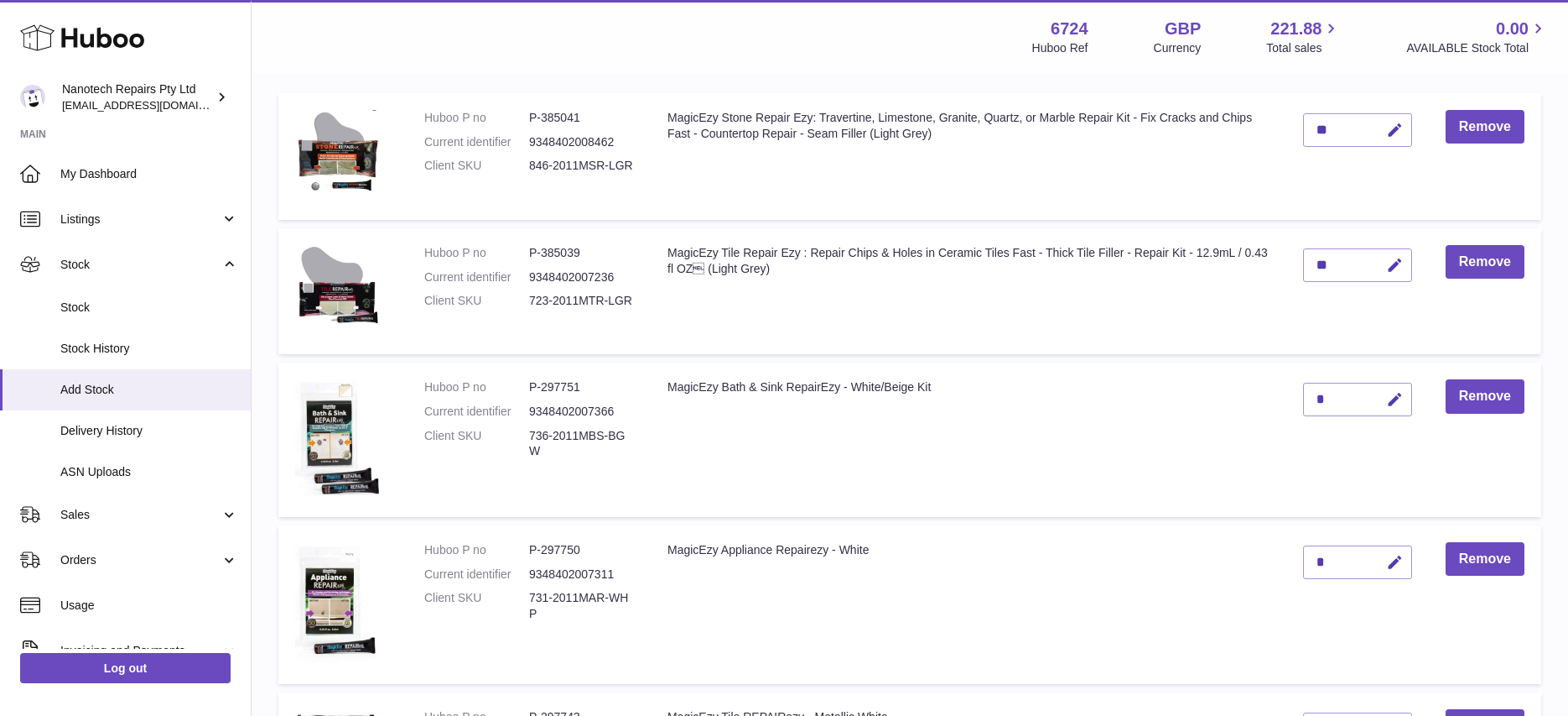
scroll to position [326, 0]
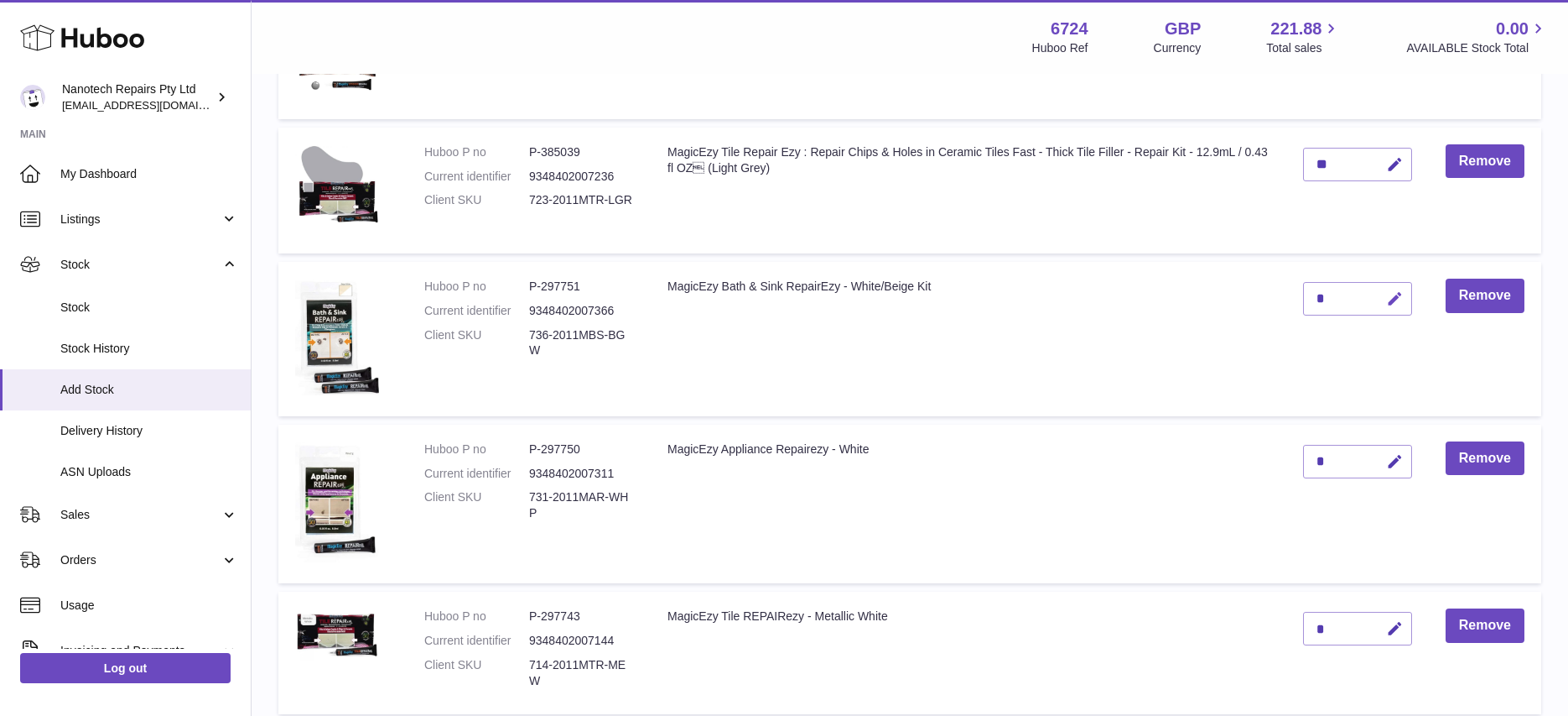
click at [1398, 297] on icon "button" at bounding box center [1395, 299] width 18 height 18
type input "*"
click at [1377, 285] on button "submit" at bounding box center [1393, 299] width 32 height 27
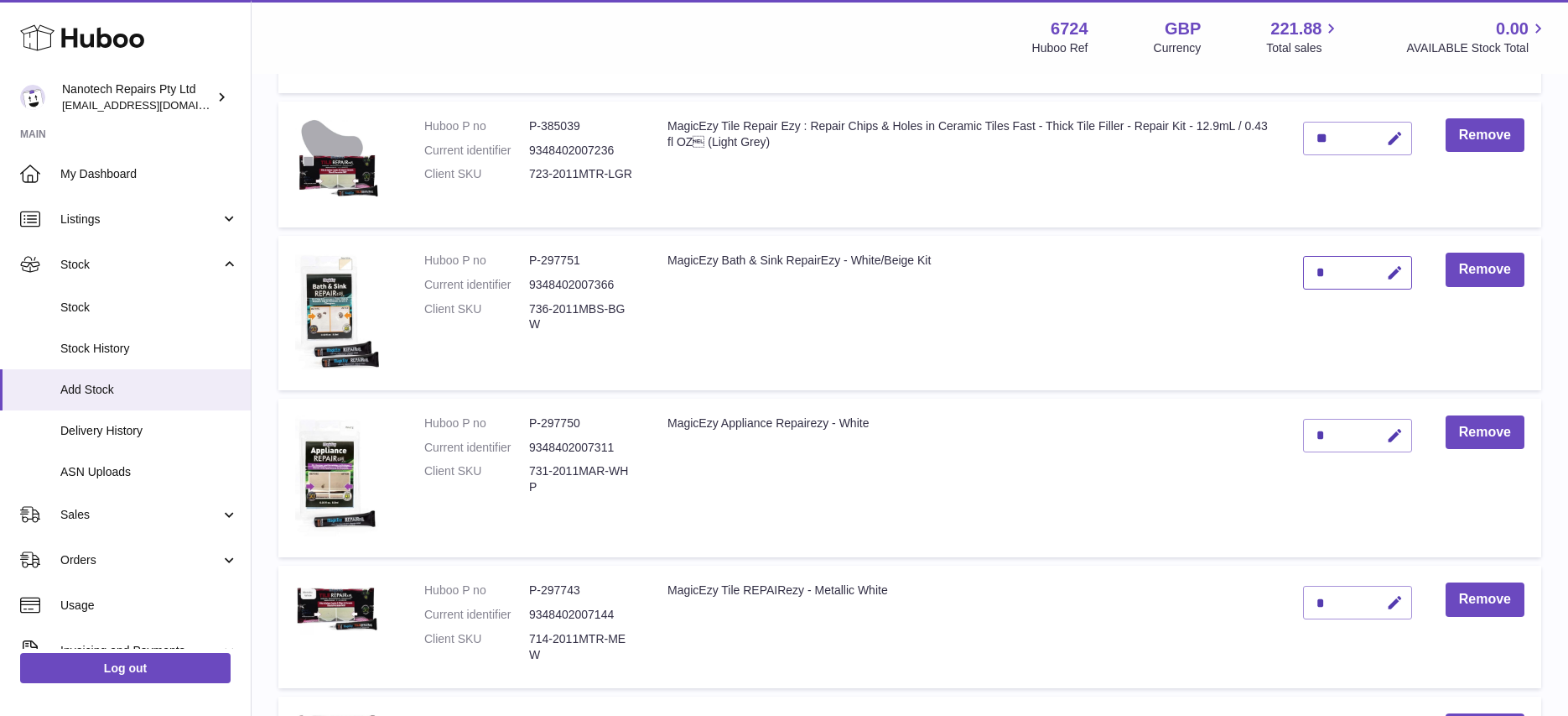
scroll to position [370, 0]
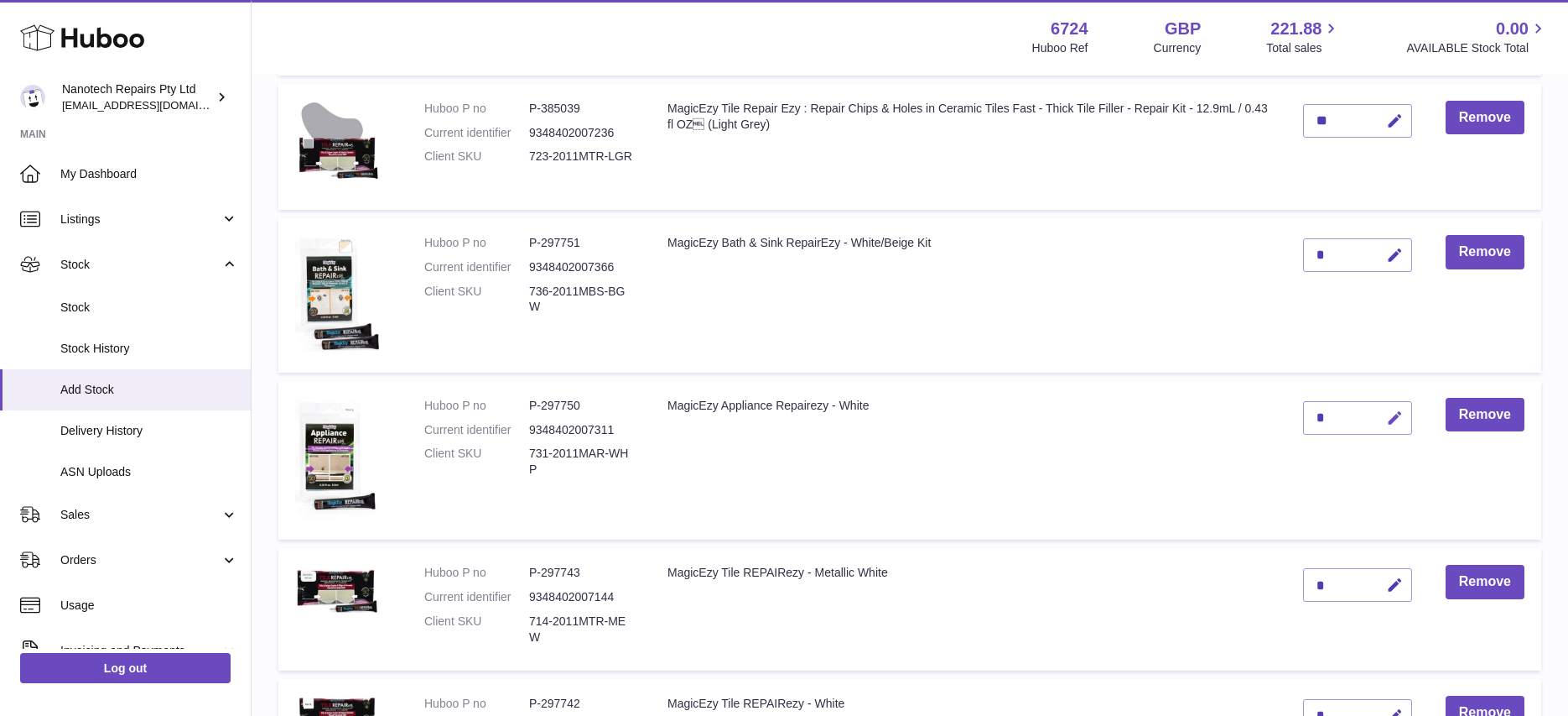
click at [1401, 414] on icon "button" at bounding box center [1395, 418] width 18 height 18
type input "*"
click at [1377, 404] on button "submit" at bounding box center [1393, 417] width 32 height 27
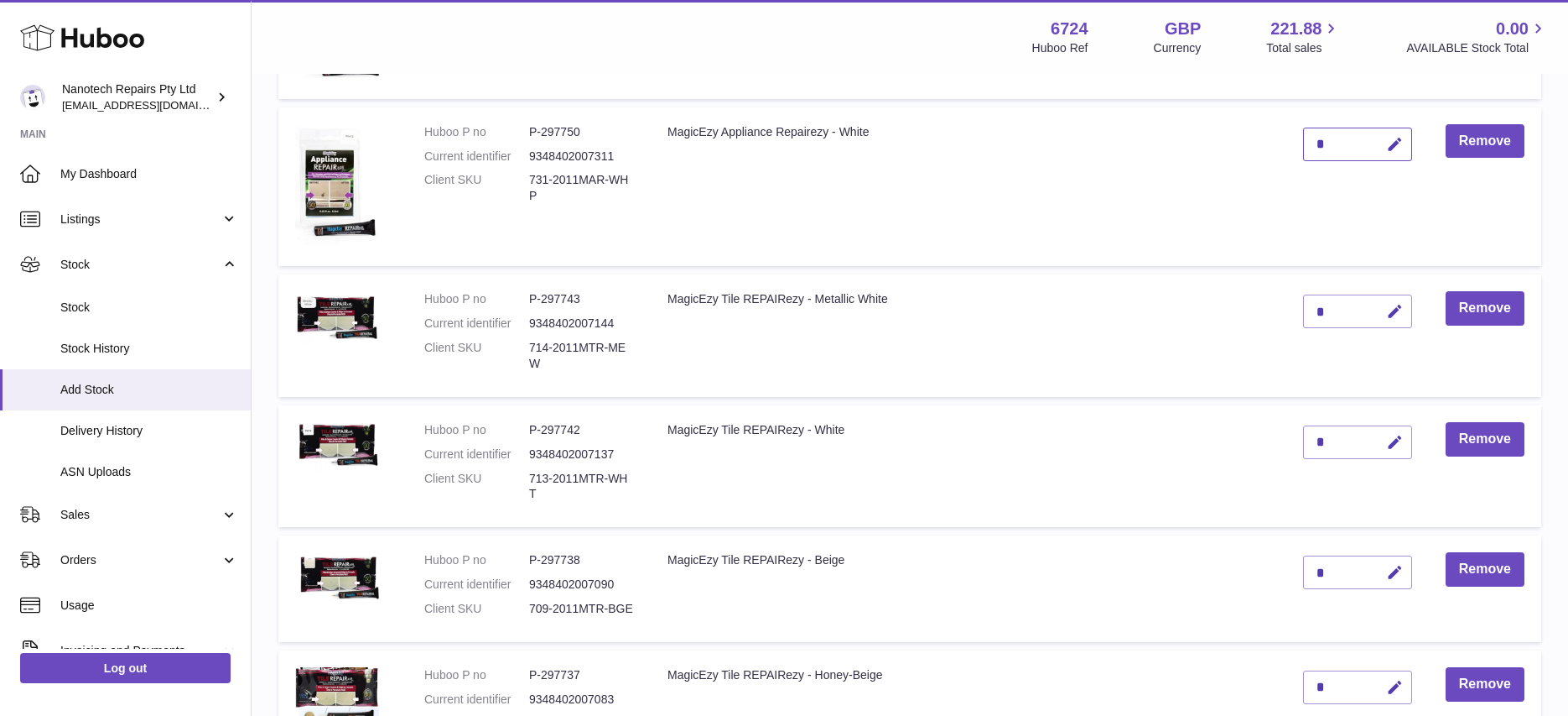
scroll to position [644, 0]
click at [1398, 309] on icon "button" at bounding box center [1395, 311] width 18 height 18
type input "**"
click at [1377, 297] on button "submit" at bounding box center [1393, 310] width 32 height 27
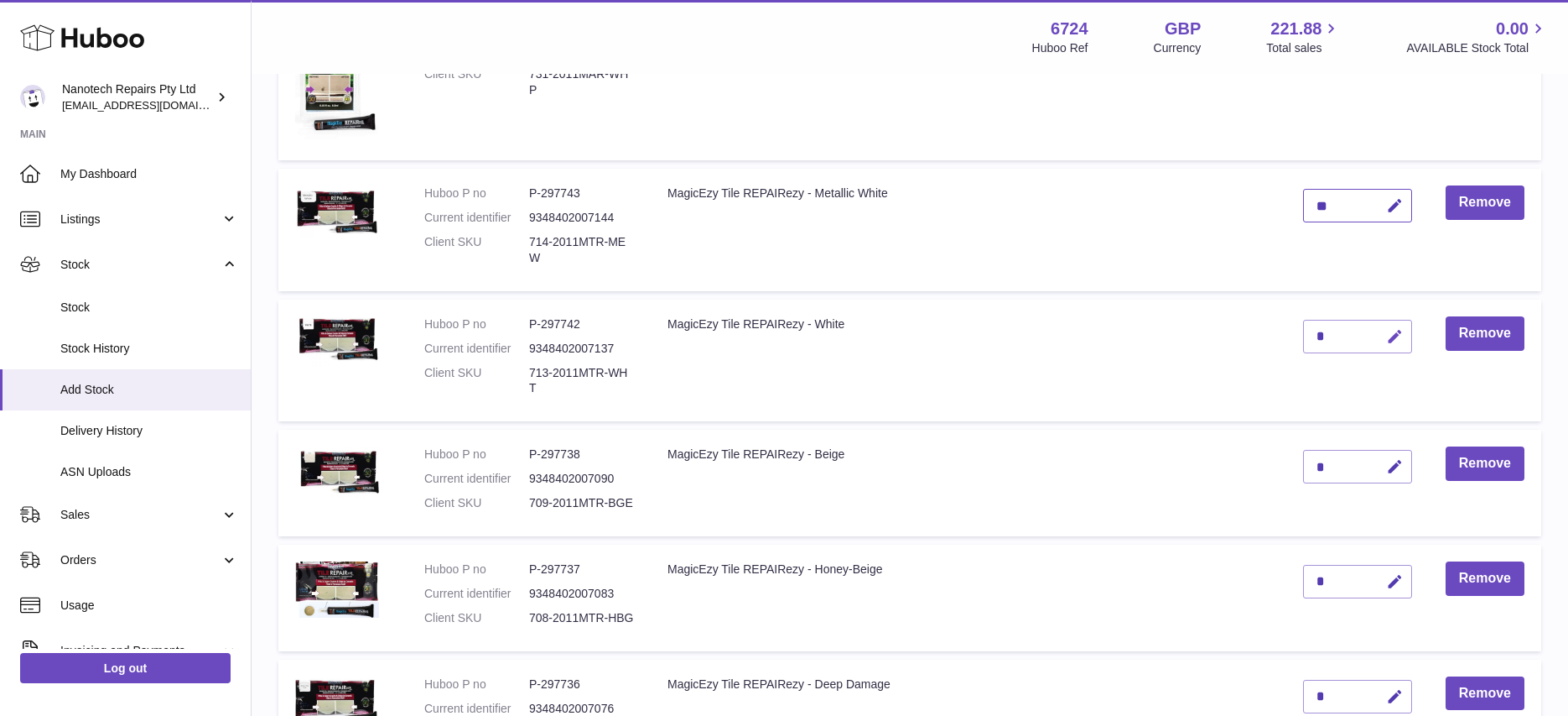
scroll to position [750, 0]
click at [1396, 334] on icon "button" at bounding box center [1395, 336] width 18 height 18
type input "**"
click at [1398, 334] on icon "submit" at bounding box center [1395, 335] width 15 height 15
click at [1398, 457] on icon "button" at bounding box center [1395, 466] width 18 height 18
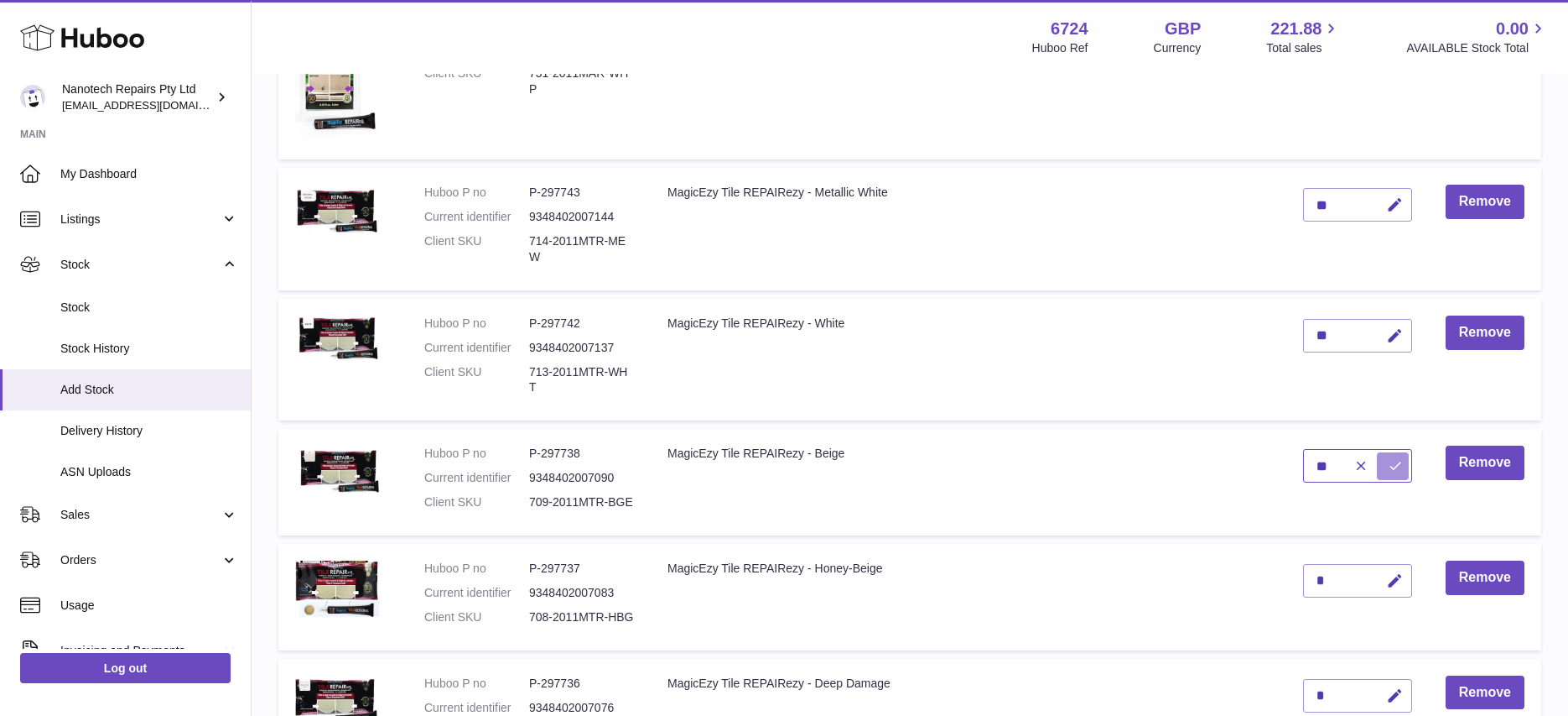
type input "**"
click at [1377, 452] on button "submit" at bounding box center [1393, 466] width 32 height 27
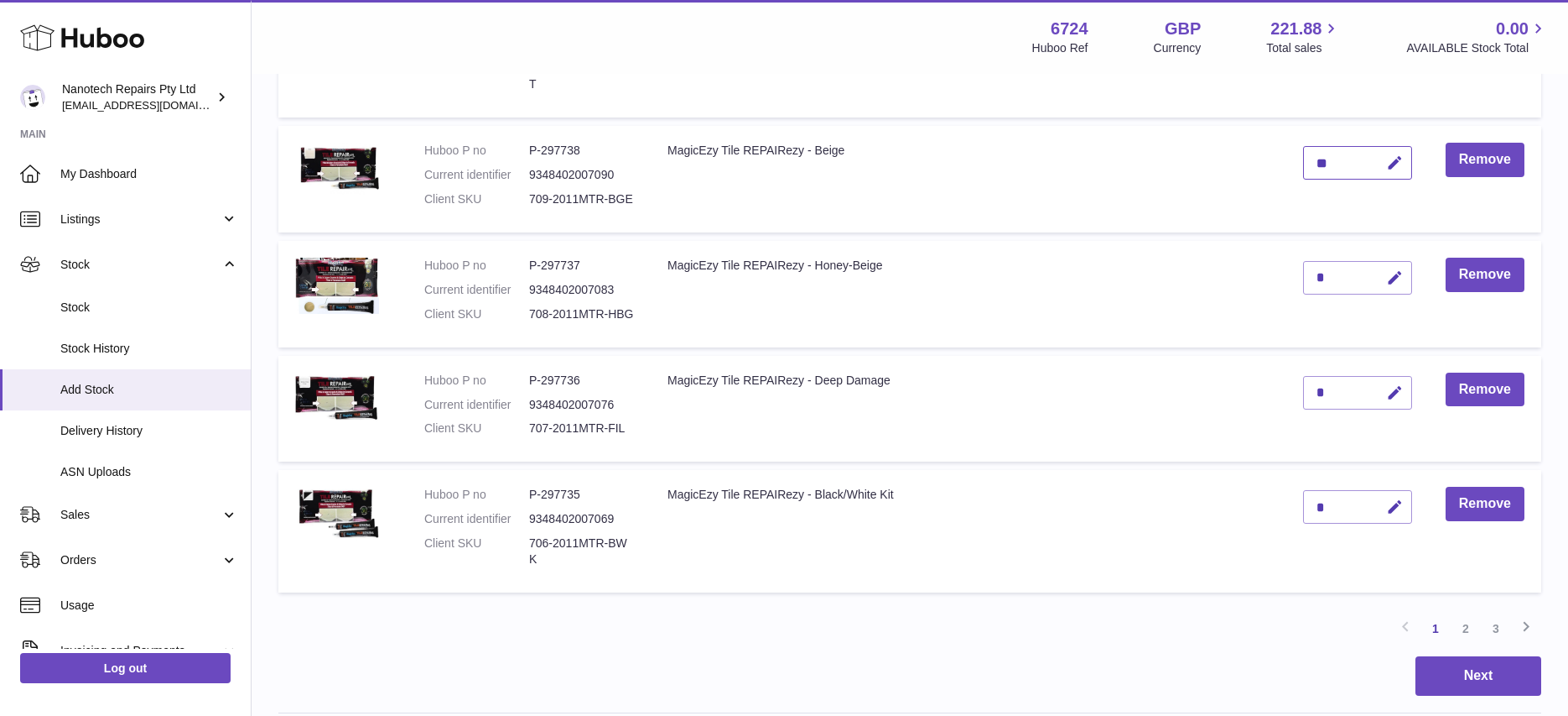
scroll to position [1054, 0]
click at [1391, 268] on icon "button" at bounding box center [1395, 277] width 18 height 18
type input "**"
click at [1377, 264] on button "submit" at bounding box center [1393, 277] width 32 height 27
click at [1402, 383] on icon "button" at bounding box center [1395, 392] width 18 height 18
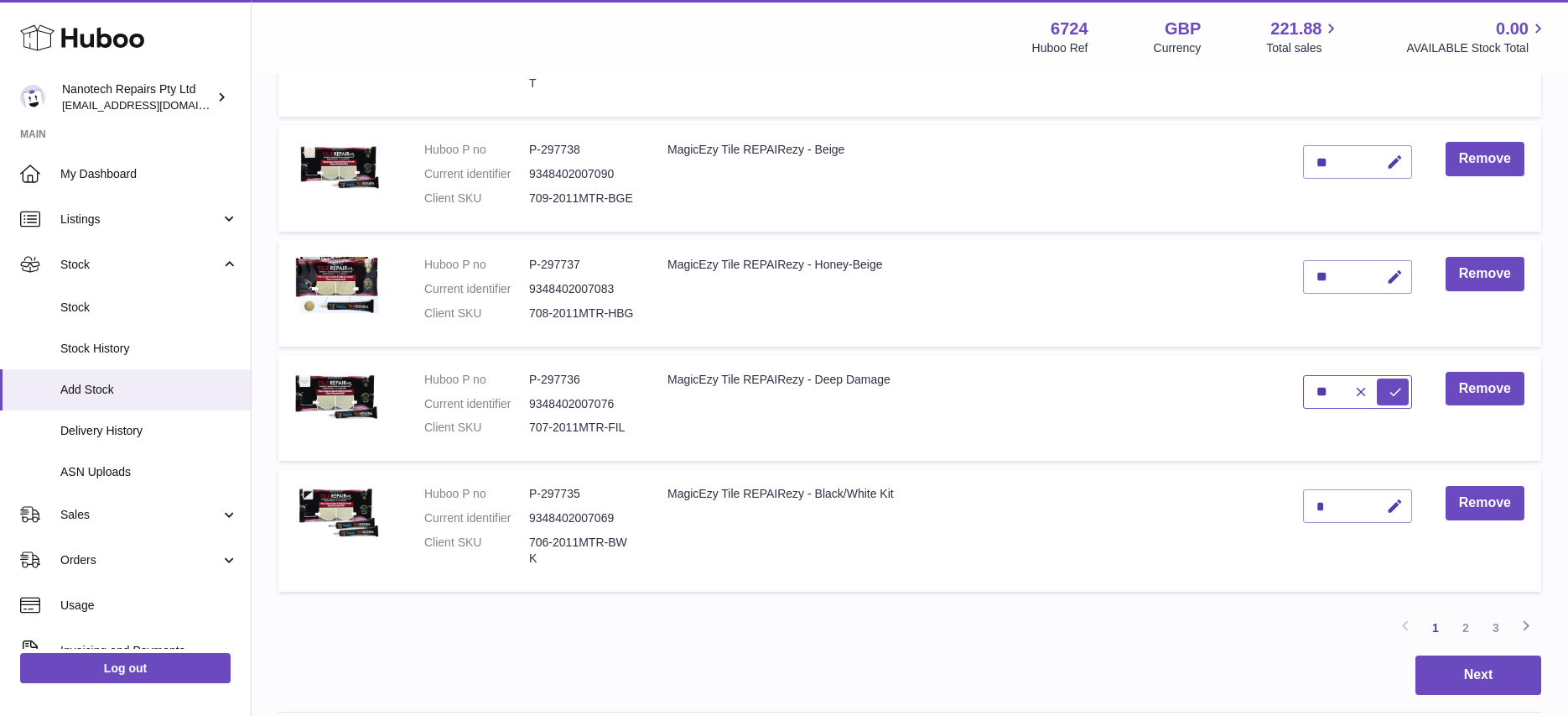
type input "**"
click at [1377, 378] on button "submit" at bounding box center [1393, 392] width 32 height 27
click at [1396, 498] on icon "button" at bounding box center [1395, 507] width 18 height 18
type input "**"
click at [1377, 493] on button "submit" at bounding box center [1393, 506] width 32 height 27
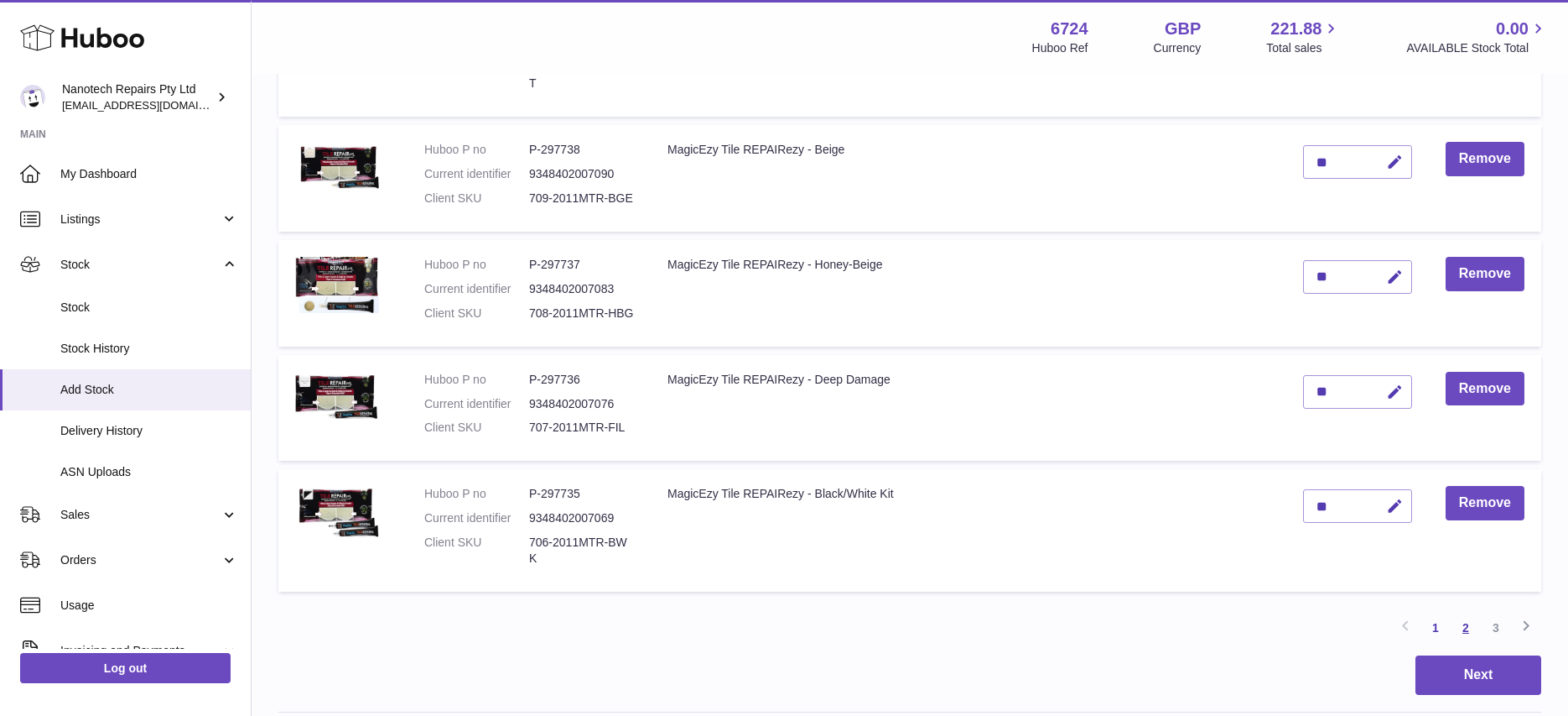
click at [1469, 612] on link "2" at bounding box center [1466, 628] width 30 height 30
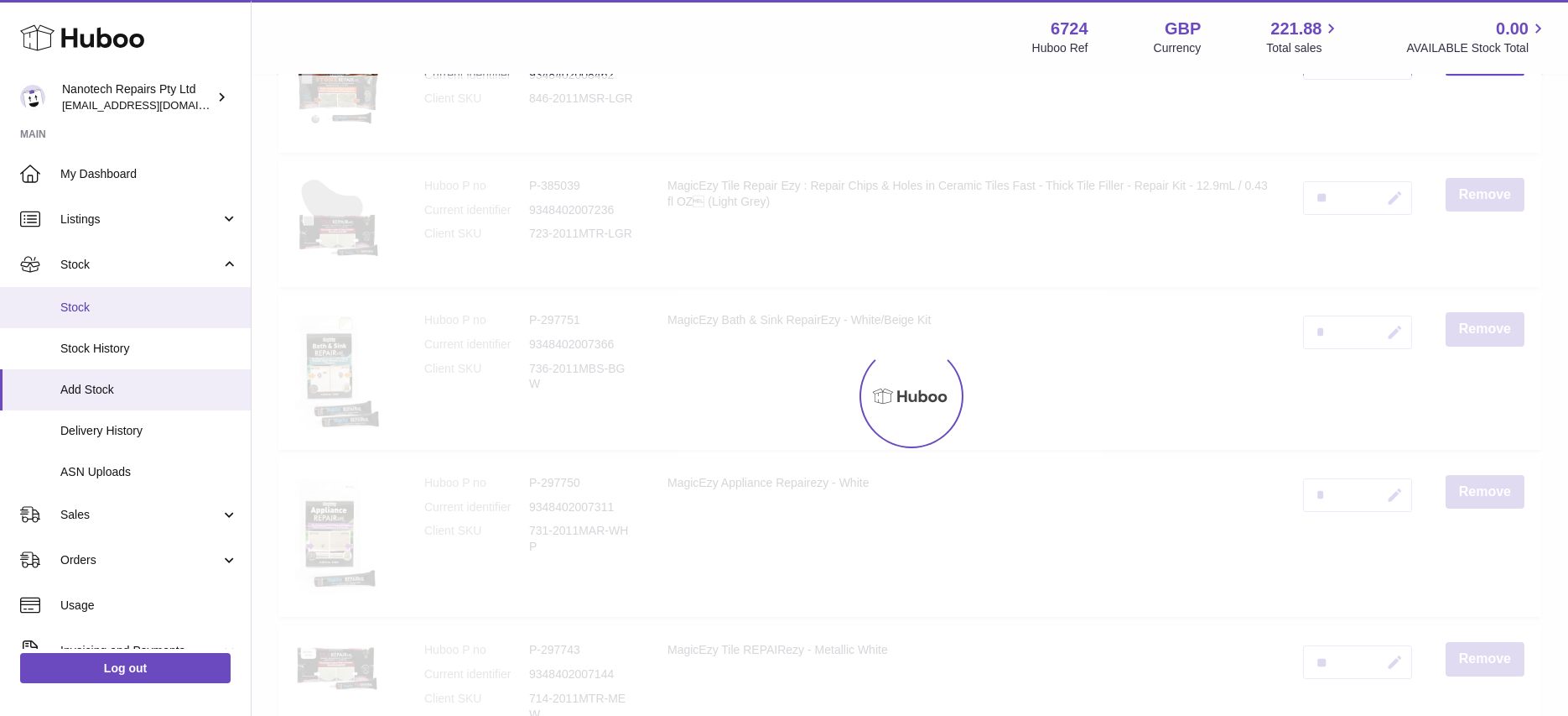
scroll to position [75, 0]
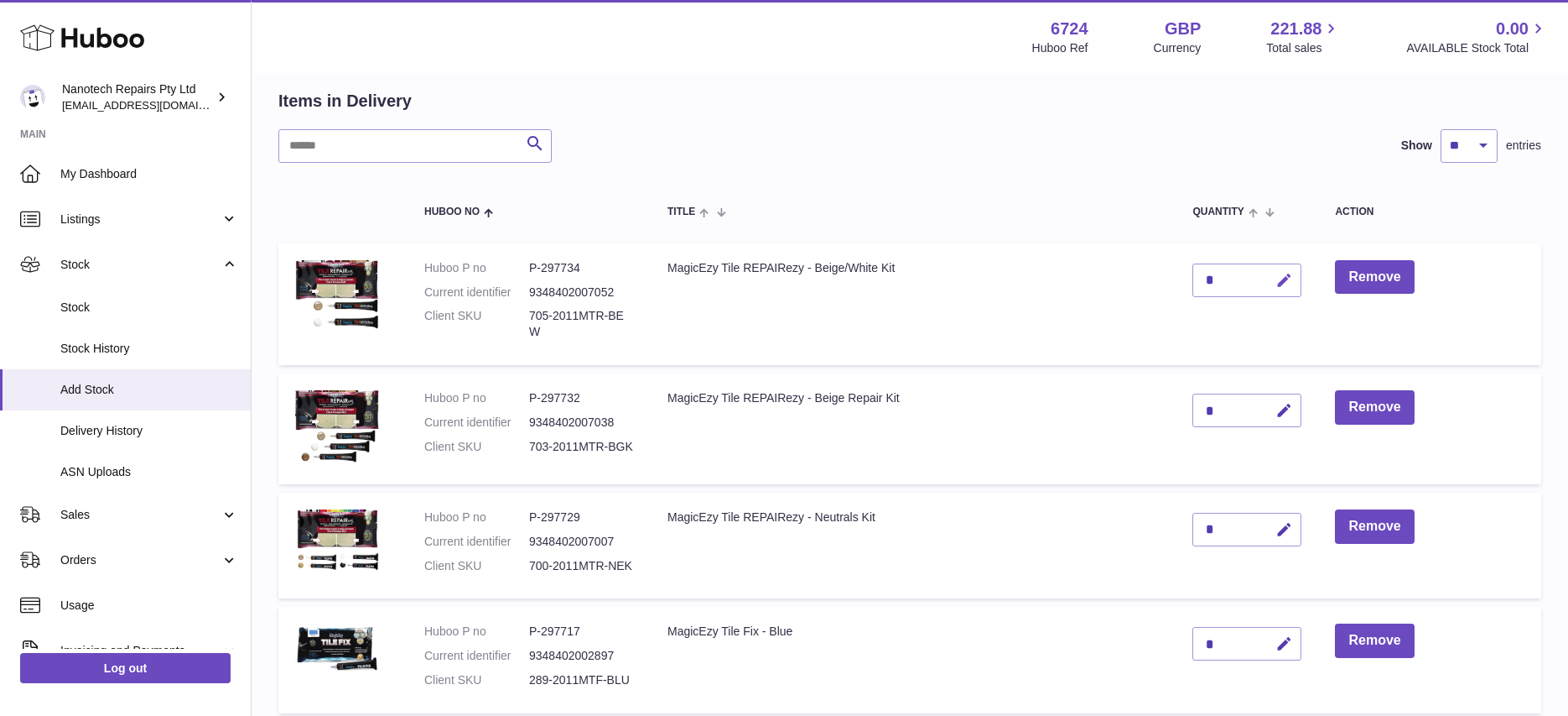
click at [1283, 282] on icon "button" at bounding box center [1285, 281] width 18 height 18
type input "**"
click at [1266, 266] on button "submit" at bounding box center [1282, 280] width 32 height 27
click at [1287, 402] on icon "button" at bounding box center [1285, 411] width 18 height 18
type input "*"
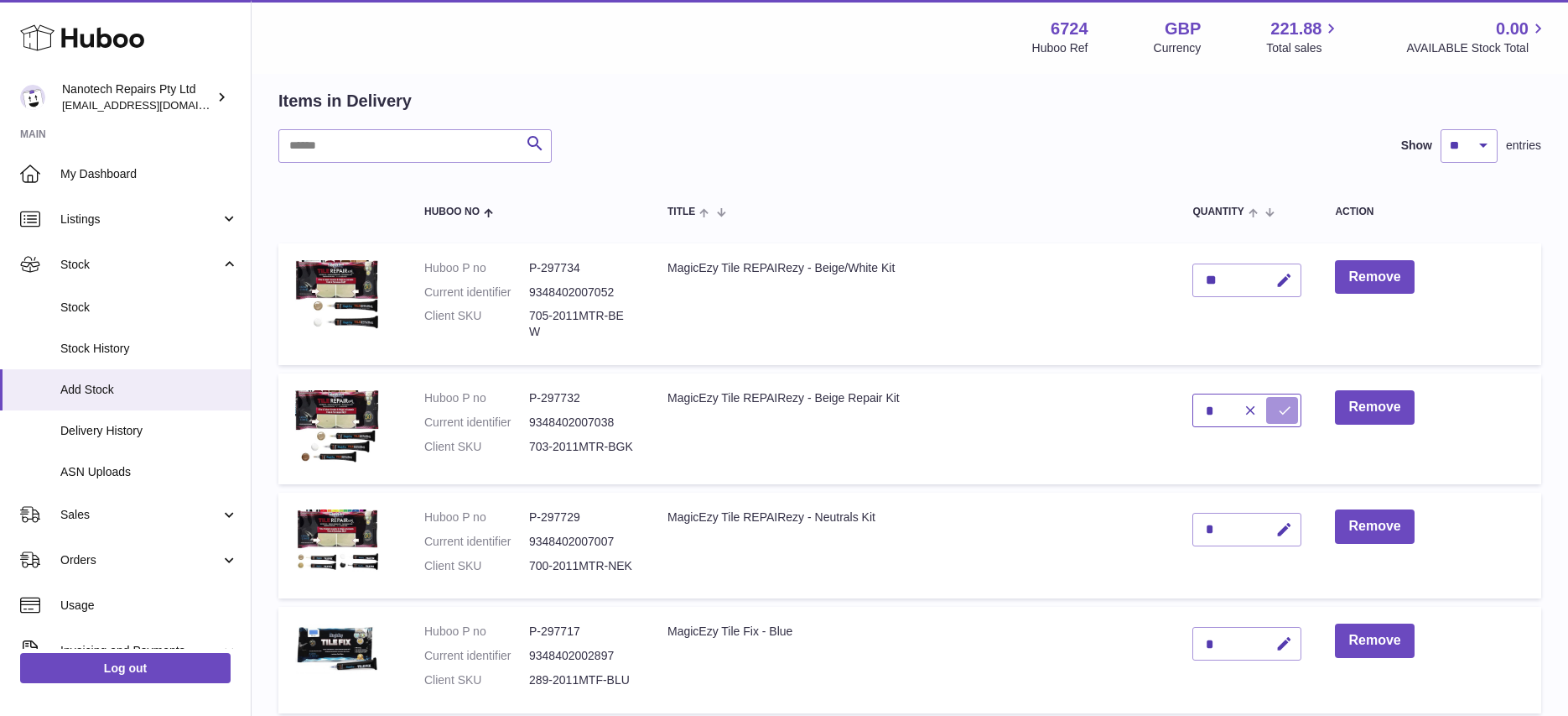
click at [1266, 397] on button "submit" at bounding box center [1282, 410] width 32 height 27
click at [1289, 521] on icon "button" at bounding box center [1285, 530] width 18 height 18
type input "*"
click at [1289, 522] on icon "submit" at bounding box center [1284, 529] width 15 height 15
click at [1280, 635] on icon "button" at bounding box center [1285, 644] width 18 height 18
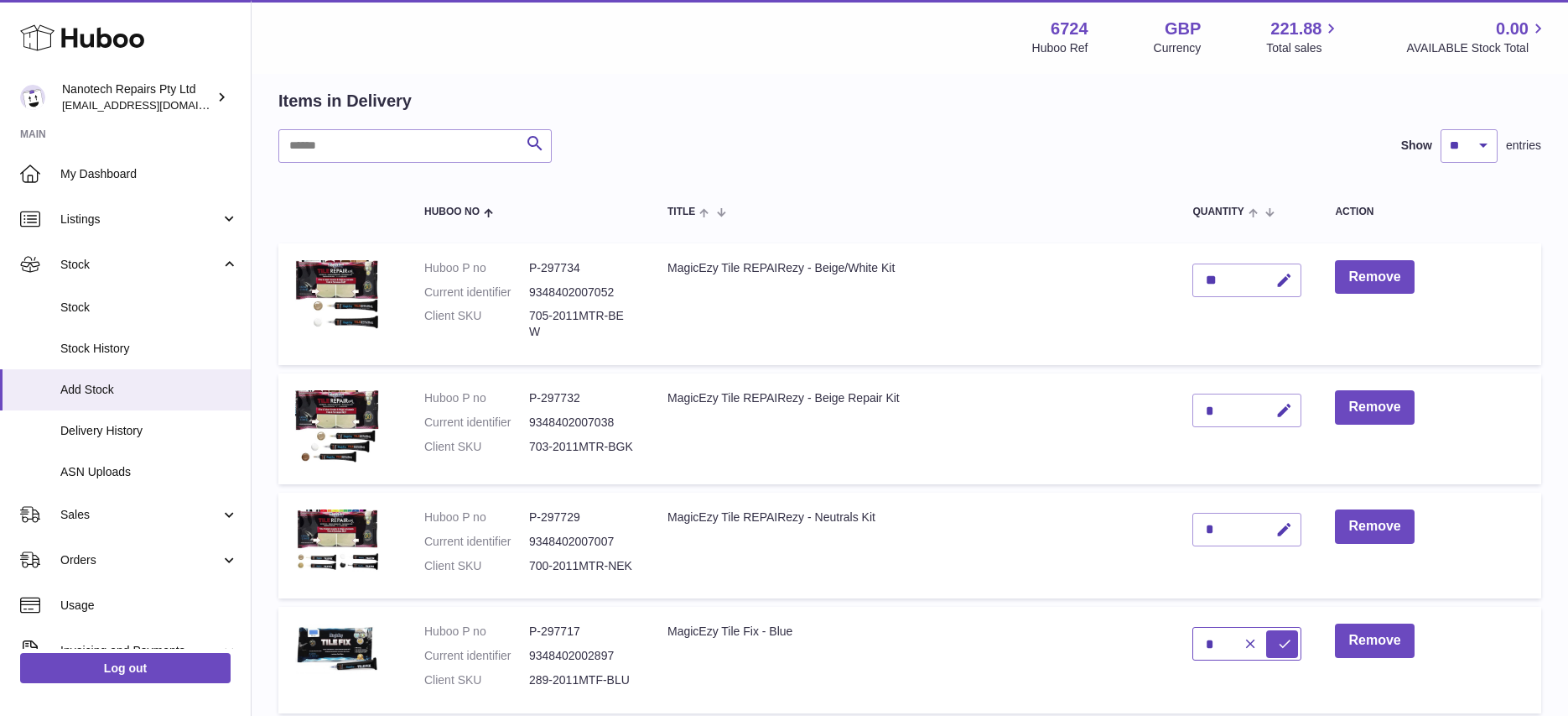
type input "*"
click at [1266, 630] on button "submit" at bounding box center [1282, 644] width 32 height 27
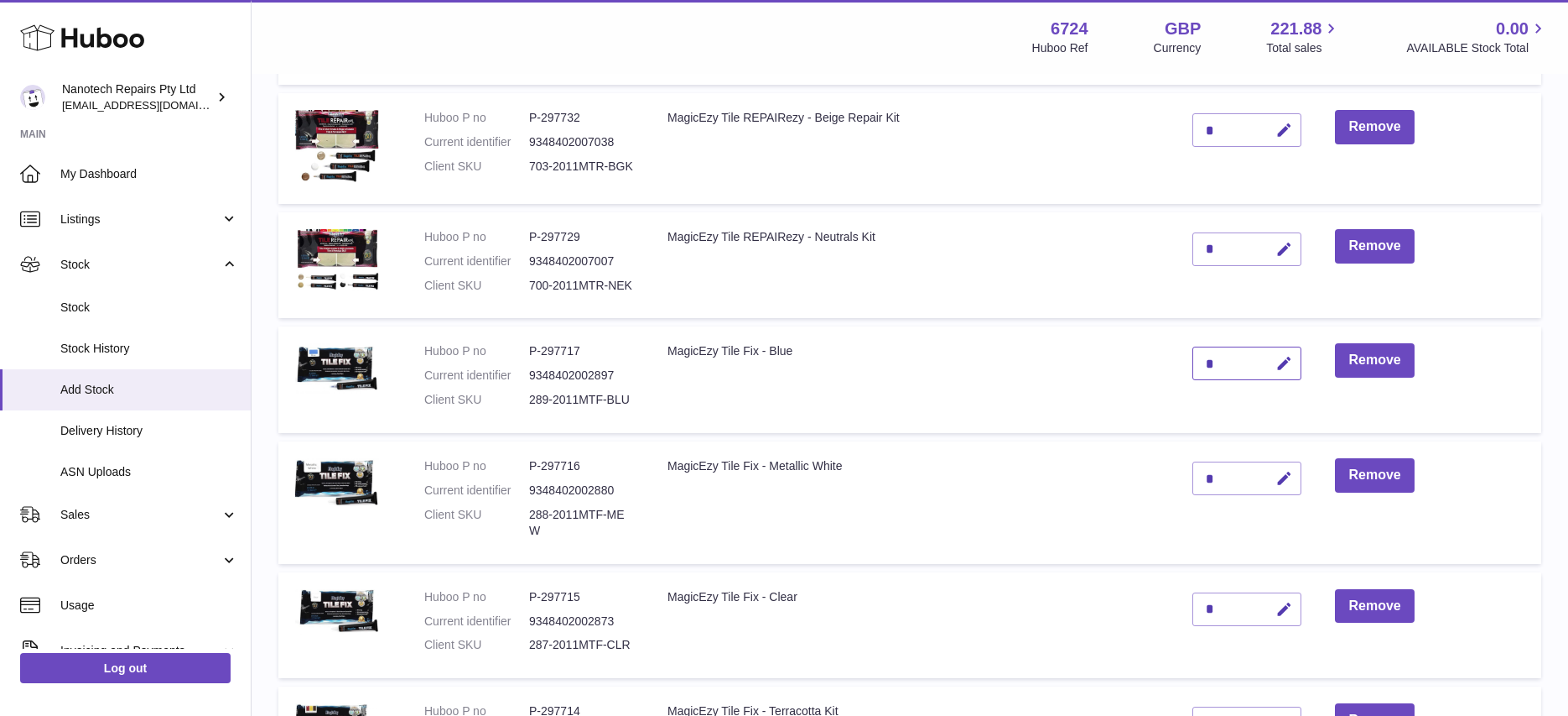
scroll to position [358, 0]
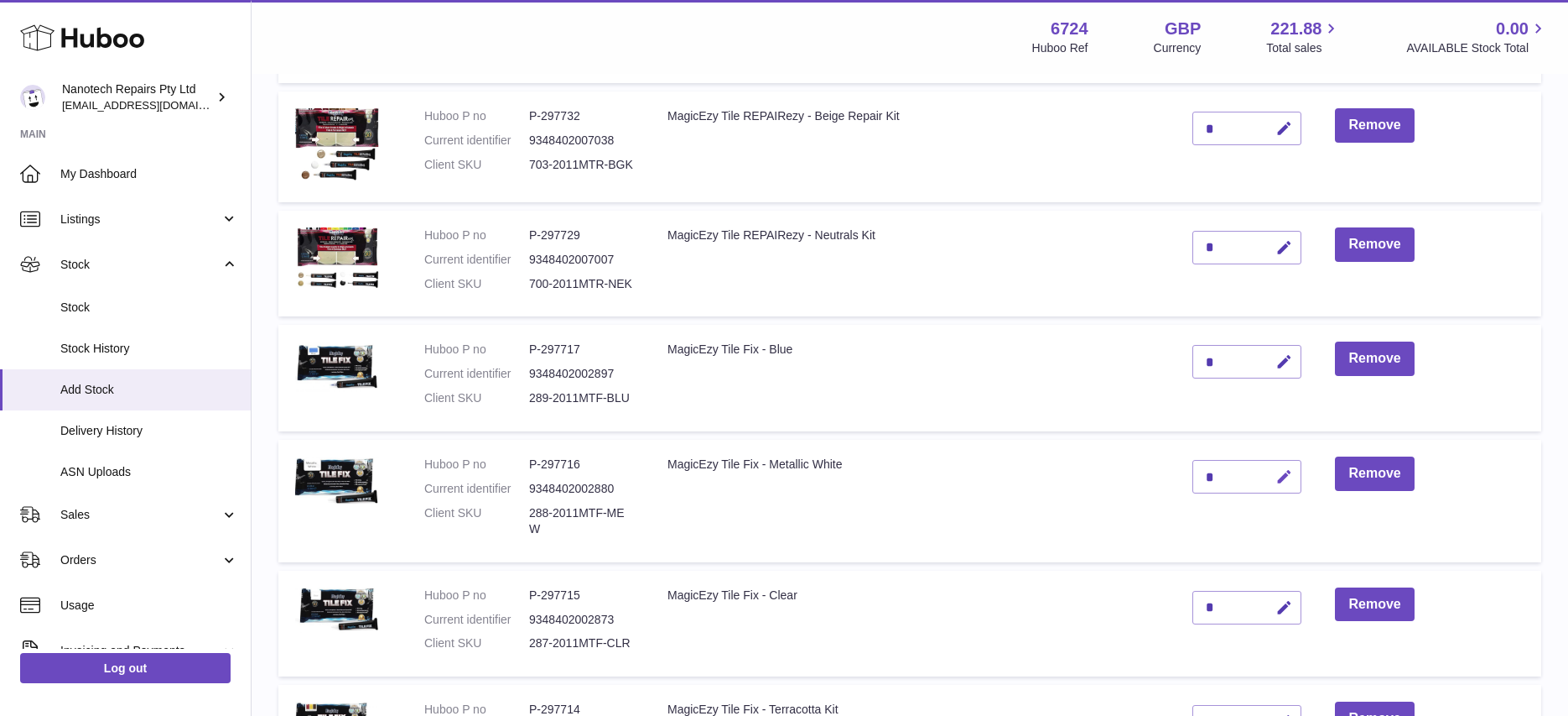
click at [1288, 468] on icon "button" at bounding box center [1285, 477] width 18 height 18
type input "*"
click at [1164, 482] on td "MagicEzy Tile Fix - Metallic White" at bounding box center [913, 501] width 525 height 122
click at [1276, 463] on button "submit" at bounding box center [1282, 476] width 32 height 27
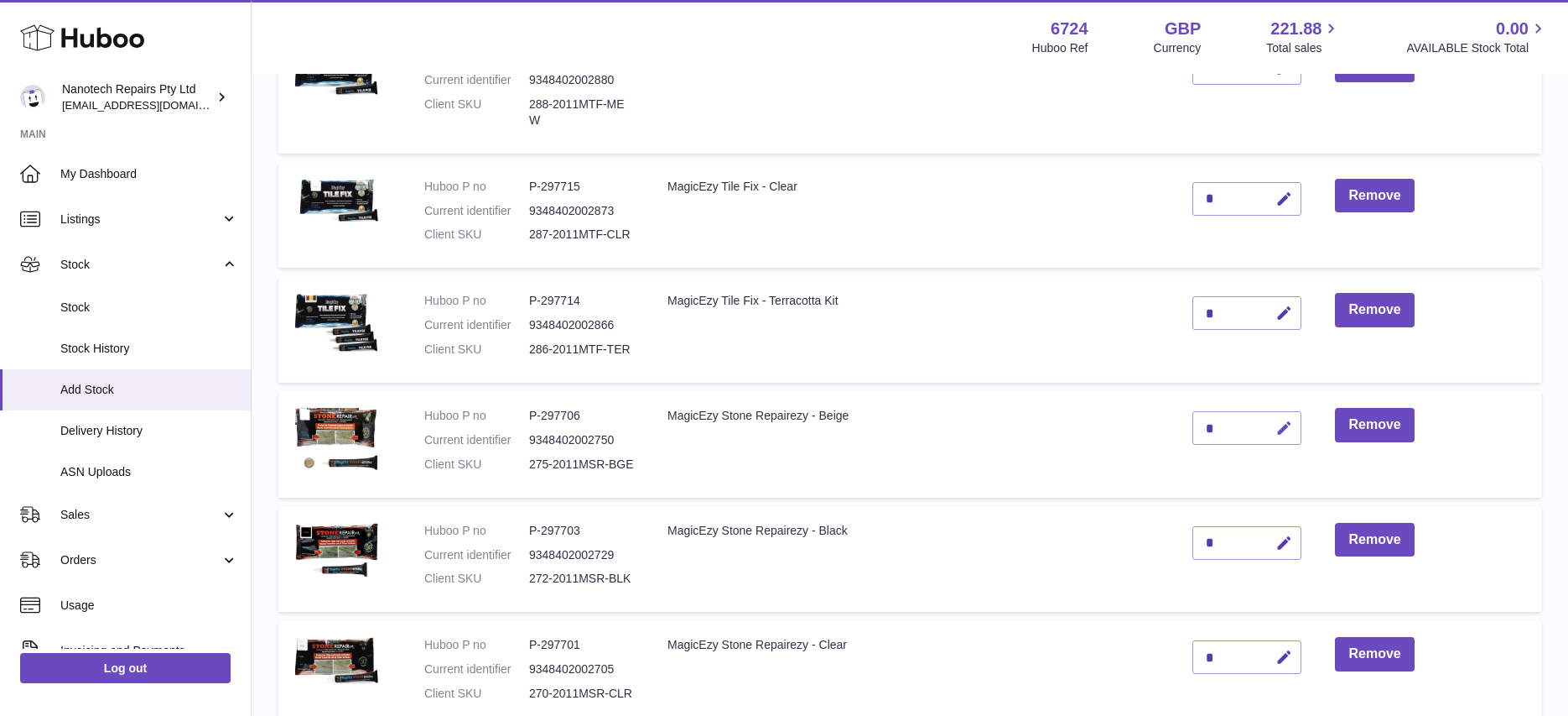
scroll to position [790, 0]
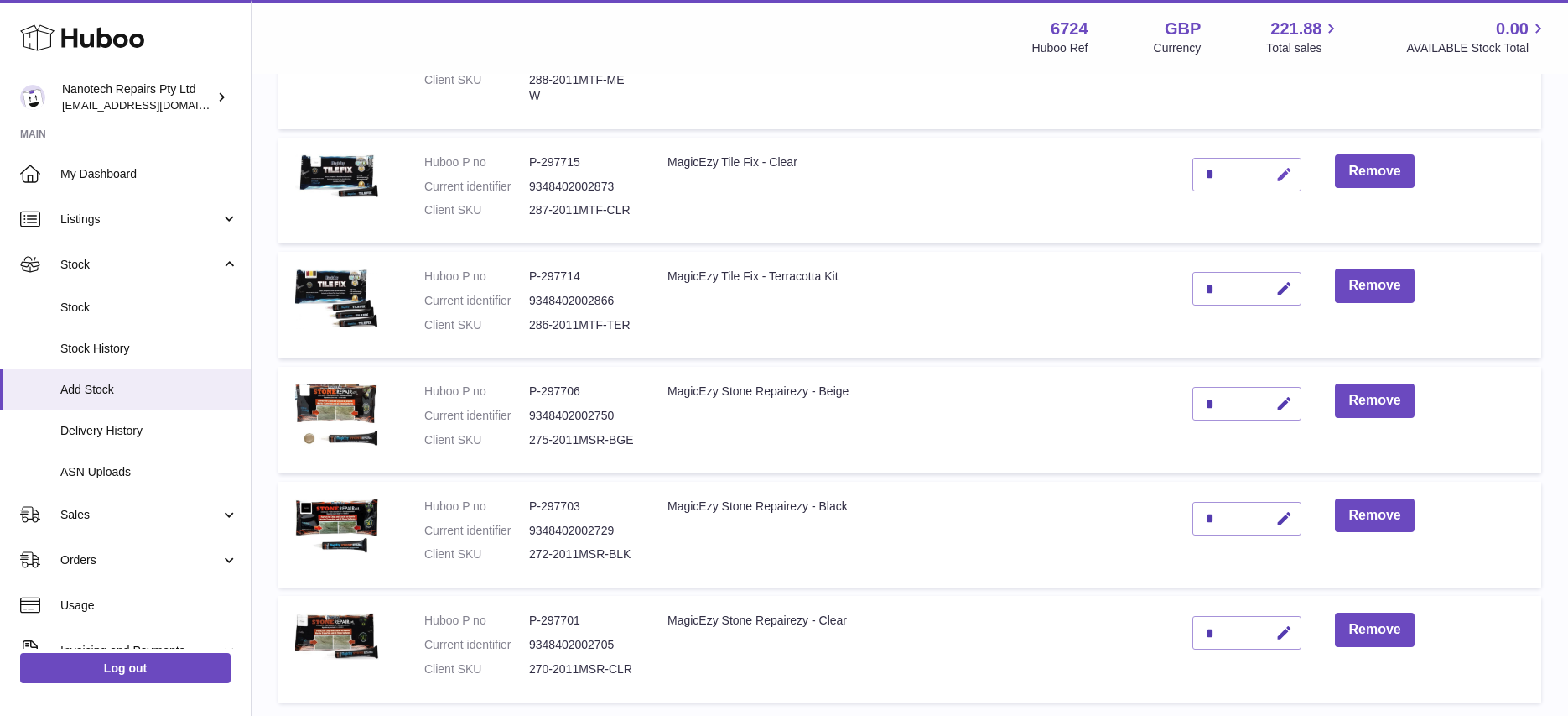
click at [1284, 166] on icon "button" at bounding box center [1285, 175] width 18 height 18
type input "*"
click at [1266, 161] on button "submit" at bounding box center [1282, 174] width 32 height 27
click at [1289, 283] on icon "button" at bounding box center [1285, 289] width 18 height 18
type input "*"
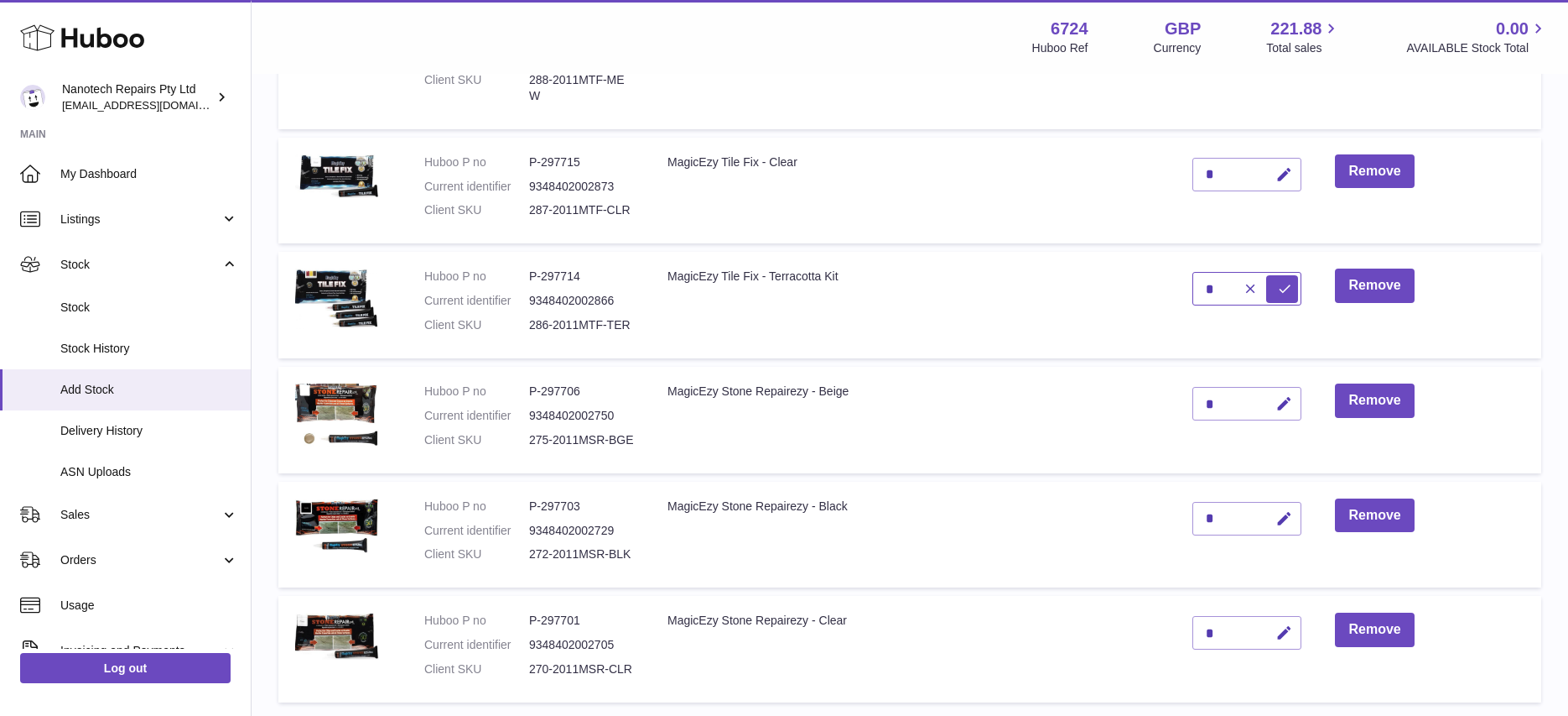
click at [1266, 275] on button "submit" at bounding box center [1282, 289] width 32 height 27
click at [1076, 406] on td "MagicEzy Stone Repairezy - Beige" at bounding box center [913, 419] width 525 height 106
click at [1287, 395] on icon "button" at bounding box center [1285, 404] width 18 height 18
type input "**"
click at [1266, 390] on button "submit" at bounding box center [1282, 403] width 32 height 27
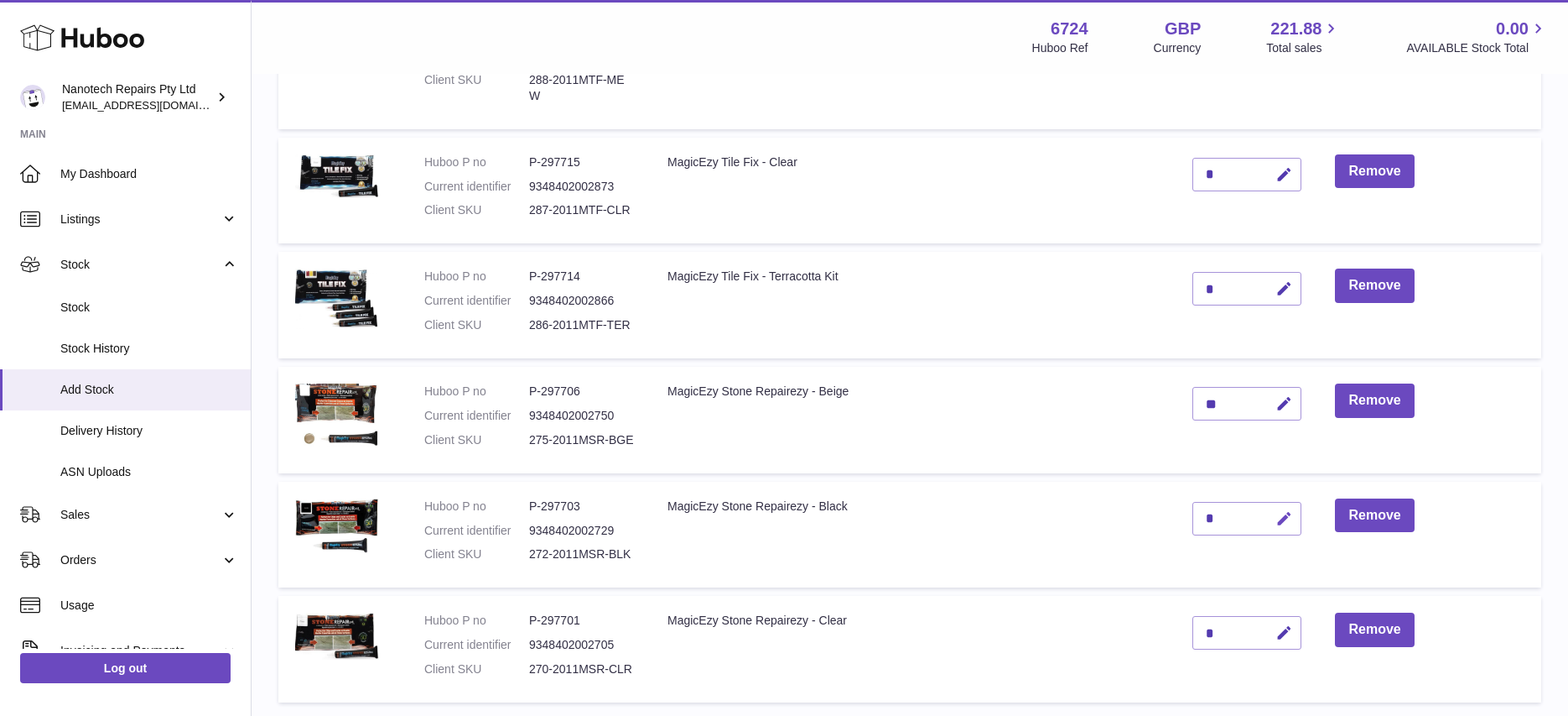
click at [1289, 514] on button "button" at bounding box center [1281, 518] width 39 height 34
type input "*"
click at [1266, 505] on button "submit" at bounding box center [1282, 518] width 32 height 27
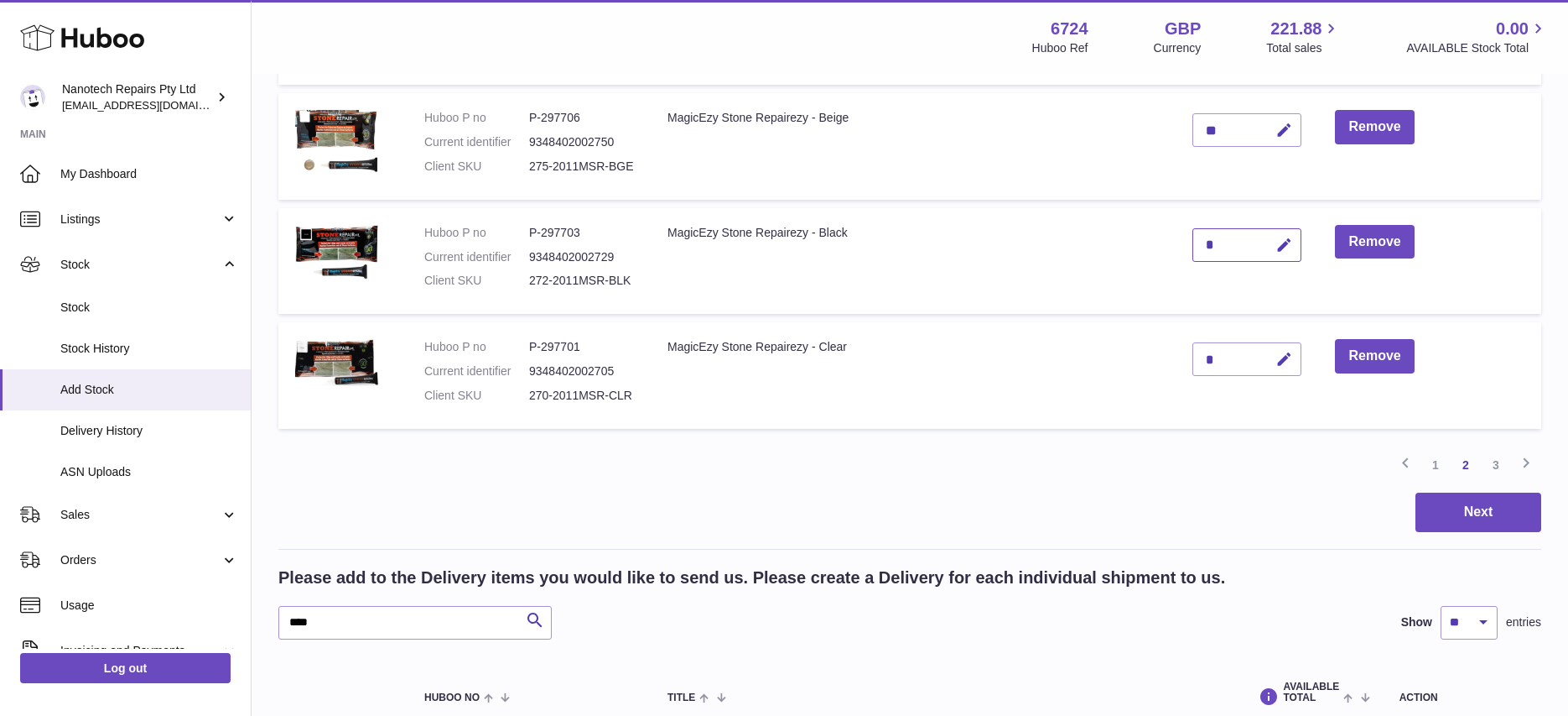
scroll to position [1074, 0]
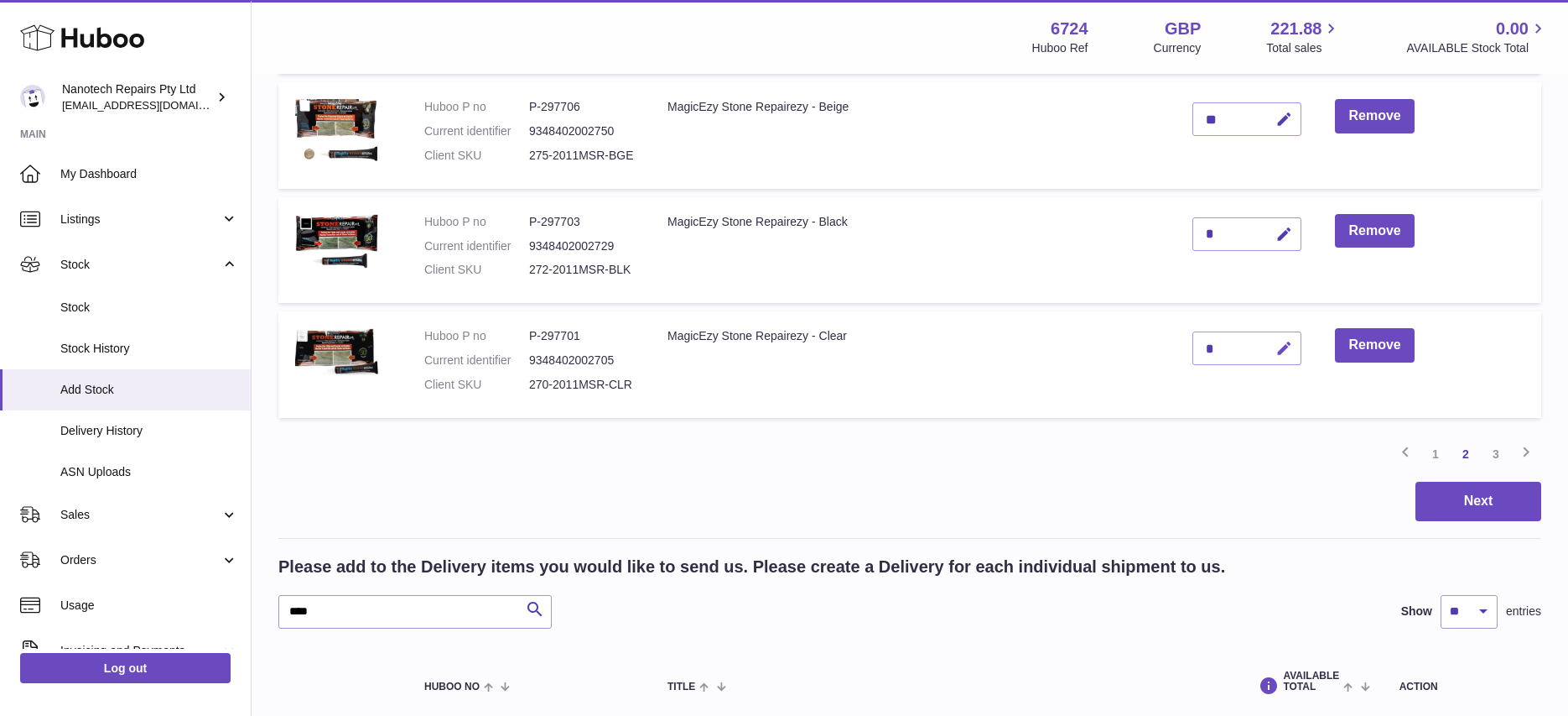
click at [1285, 340] on icon "button" at bounding box center [1285, 349] width 18 height 18
type input "*"
click at [1266, 334] on button "submit" at bounding box center [1282, 348] width 32 height 27
click at [1494, 441] on link "3" at bounding box center [1496, 454] width 30 height 30
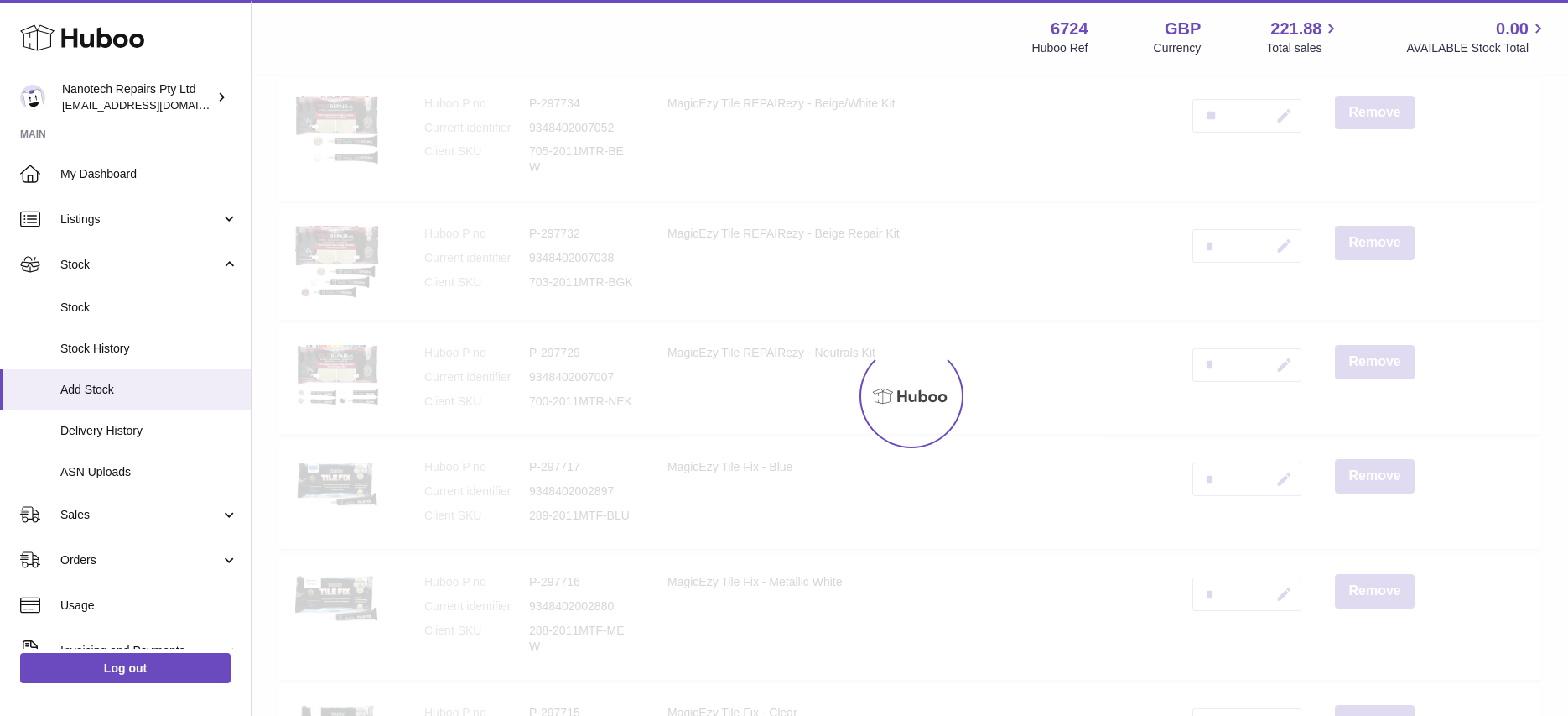
scroll to position [75, 0]
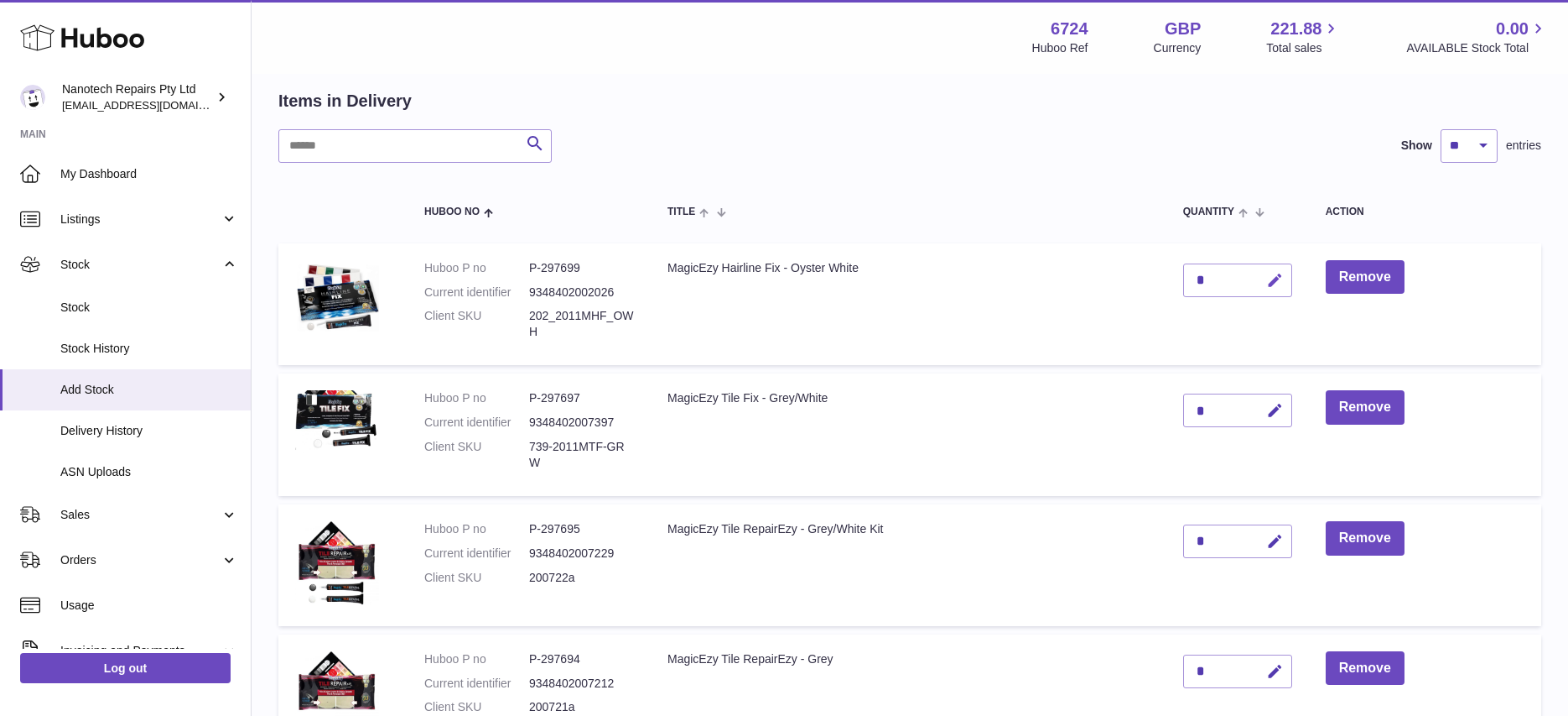
click at [1276, 278] on icon "button" at bounding box center [1275, 281] width 18 height 18
type input "**"
click at [1257, 266] on button "submit" at bounding box center [1273, 280] width 32 height 27
click at [1278, 406] on icon "button" at bounding box center [1275, 411] width 18 height 18
type input "*"
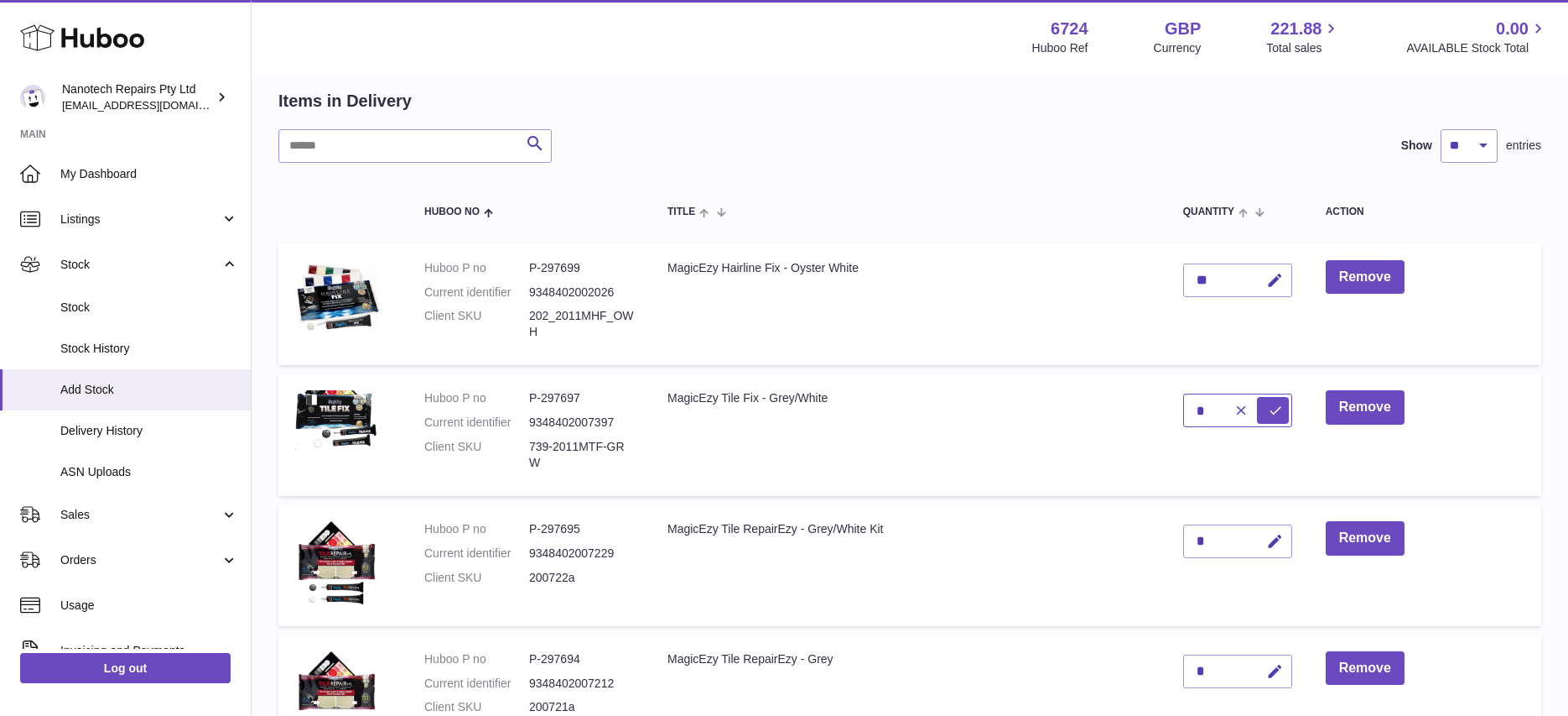
click at [1257, 397] on button "submit" at bounding box center [1273, 410] width 32 height 27
click at [1276, 549] on icon "button" at bounding box center [1275, 542] width 18 height 18
type input "**"
click at [1257, 527] on button "submit" at bounding box center [1273, 541] width 32 height 27
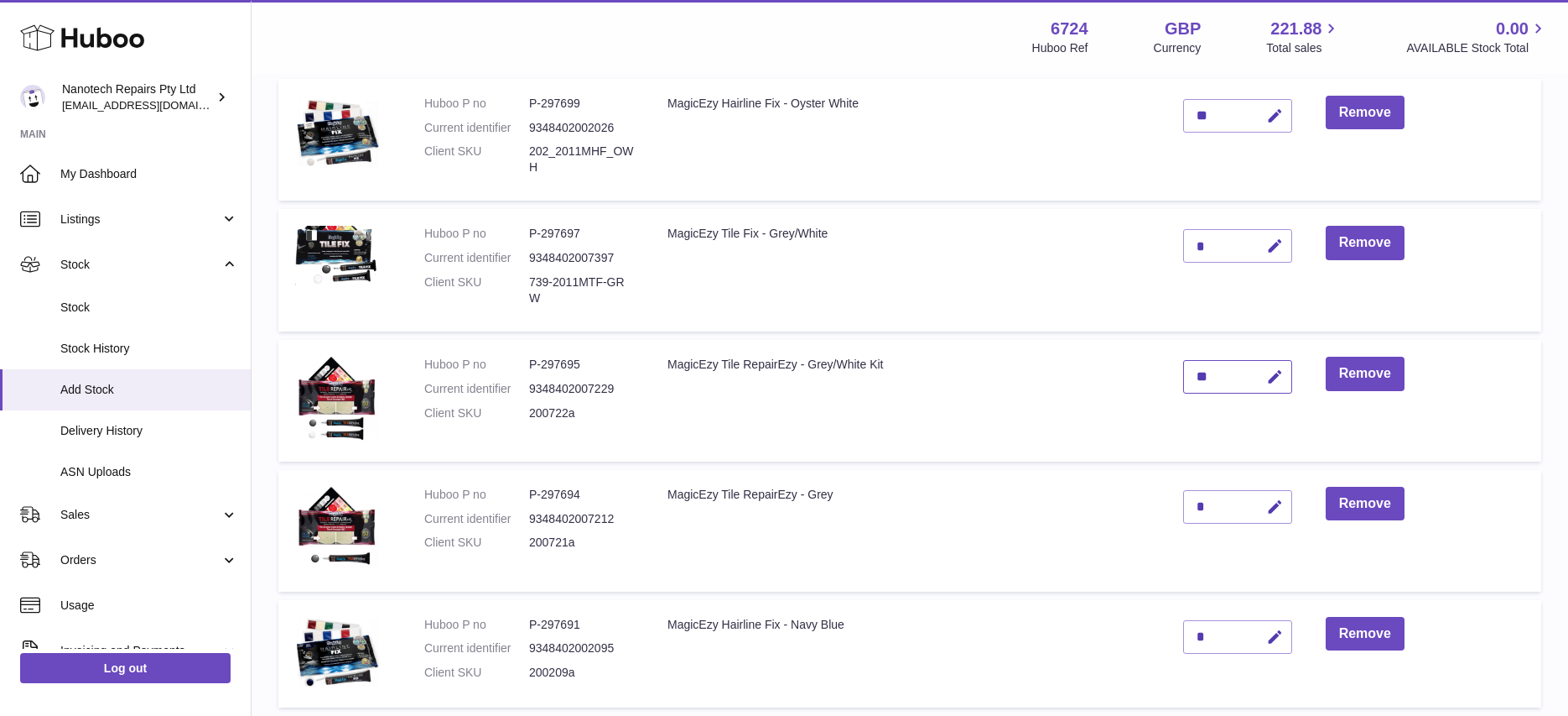
scroll to position [309, 0]
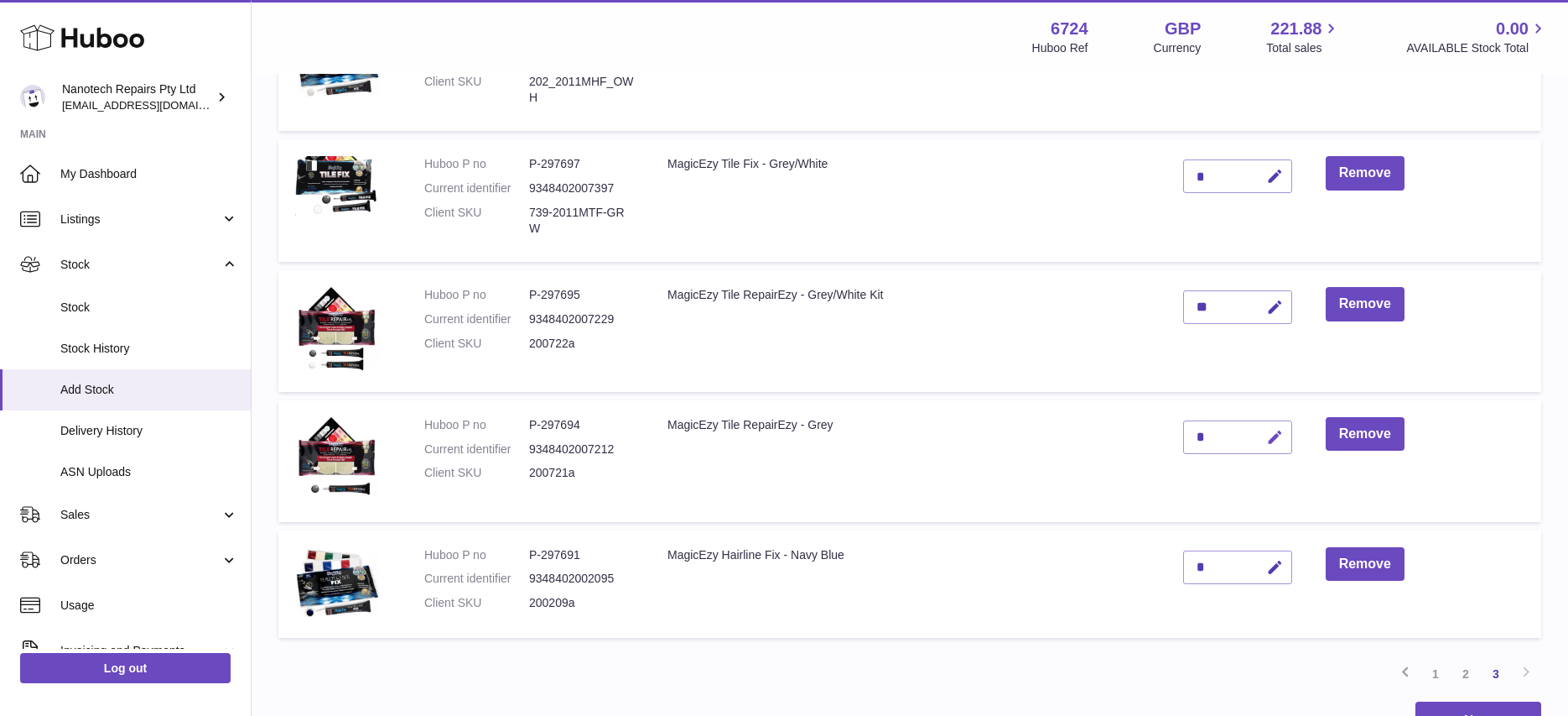
click at [1279, 440] on icon "button" at bounding box center [1275, 438] width 18 height 18
type input "**"
click at [1257, 424] on button "submit" at bounding box center [1273, 437] width 32 height 27
click at [1270, 568] on icon "button" at bounding box center [1275, 568] width 18 height 18
type input "*"
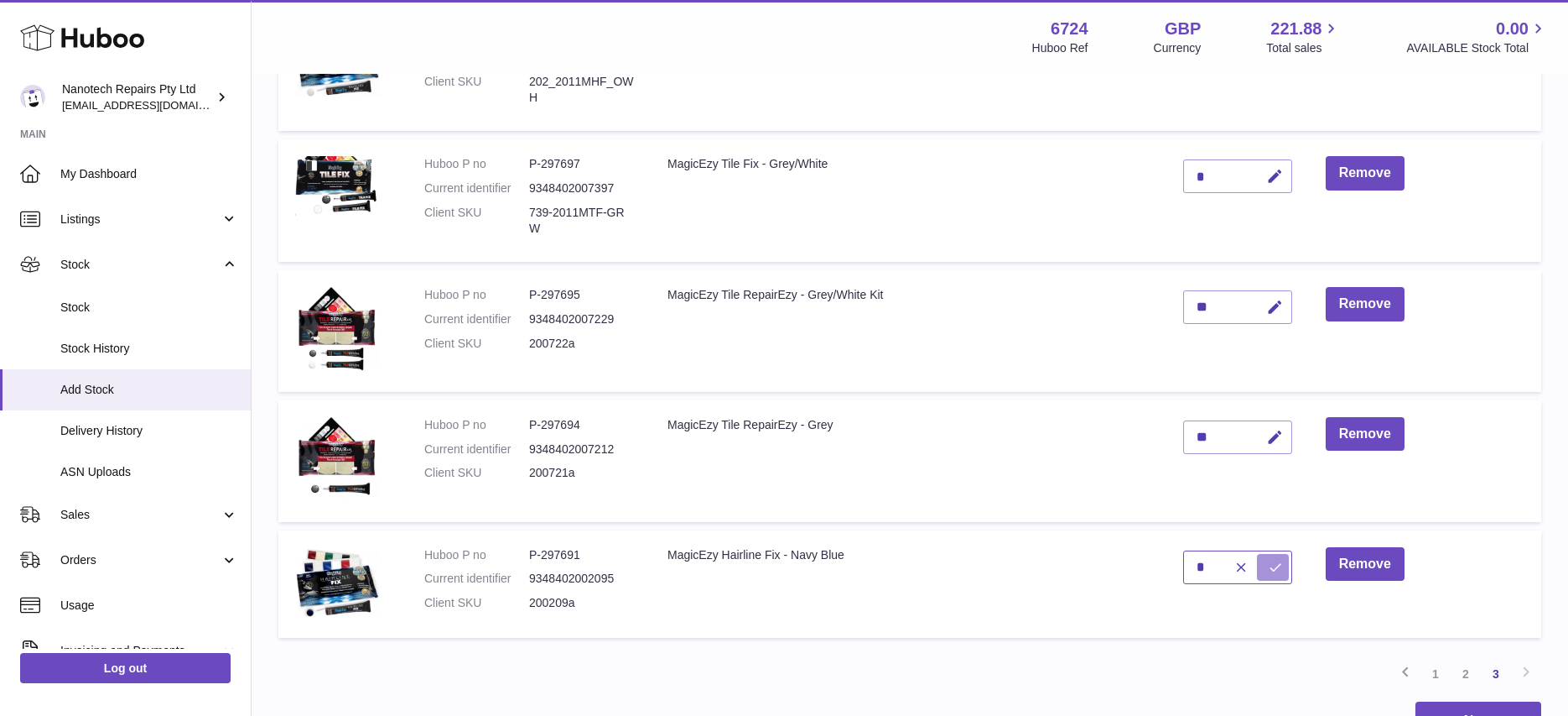
click at [1257, 553] on button "submit" at bounding box center [1273, 567] width 32 height 27
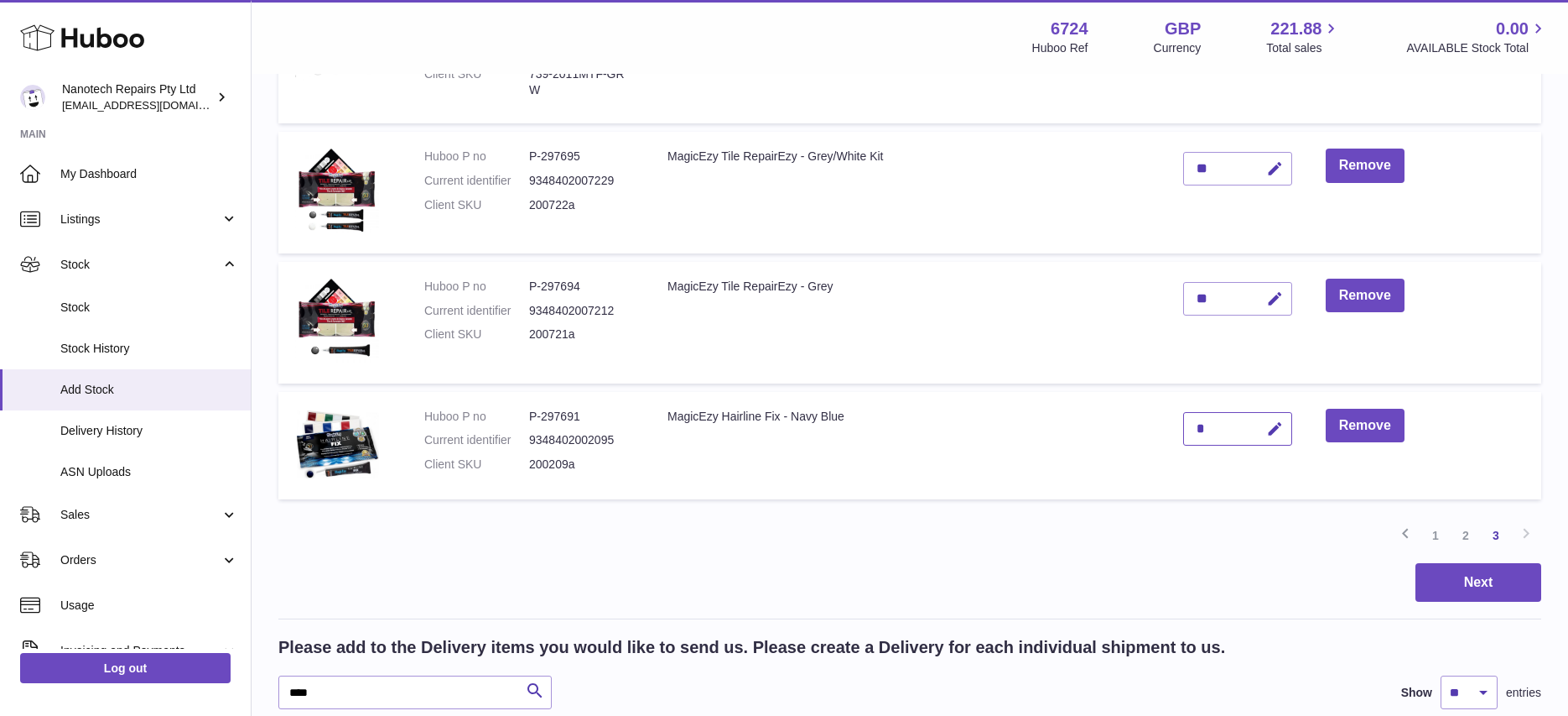
scroll to position [449, 0]
click at [1471, 536] on link "2" at bounding box center [1466, 535] width 30 height 30
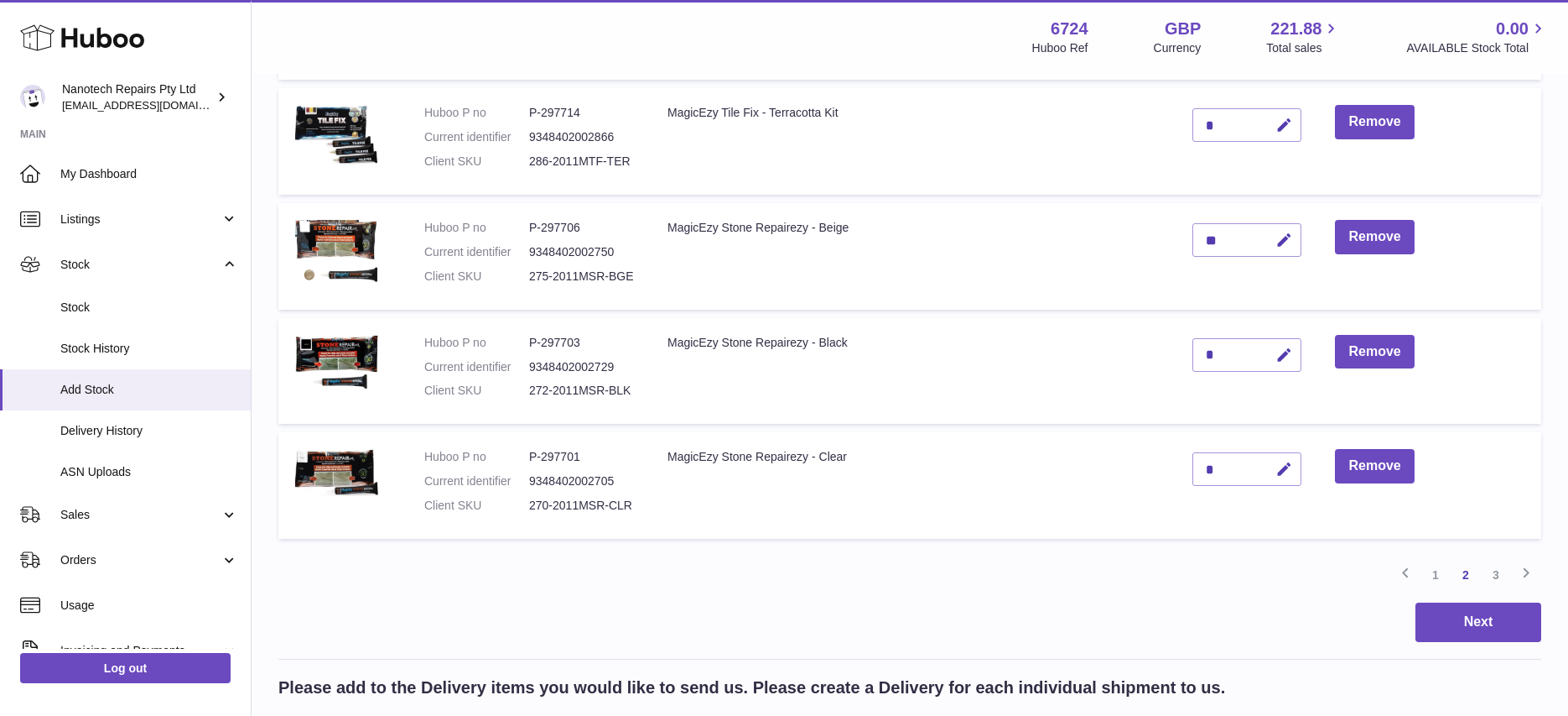
scroll to position [983, 0]
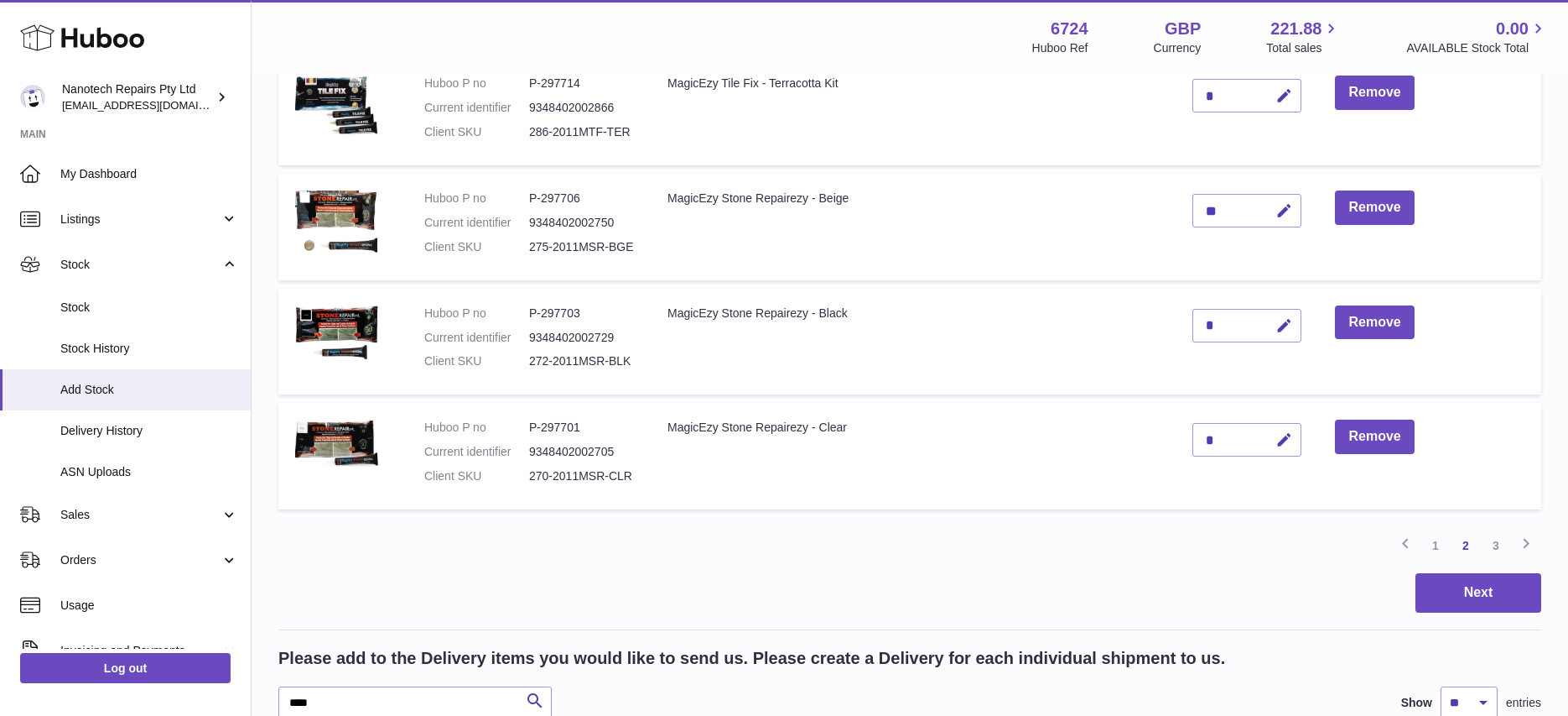
click at [1432, 534] on link "1" at bounding box center [1436, 545] width 30 height 30
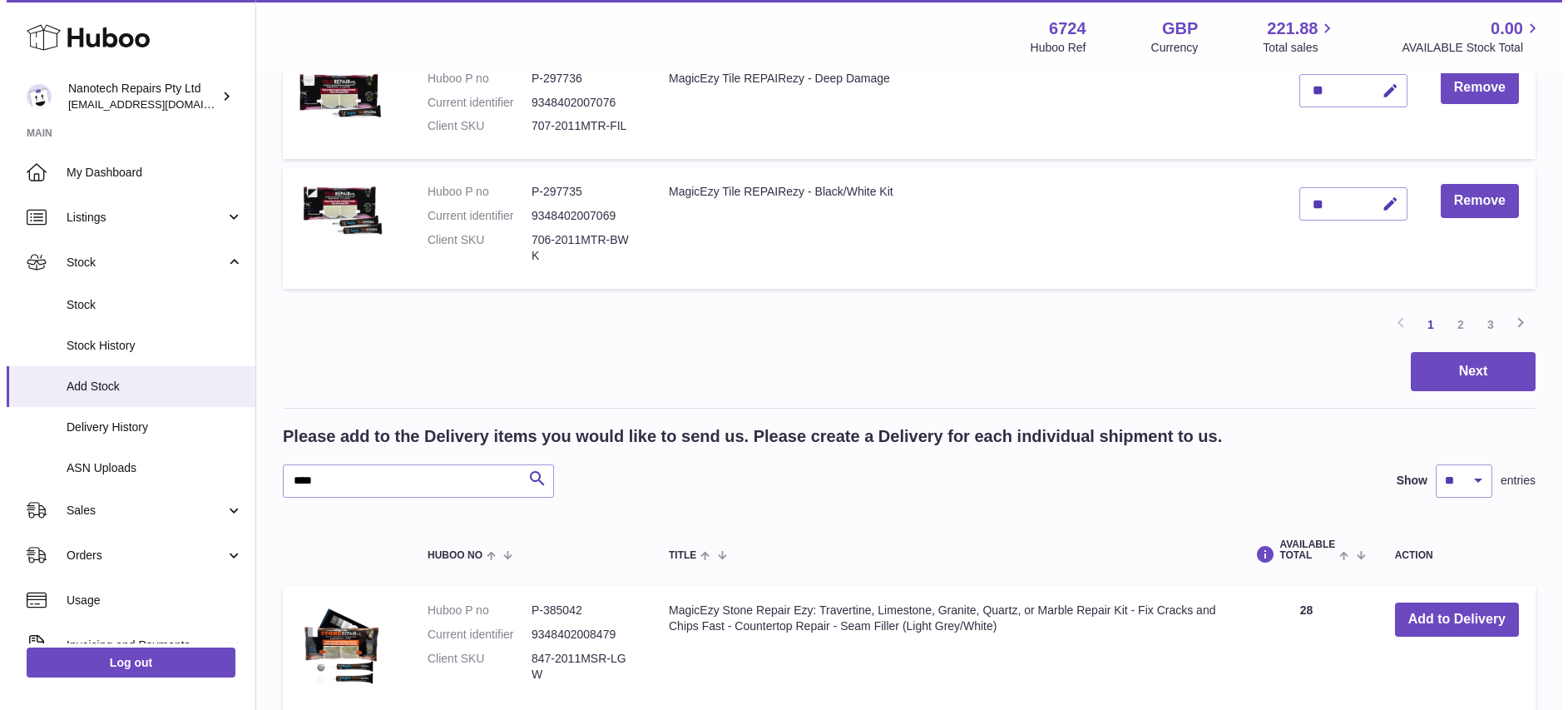
scroll to position [1417, 0]
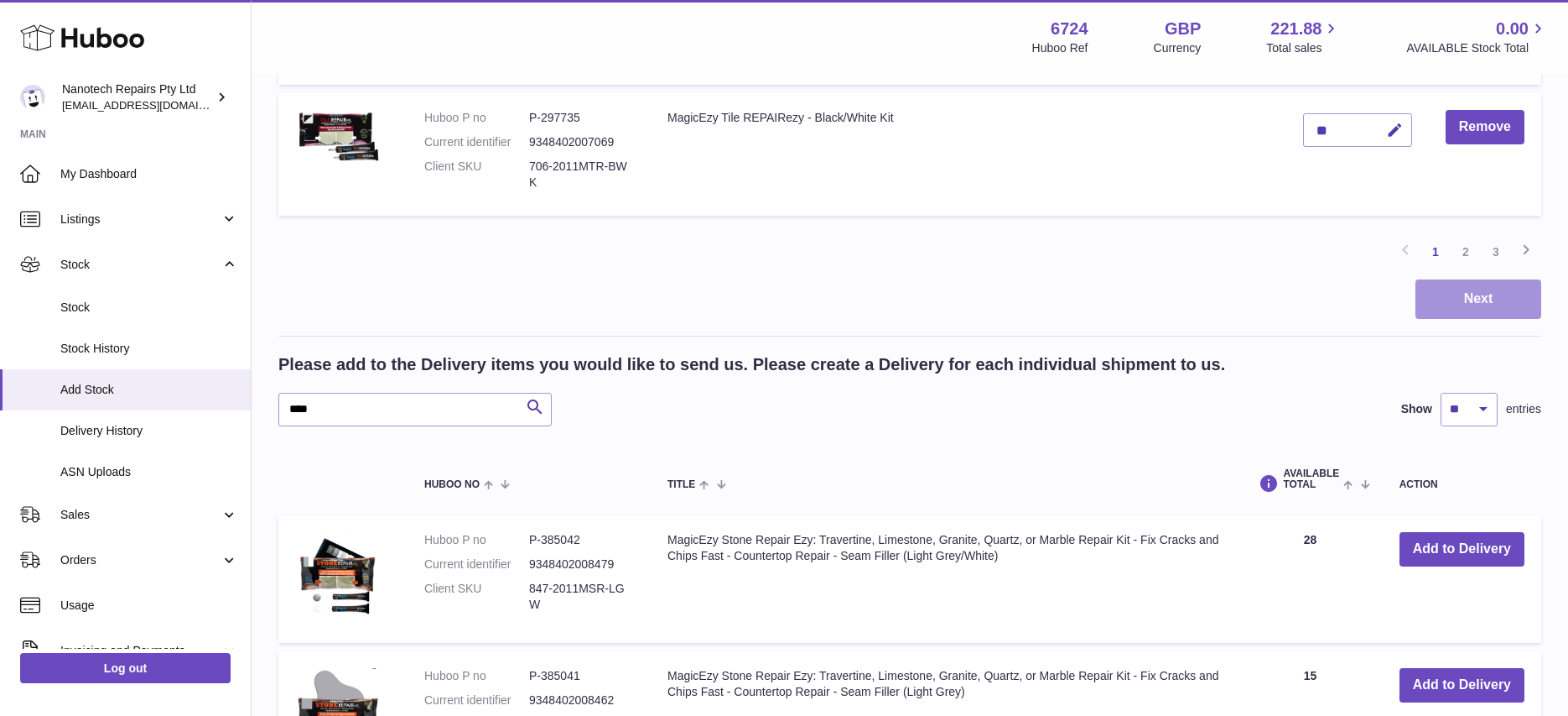
click at [1470, 280] on button "Next" at bounding box center [1478, 299] width 126 height 39
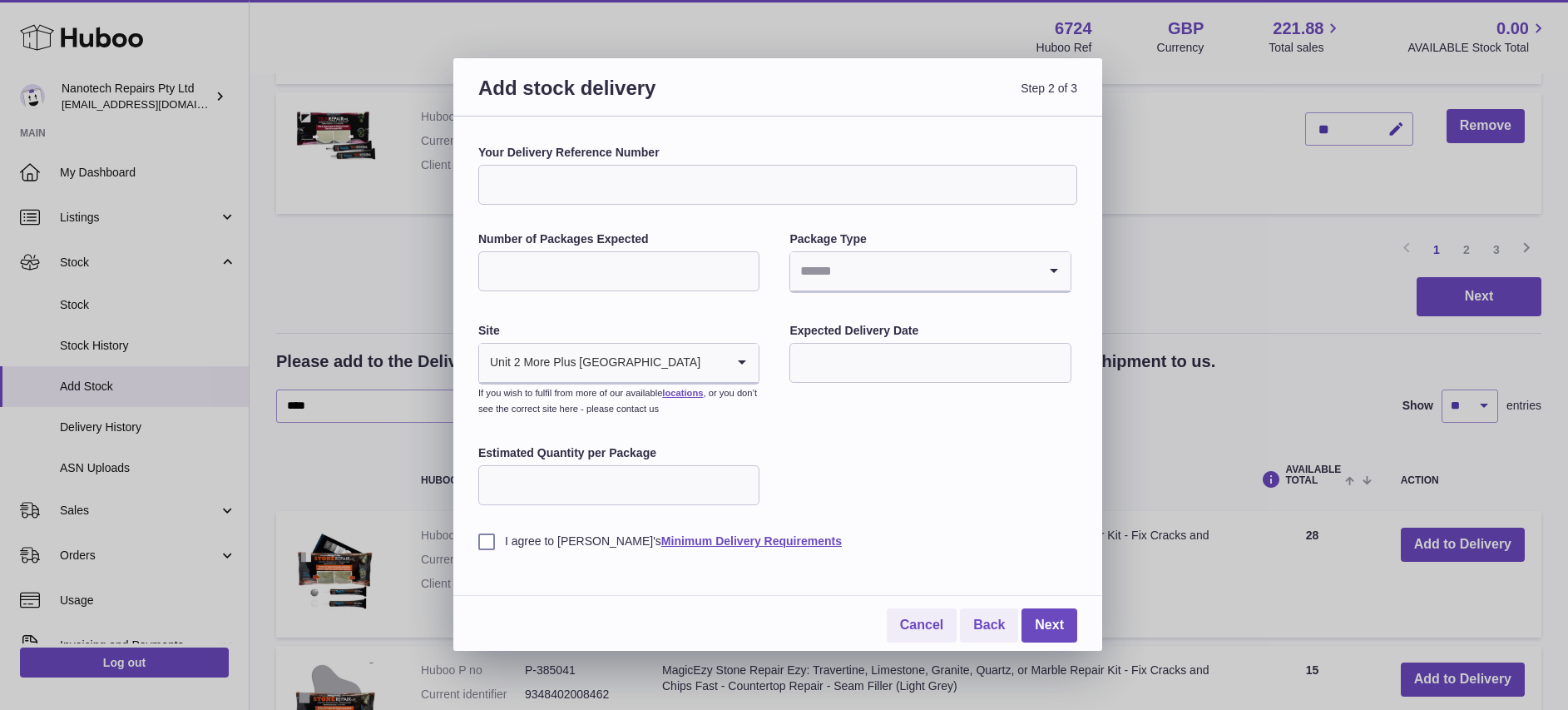
click at [628, 173] on input "Your Delivery Reference Number" at bounding box center [778, 184] width 599 height 40
type input "******"
click at [618, 261] on input "Number of Packages Expected" at bounding box center [619, 270] width 281 height 40
type input "*"
click at [854, 274] on input "Search for option" at bounding box center [914, 270] width 246 height 38
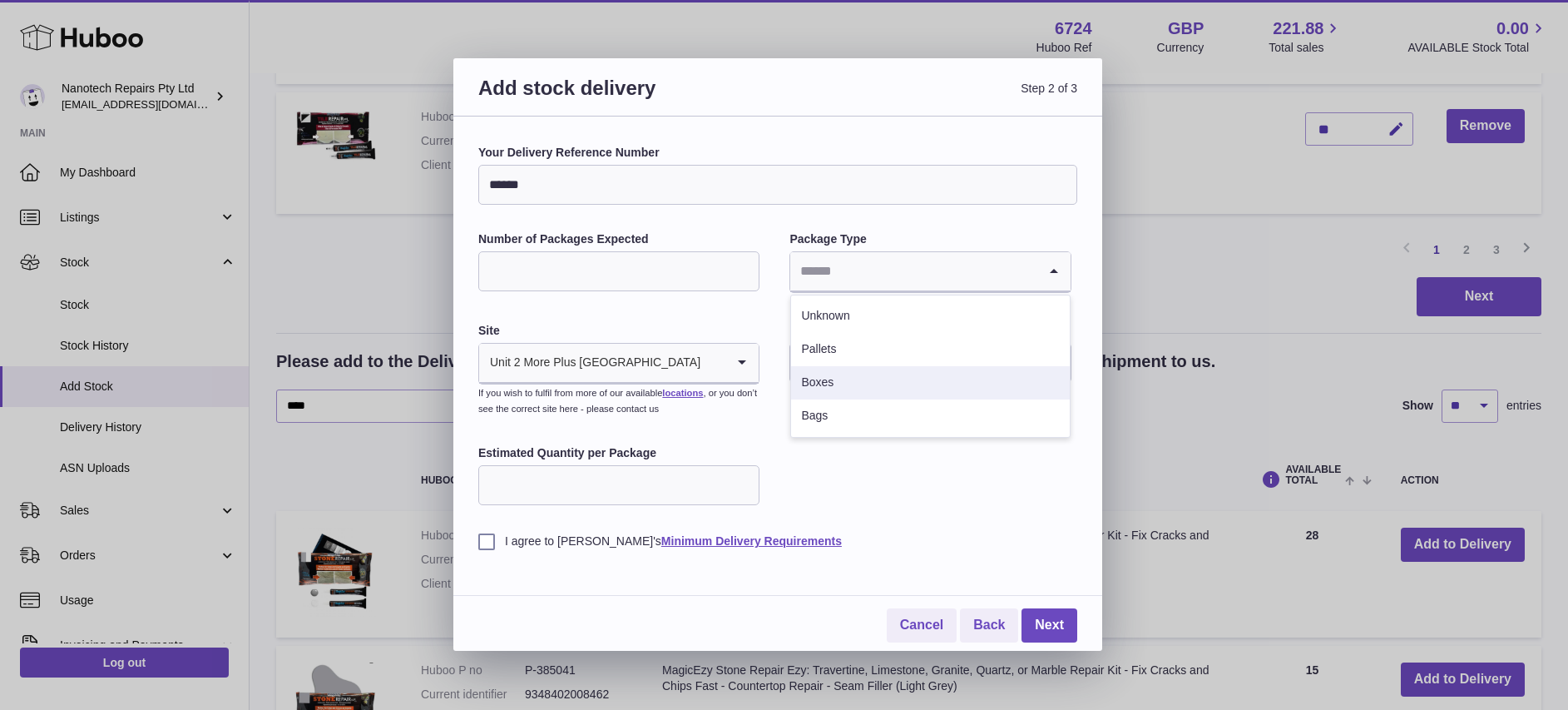
click at [832, 392] on li "Boxes" at bounding box center [930, 383] width 277 height 34
click at [569, 490] on input "Estimated Quantity per Package" at bounding box center [619, 485] width 281 height 40
click at [486, 546] on label "I agree to Huboo's Minimum Delivery Requirements" at bounding box center [778, 542] width 599 height 16
click at [1059, 624] on link "Next" at bounding box center [1049, 625] width 56 height 34
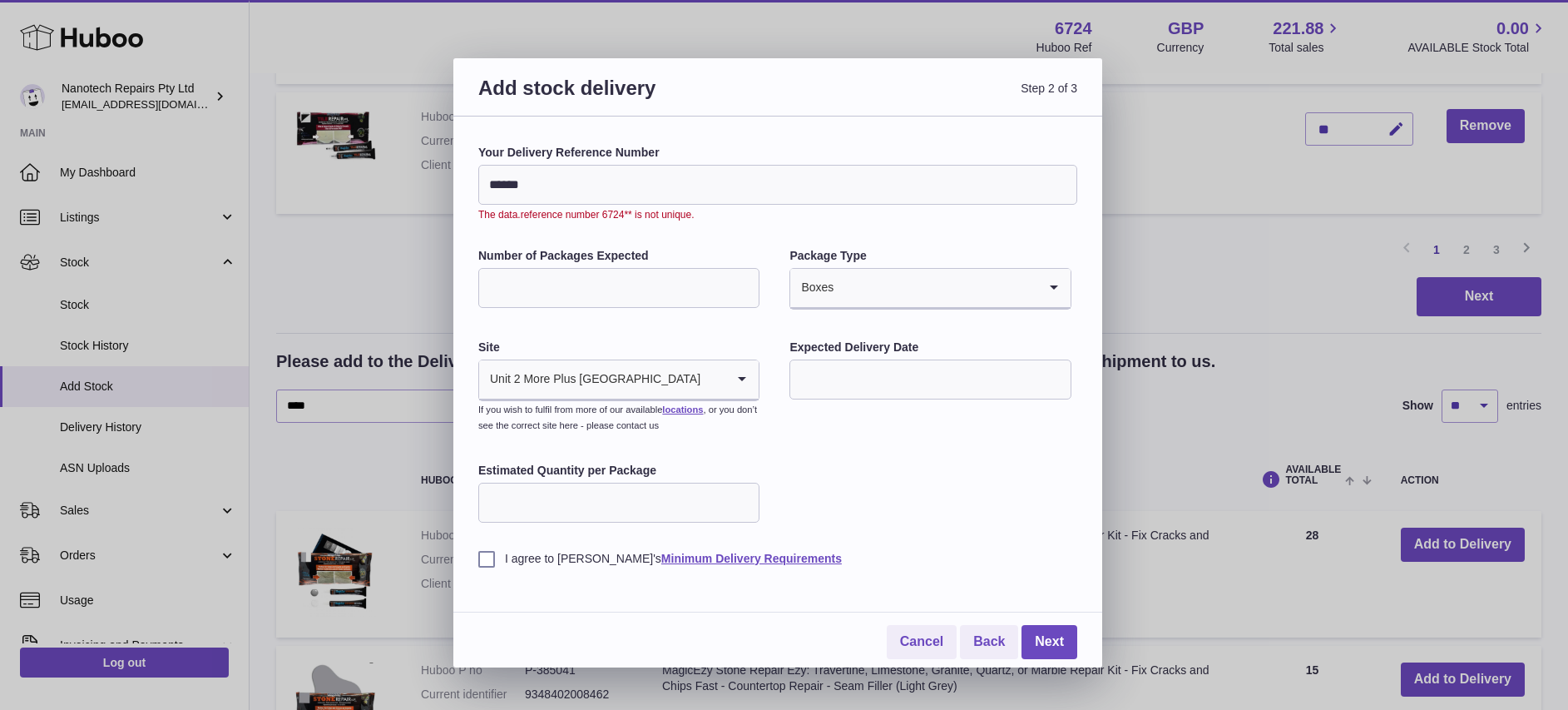
click at [488, 188] on input "******" at bounding box center [778, 184] width 599 height 40
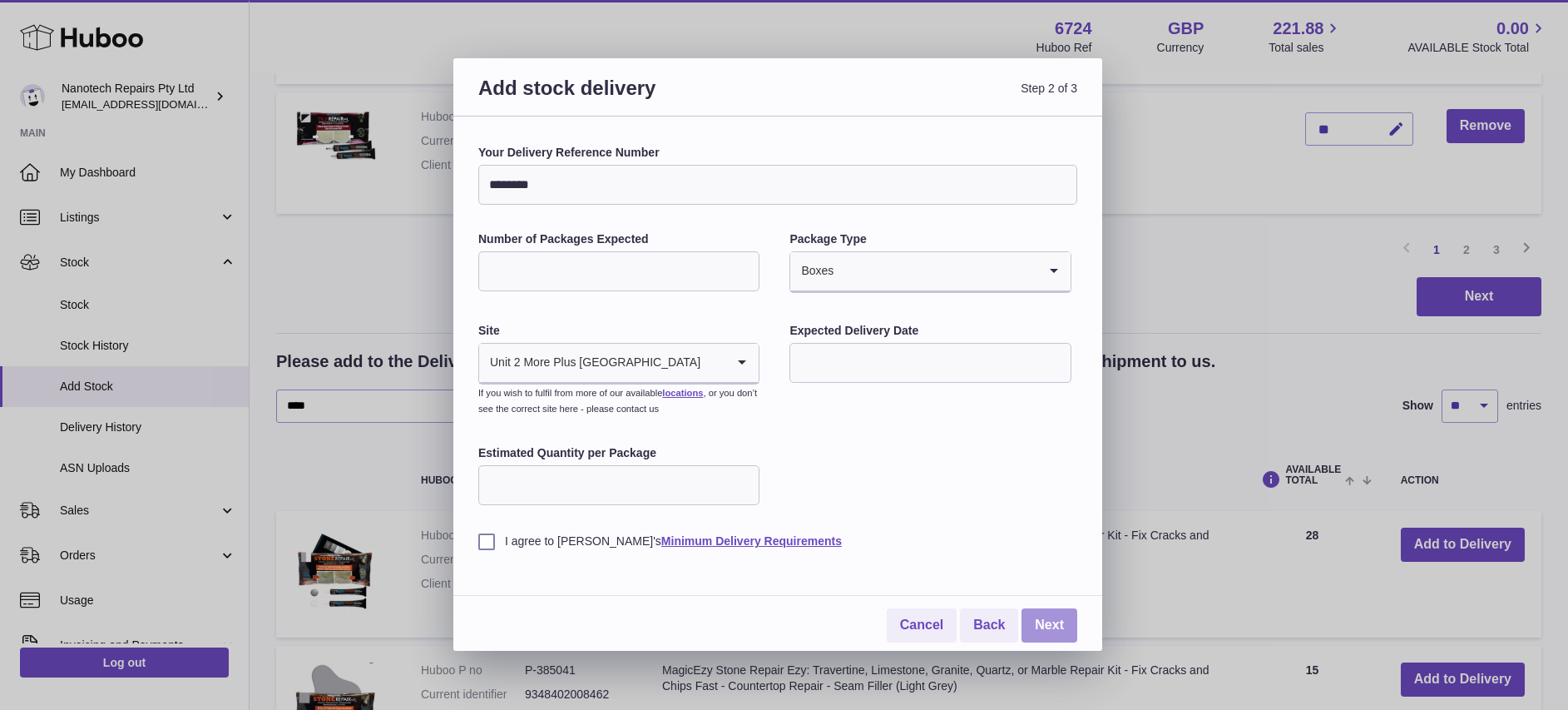
type input "********"
click at [1054, 626] on link "Next" at bounding box center [1049, 625] width 56 height 34
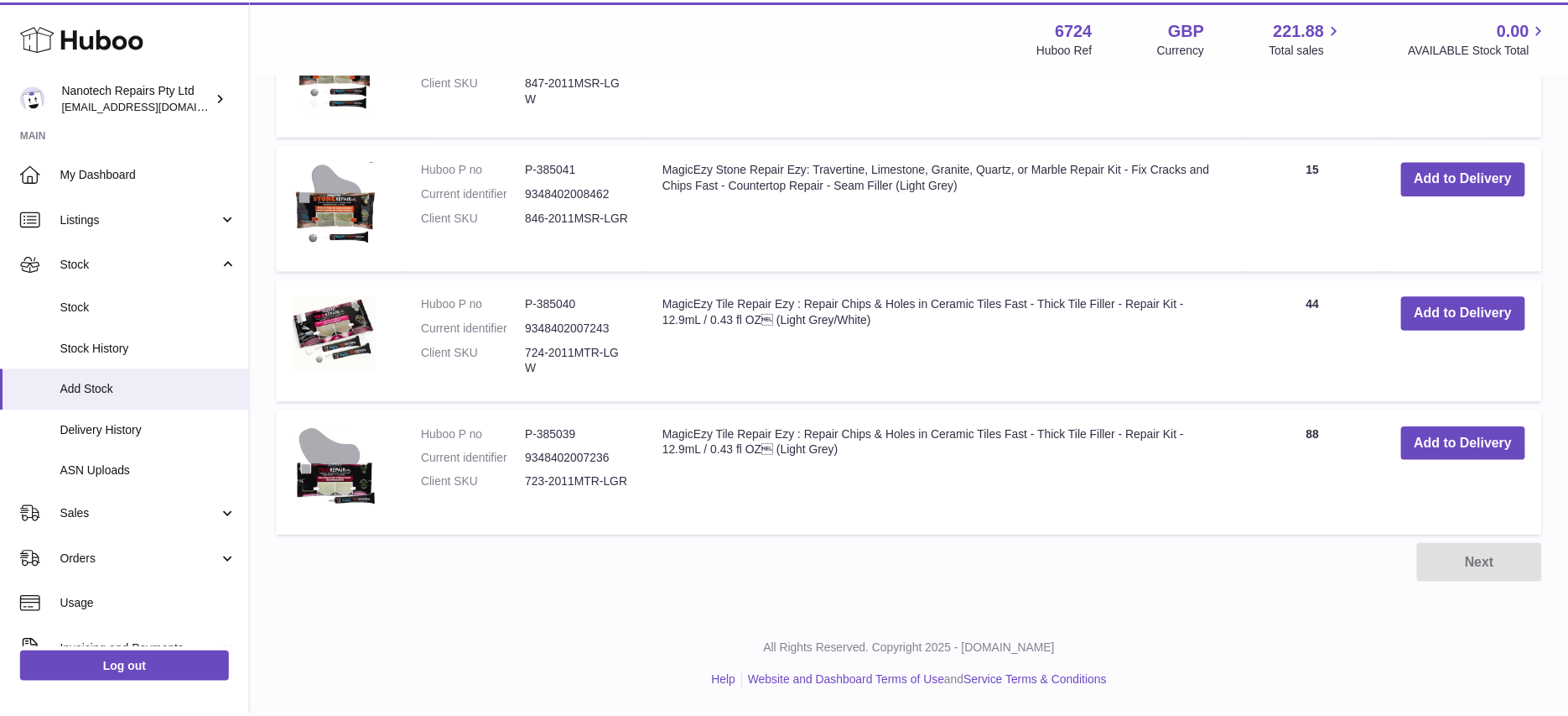
scroll to position [521, 0]
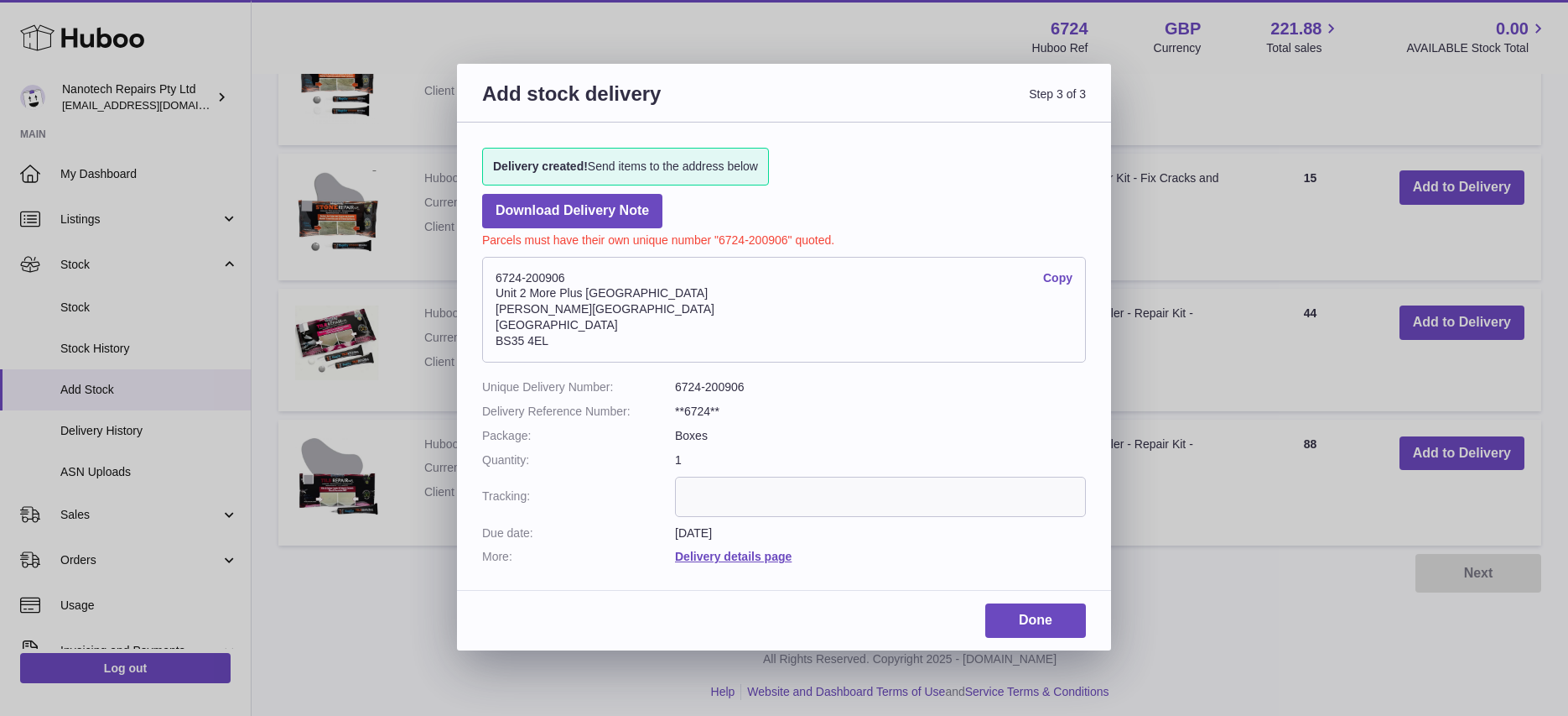
drag, startPoint x: 566, startPoint y: 346, endPoint x: 471, endPoint y: 281, distance: 115.1
click at [471, 281] on div "Delivery created! Send items to the address below Download Delivery Note Parcel…" at bounding box center [784, 348] width 654 height 451
copy address "6724-200906 Copy Unit 2 More Plus Central Park Hudson Ave Severn Beach BS35 4EL"
click at [1008, 619] on link "Done" at bounding box center [1036, 620] width 101 height 34
